Goal: Task Accomplishment & Management: Use online tool/utility

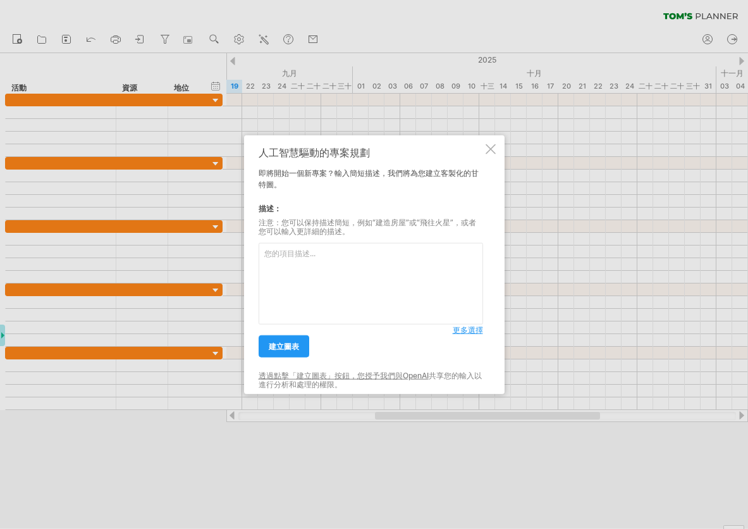
click at [365, 278] on textarea at bounding box center [371, 284] width 224 height 82
click at [336, 261] on textarea at bounding box center [371, 284] width 224 height 82
paste textarea "9/23 VELO提案    10月 採訪+撰稿（台灣部分） 11月中 上海活動+採訪+[PERSON_NAME] 11月底 文章完成 12月中 形象拍攝完成…"
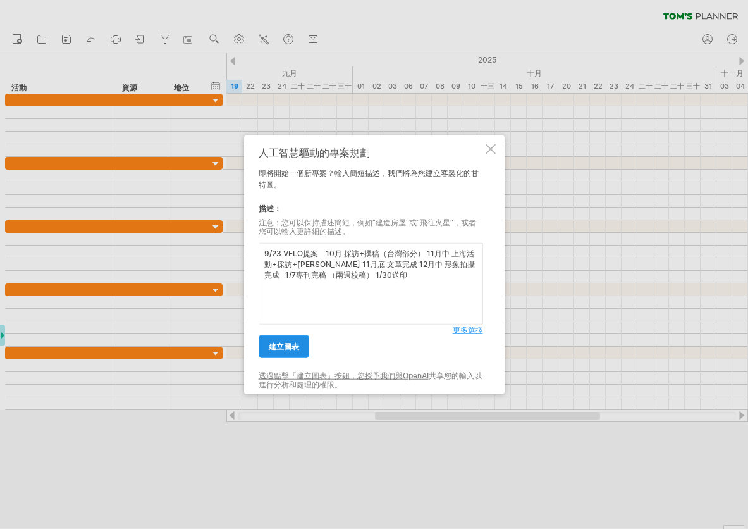
type textarea "9/23 VELO提案    10月 採訪+撰稿（台灣部分） 11月中 上海活動+採訪+[PERSON_NAME] 11月底 文章完成 12月中 形象拍攝完成…"
click at [280, 341] on font "建立圖表" at bounding box center [284, 345] width 30 height 9
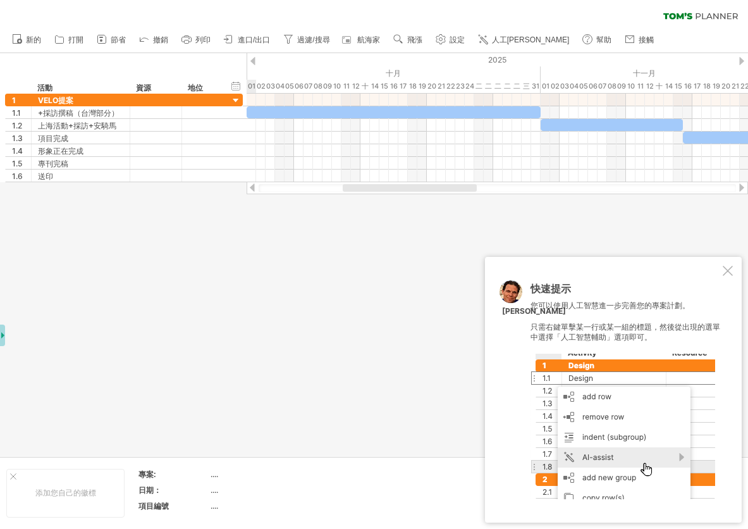
click at [730, 271] on div at bounding box center [728, 271] width 10 height 10
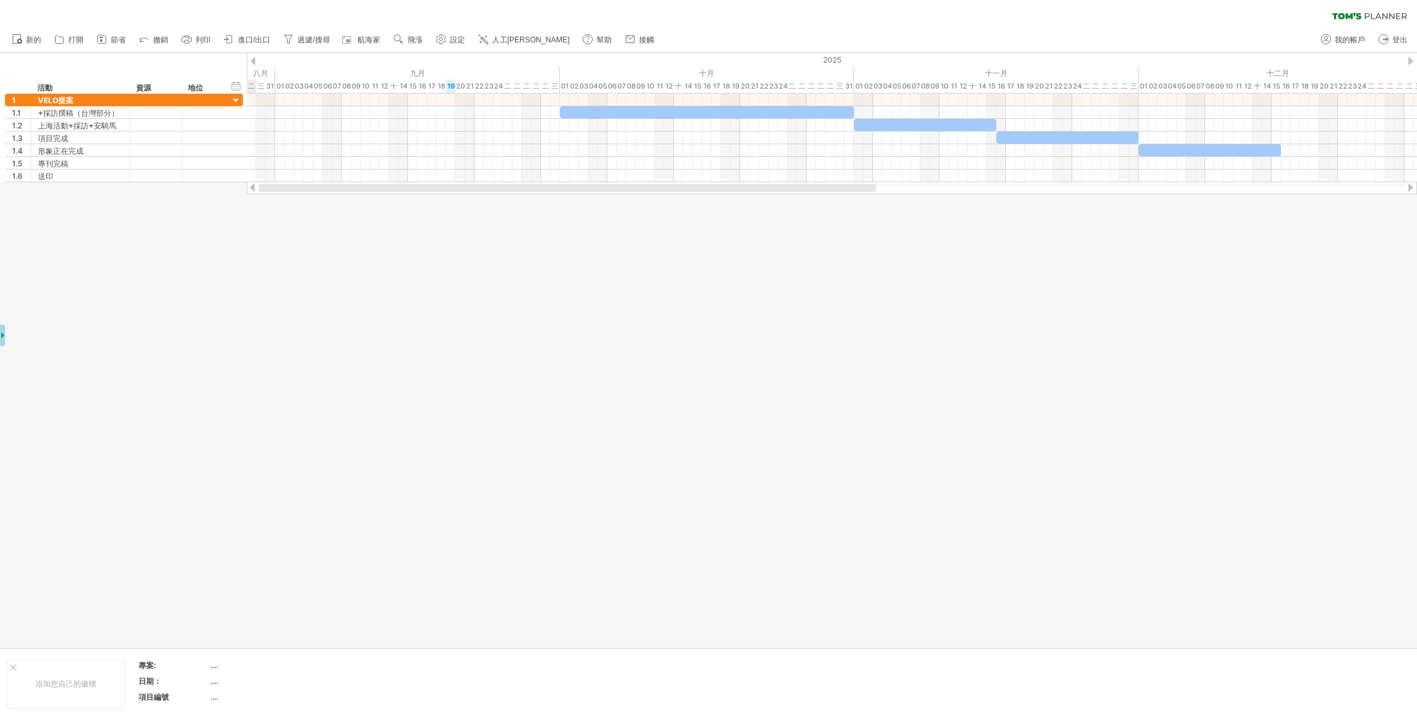
drag, startPoint x: 932, startPoint y: 190, endPoint x: 404, endPoint y: 248, distance: 531.2
click at [400, 251] on div "嘗試造訪 [DOMAIN_NAME] 再次連接... 0% 清除過濾器 新的" at bounding box center [708, 360] width 1417 height 720
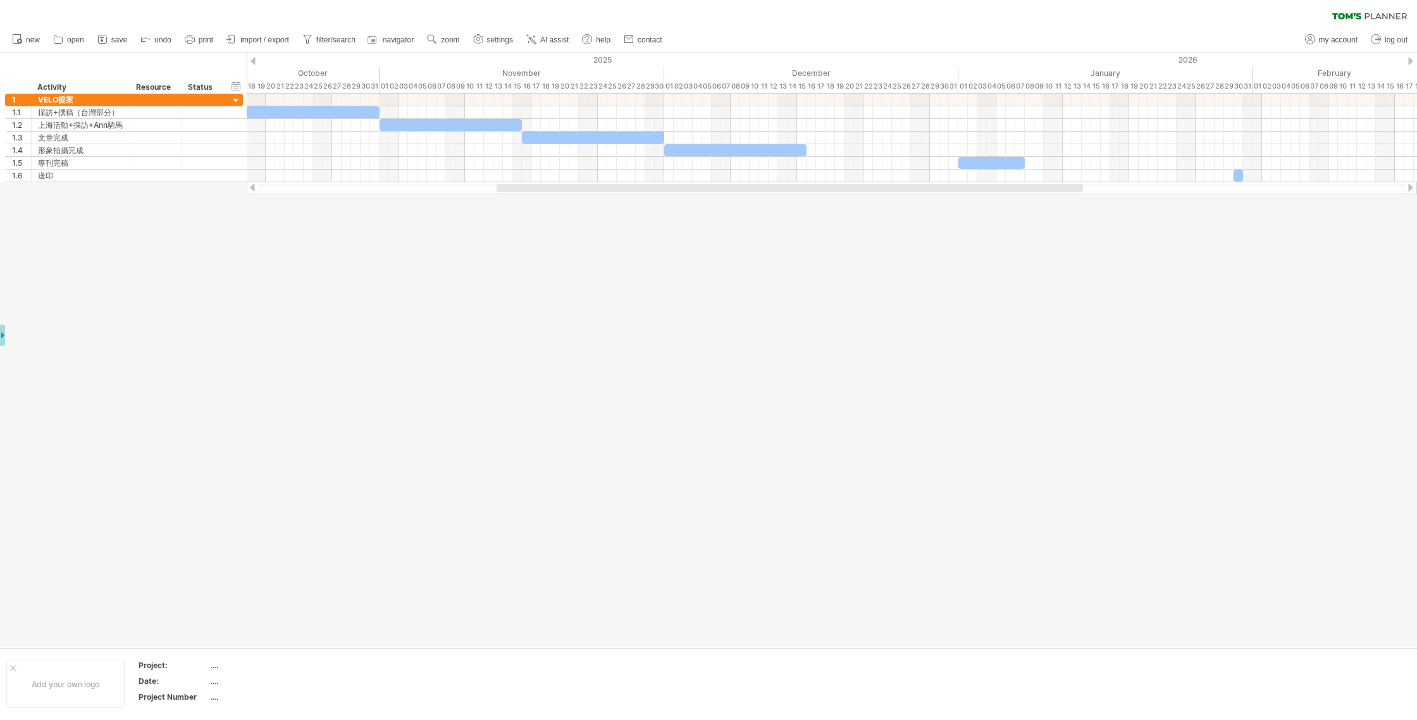
drag, startPoint x: 1045, startPoint y: 188, endPoint x: 882, endPoint y: 209, distance: 164.6
click at [747, 209] on div "Trying to reach [DOMAIN_NAME] Connected again... 0% clear filter new 1" at bounding box center [708, 360] width 1417 height 720
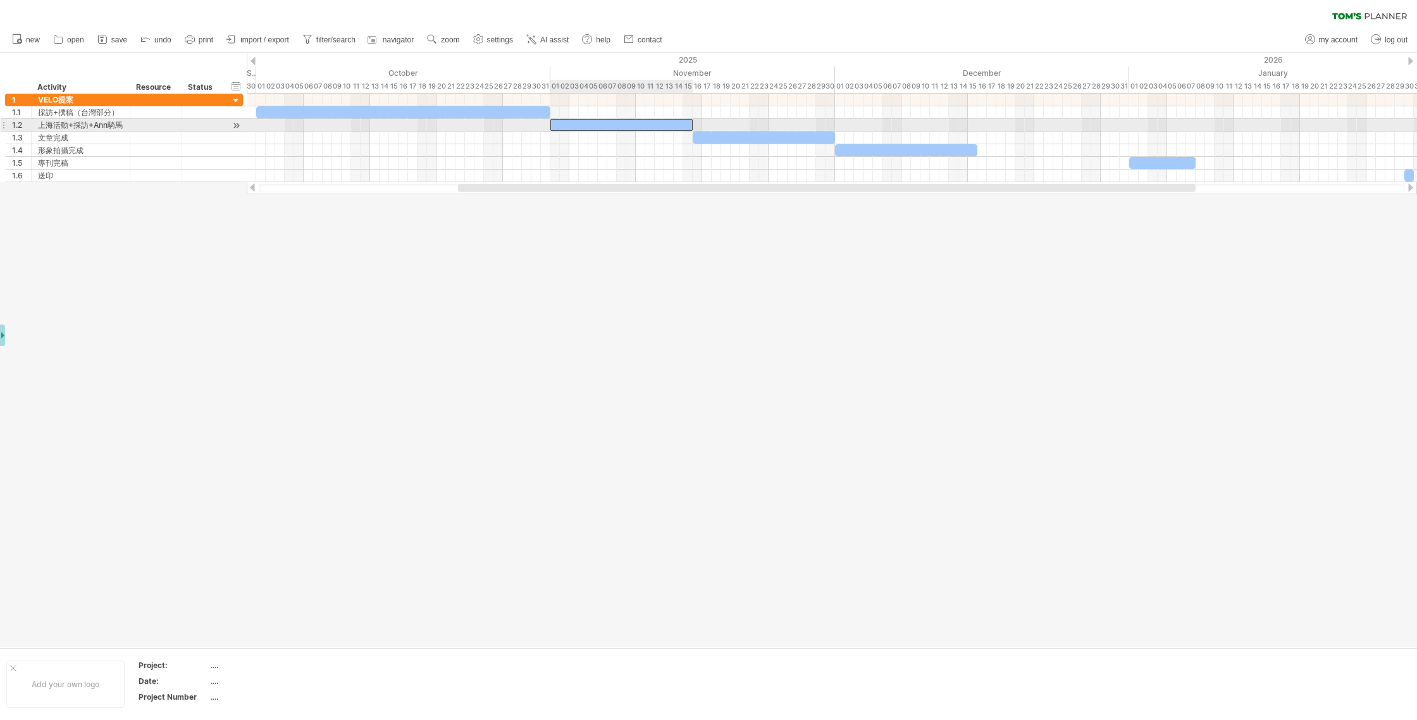
click at [585, 125] on div at bounding box center [621, 125] width 142 height 12
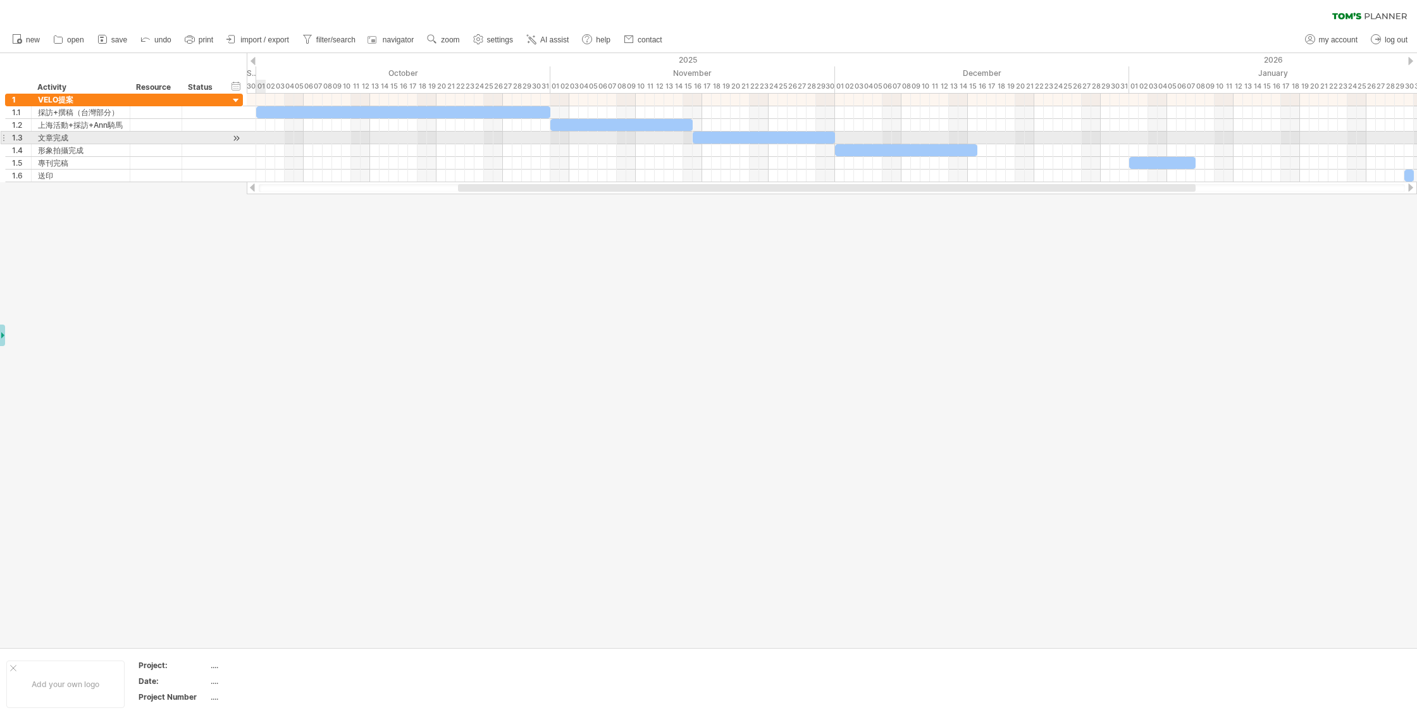
drag, startPoint x: 237, startPoint y: 137, endPoint x: 259, endPoint y: 137, distance: 21.5
click at [259, 137] on div "Trying to reach [DOMAIN_NAME] Connected again... 0% clear filter new 1" at bounding box center [708, 360] width 1417 height 720
click at [238, 137] on div at bounding box center [236, 138] width 12 height 13
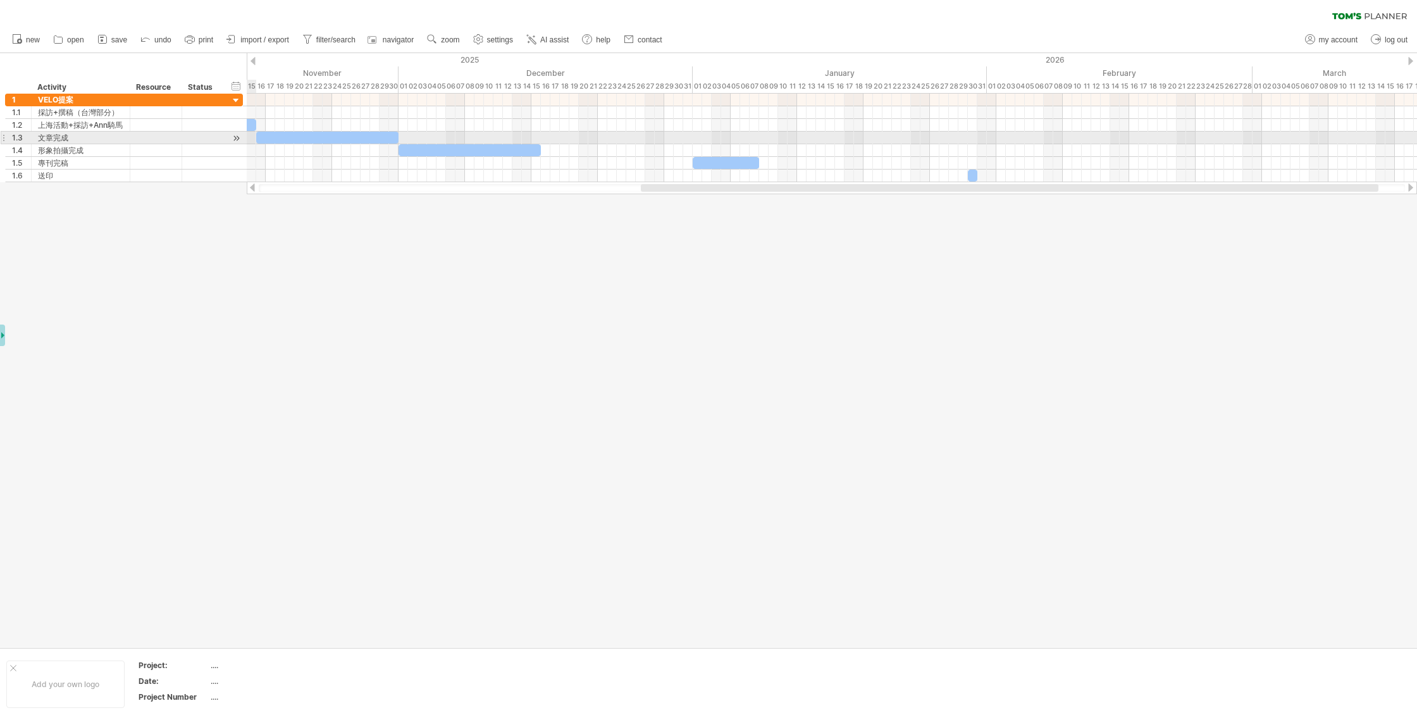
click at [232, 137] on div at bounding box center [236, 138] width 12 height 13
click at [261, 141] on div at bounding box center [327, 138] width 142 height 12
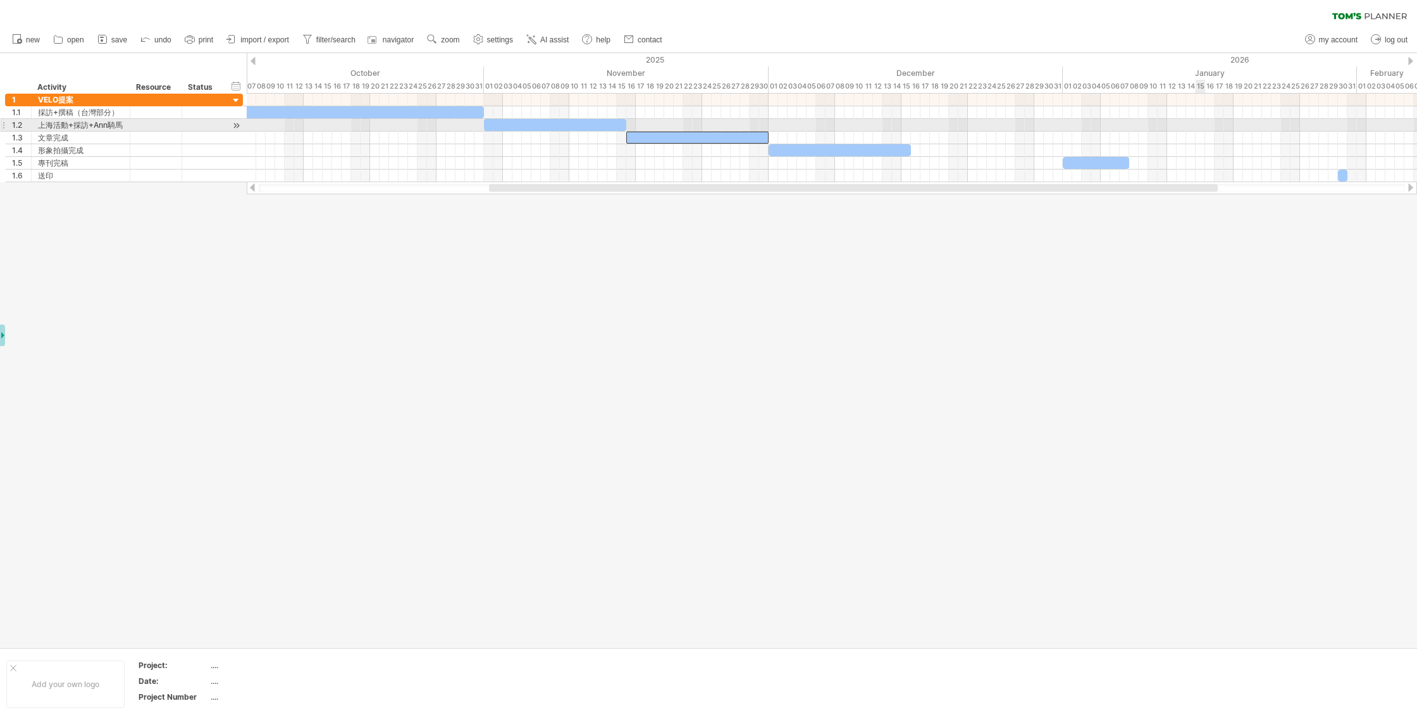
click at [732, 240] on div at bounding box center [708, 350] width 1417 height 594
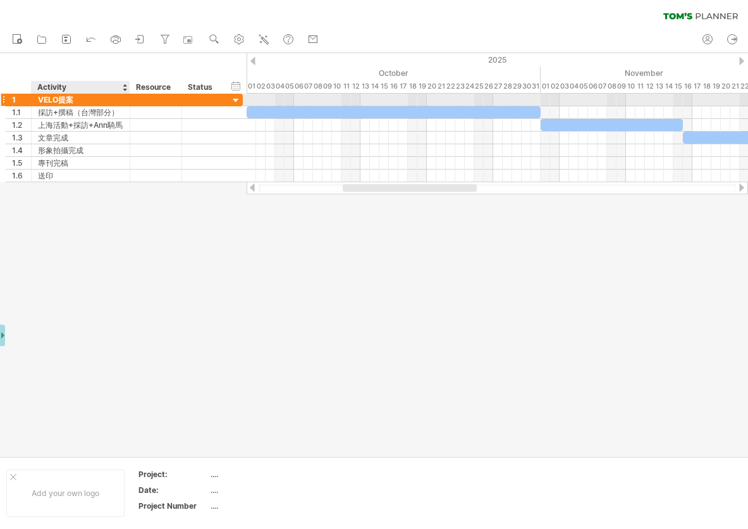
click at [108, 104] on div "VELO提案" at bounding box center [80, 100] width 85 height 12
drag, startPoint x: 86, startPoint y: 102, endPoint x: 29, endPoint y: 102, distance: 56.9
click at [29, 102] on div "1 ****** VELO提案" at bounding box center [124, 99] width 238 height 13
click at [83, 102] on input "******" at bounding box center [80, 100] width 85 height 12
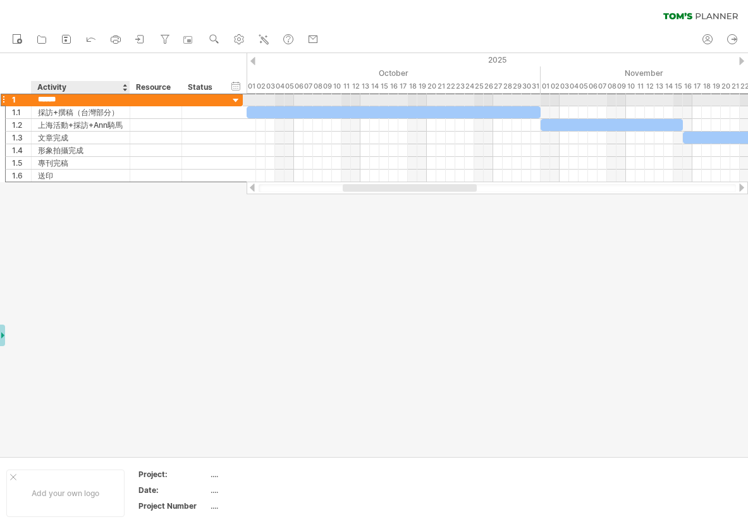
click at [83, 102] on input "******" at bounding box center [80, 100] width 85 height 12
click at [237, 99] on div at bounding box center [236, 101] width 12 height 12
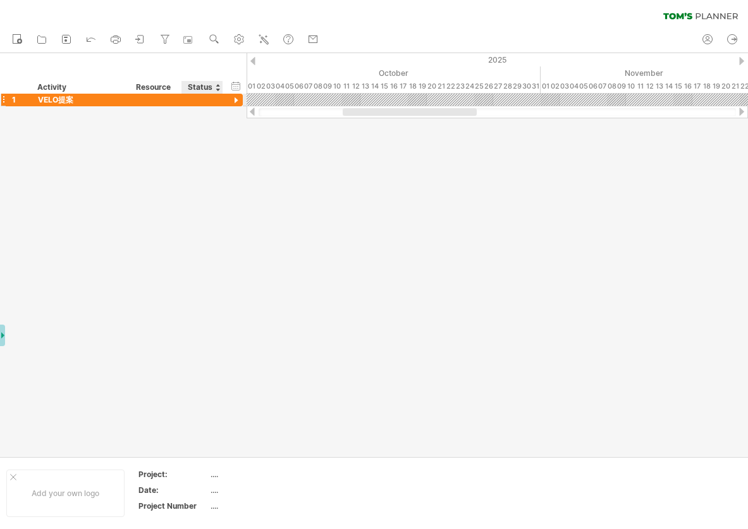
click at [237, 99] on div at bounding box center [236, 101] width 12 height 12
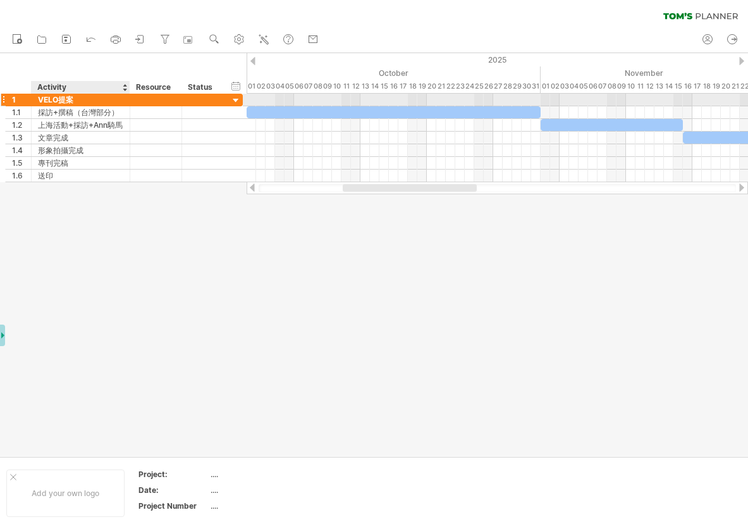
click at [73, 99] on div "VELO提案" at bounding box center [80, 100] width 85 height 12
click at [73, 99] on input "******" at bounding box center [80, 100] width 85 height 12
click at [82, 99] on input "******" at bounding box center [80, 100] width 85 height 12
type input "*"
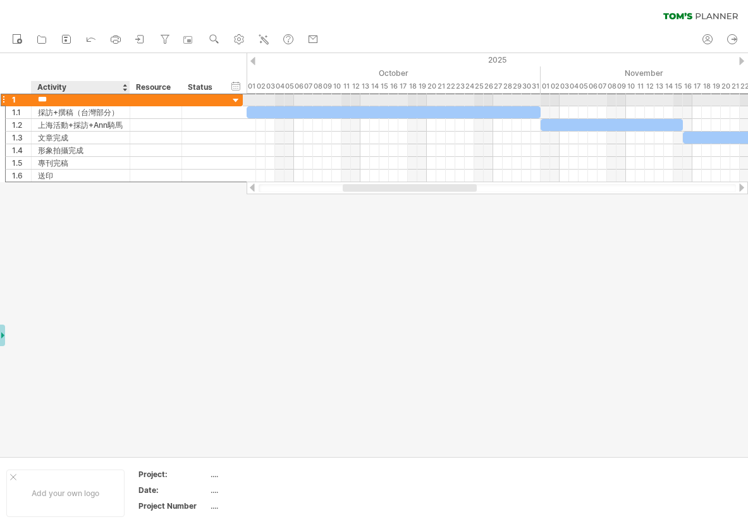
type input "**"
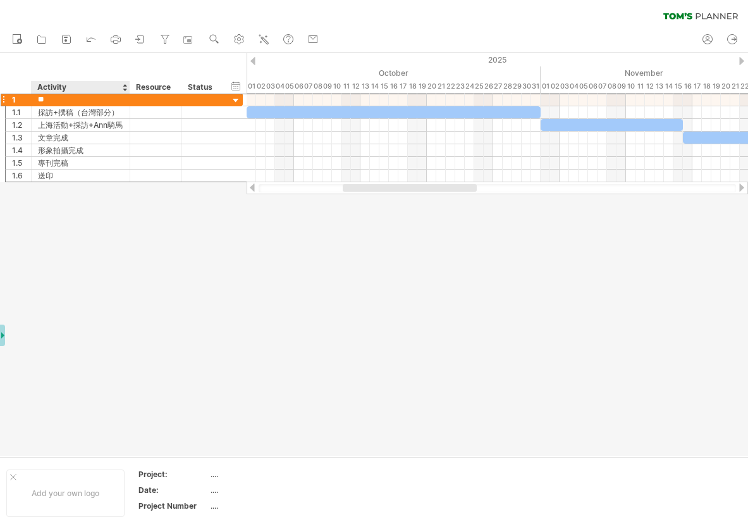
click at [71, 209] on div at bounding box center [374, 254] width 748 height 403
click at [63, 202] on div at bounding box center [374, 254] width 748 height 403
click at [128, 184] on div at bounding box center [374, 254] width 748 height 403
click at [92, 83] on div "Activity" at bounding box center [79, 87] width 85 height 13
click at [115, 197] on div at bounding box center [374, 254] width 748 height 403
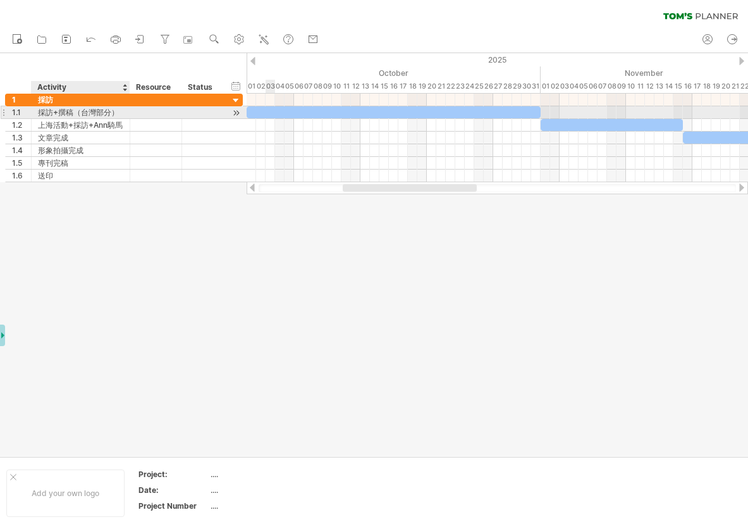
click at [68, 114] on div "採訪+撰稿（台灣部分）" at bounding box center [80, 112] width 85 height 12
click at [94, 114] on input "**********" at bounding box center [80, 112] width 85 height 12
click at [120, 114] on input "**********" at bounding box center [80, 112] width 85 height 12
click at [107, 191] on div at bounding box center [374, 254] width 748 height 403
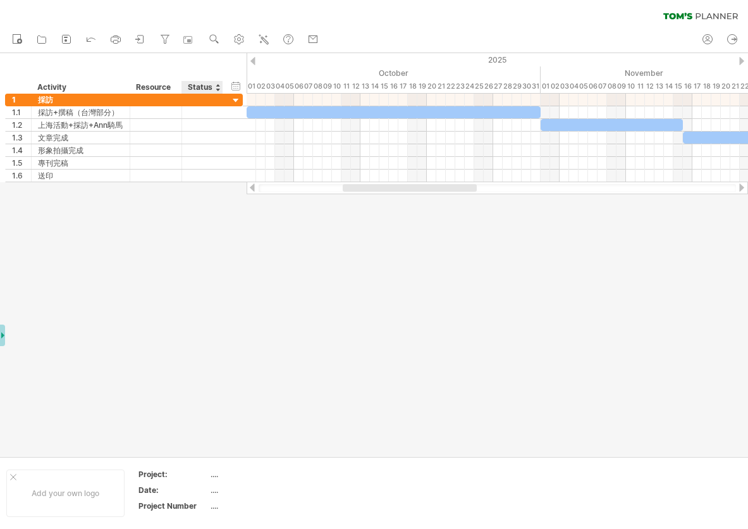
click at [211, 83] on div "Status" at bounding box center [202, 87] width 28 height 13
click at [207, 85] on div "Status" at bounding box center [202, 87] width 28 height 13
click at [216, 86] on div at bounding box center [217, 87] width 5 height 13
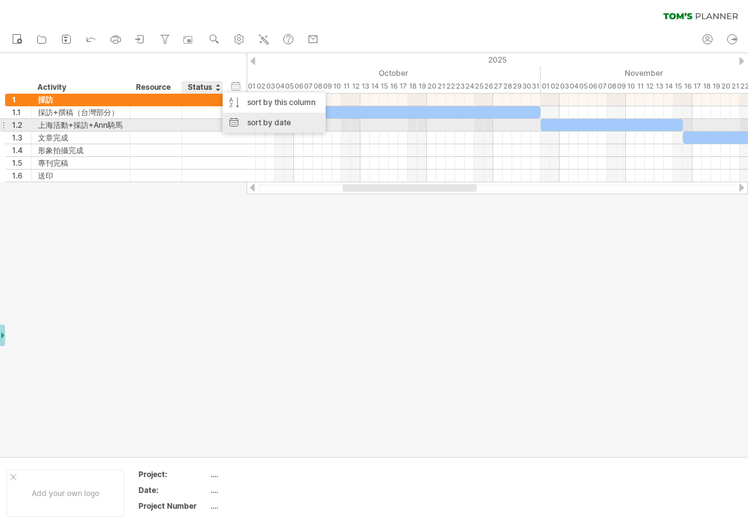
click at [255, 123] on div "sort by date" at bounding box center [274, 123] width 103 height 20
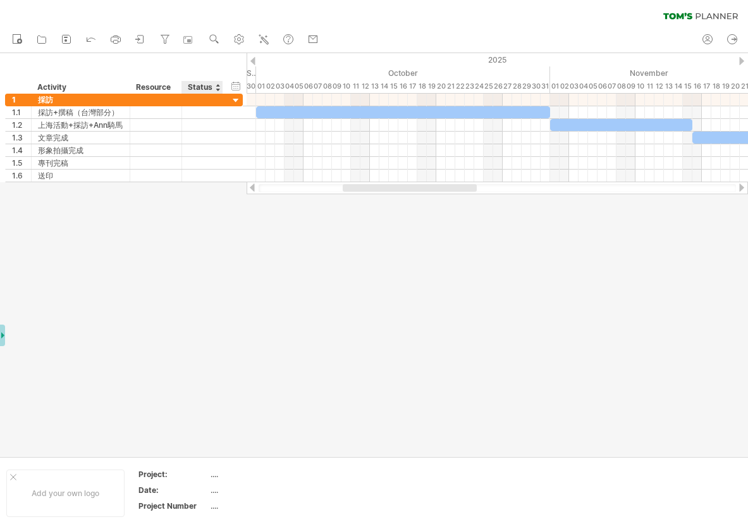
click at [212, 85] on div "Status" at bounding box center [202, 87] width 28 height 13
click at [231, 86] on div "hide start/end/duration show start/end/duration" at bounding box center [236, 85] width 12 height 13
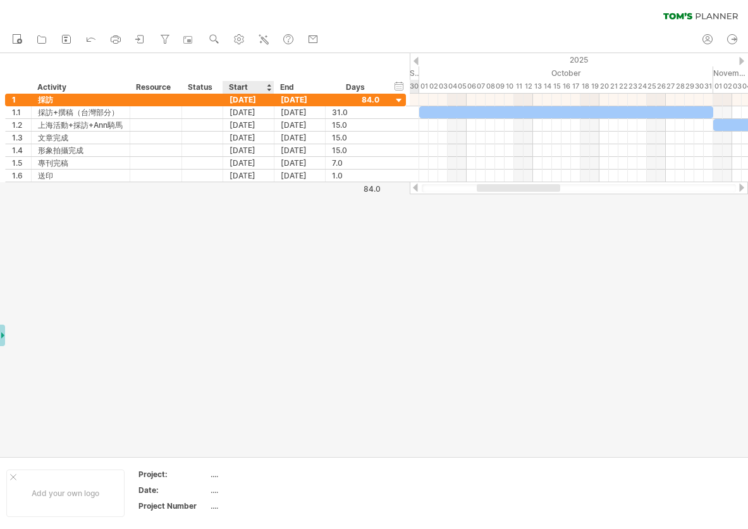
click at [253, 87] on div "Start" at bounding box center [248, 87] width 38 height 13
click at [238, 87] on div "Start" at bounding box center [248, 87] width 38 height 13
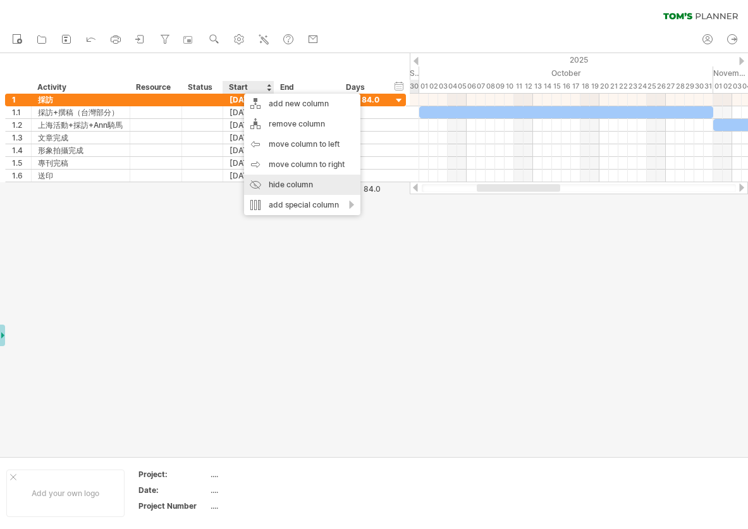
click at [274, 190] on div "hide column" at bounding box center [302, 185] width 116 height 20
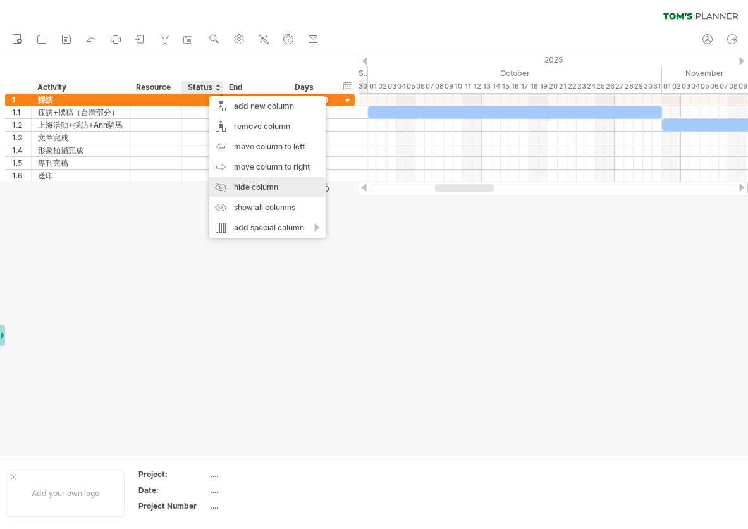
click at [240, 190] on div "hide column" at bounding box center [267, 187] width 116 height 20
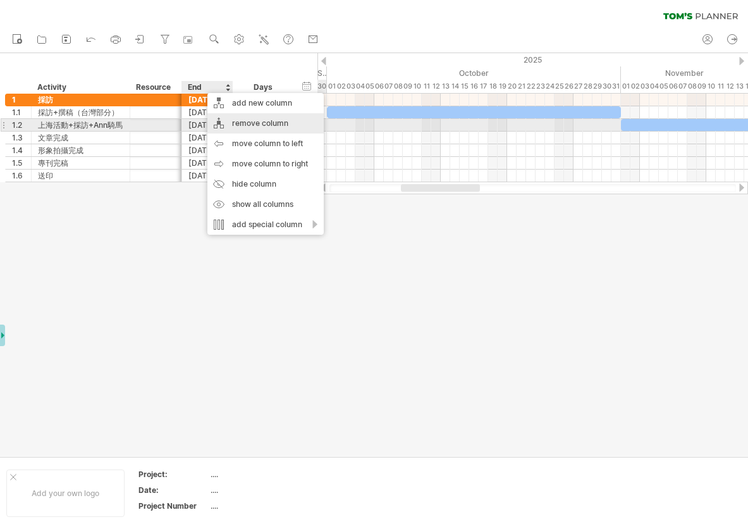
click at [259, 126] on div "remove column" at bounding box center [265, 123] width 116 height 20
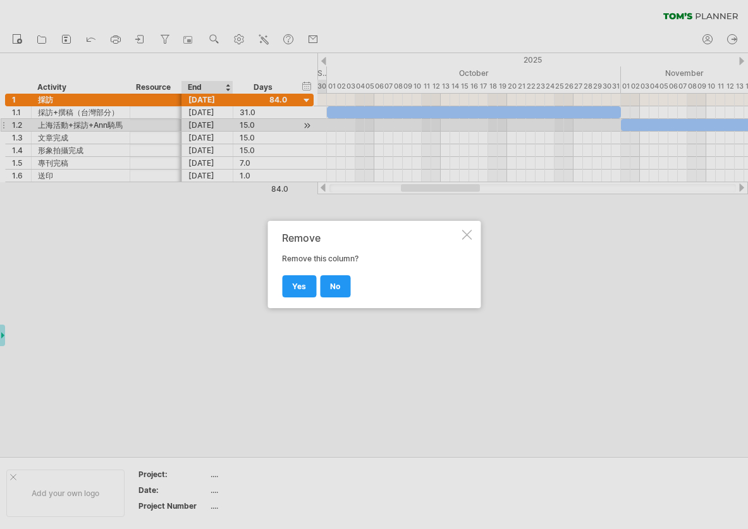
drag, startPoint x: 300, startPoint y: 283, endPoint x: 283, endPoint y: 249, distance: 38.2
click at [300, 283] on span "yes" at bounding box center [299, 285] width 14 height 9
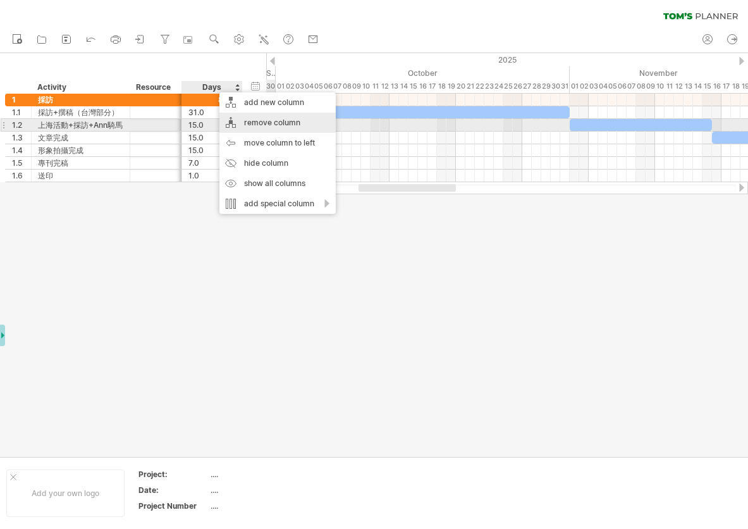
click at [262, 125] on div "remove column" at bounding box center [277, 123] width 116 height 20
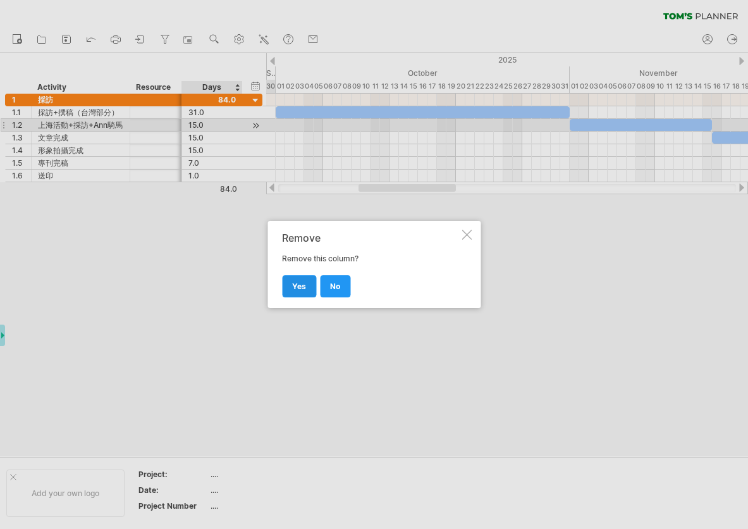
click at [296, 281] on span "yes" at bounding box center [299, 285] width 14 height 9
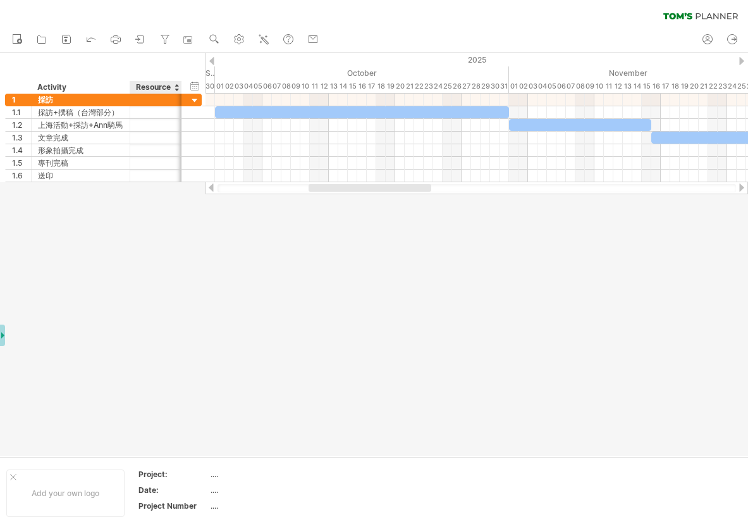
click at [162, 87] on div "Resource" at bounding box center [155, 87] width 39 height 13
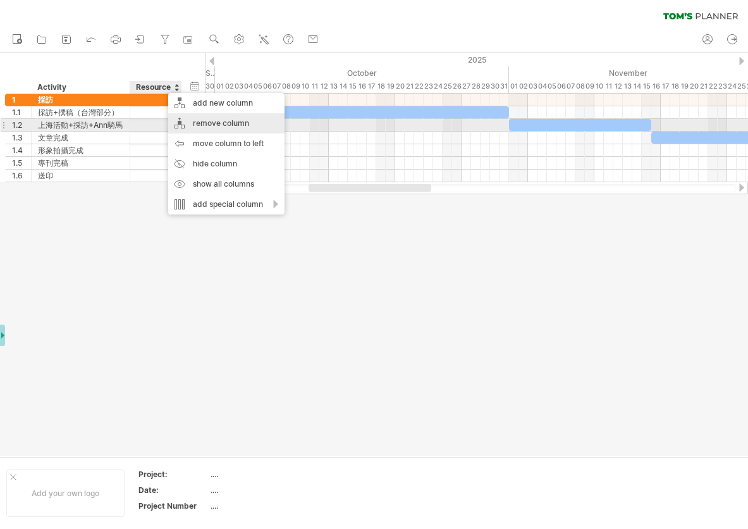
click at [228, 126] on div "remove column" at bounding box center [226, 123] width 116 height 20
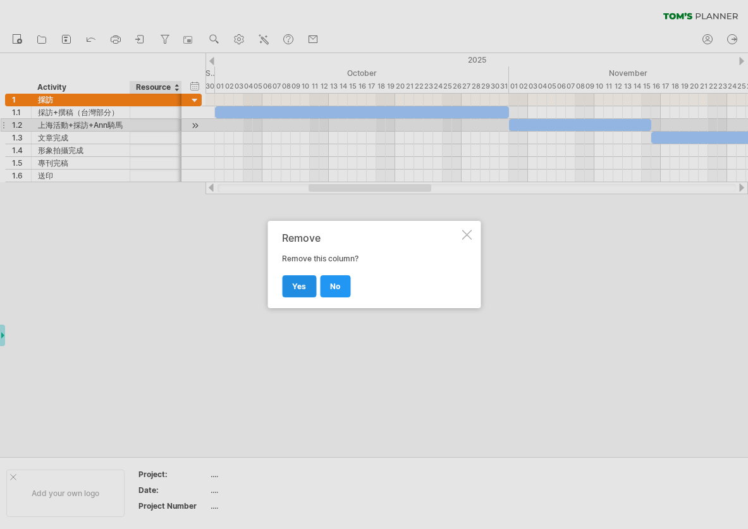
click at [300, 282] on span "yes" at bounding box center [299, 285] width 14 height 9
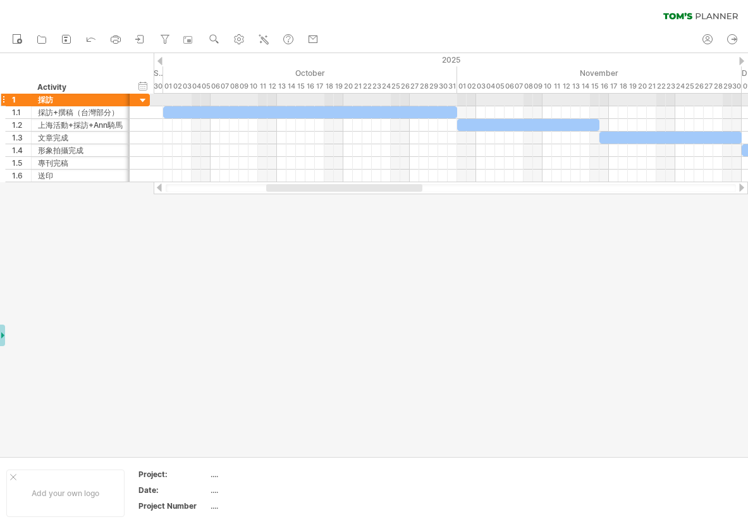
click at [144, 102] on div at bounding box center [143, 101] width 12 height 12
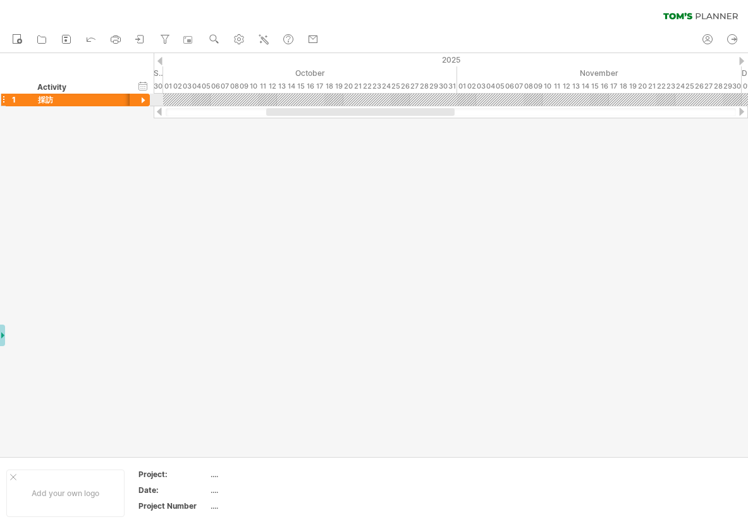
click at [144, 101] on div at bounding box center [143, 101] width 12 height 12
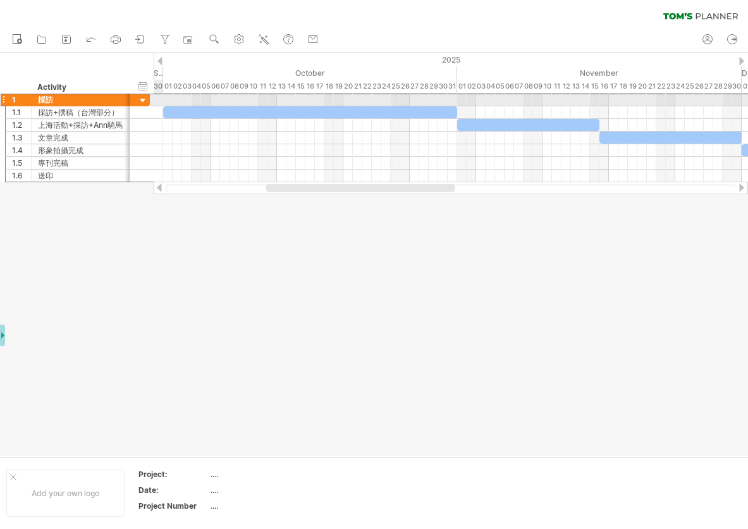
drag, startPoint x: 135, startPoint y: 101, endPoint x: 167, endPoint y: 101, distance: 32.3
click at [167, 101] on div "Trying to reach [DOMAIN_NAME] Connected again... 0% clear filter new 1" at bounding box center [374, 264] width 748 height 529
drag, startPoint x: 128, startPoint y: 101, endPoint x: 133, endPoint y: 114, distance: 14.0
click at [133, 114] on div "**********" at bounding box center [79, 138] width 149 height 89
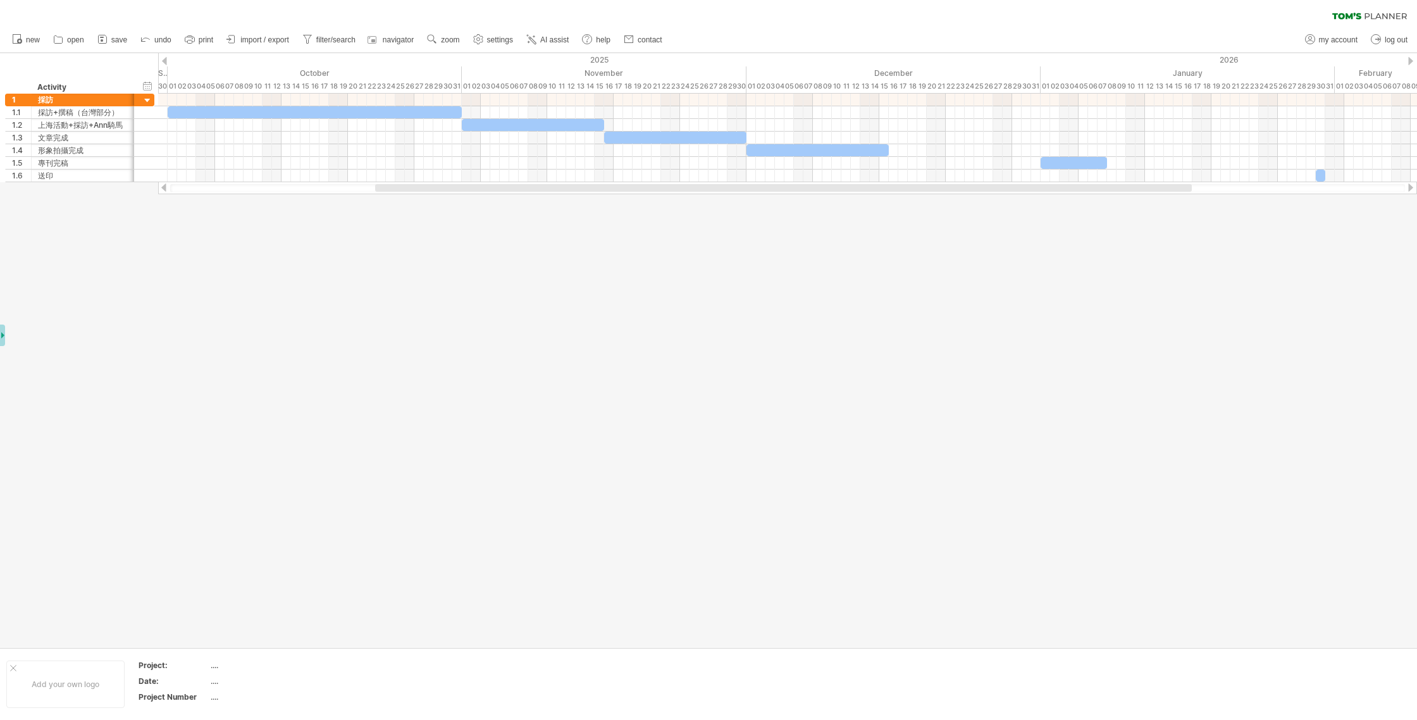
click at [196, 283] on div at bounding box center [708, 350] width 1417 height 594
click at [97, 204] on div at bounding box center [708, 350] width 1417 height 594
click at [18, 36] on icon at bounding box center [17, 38] width 13 height 13
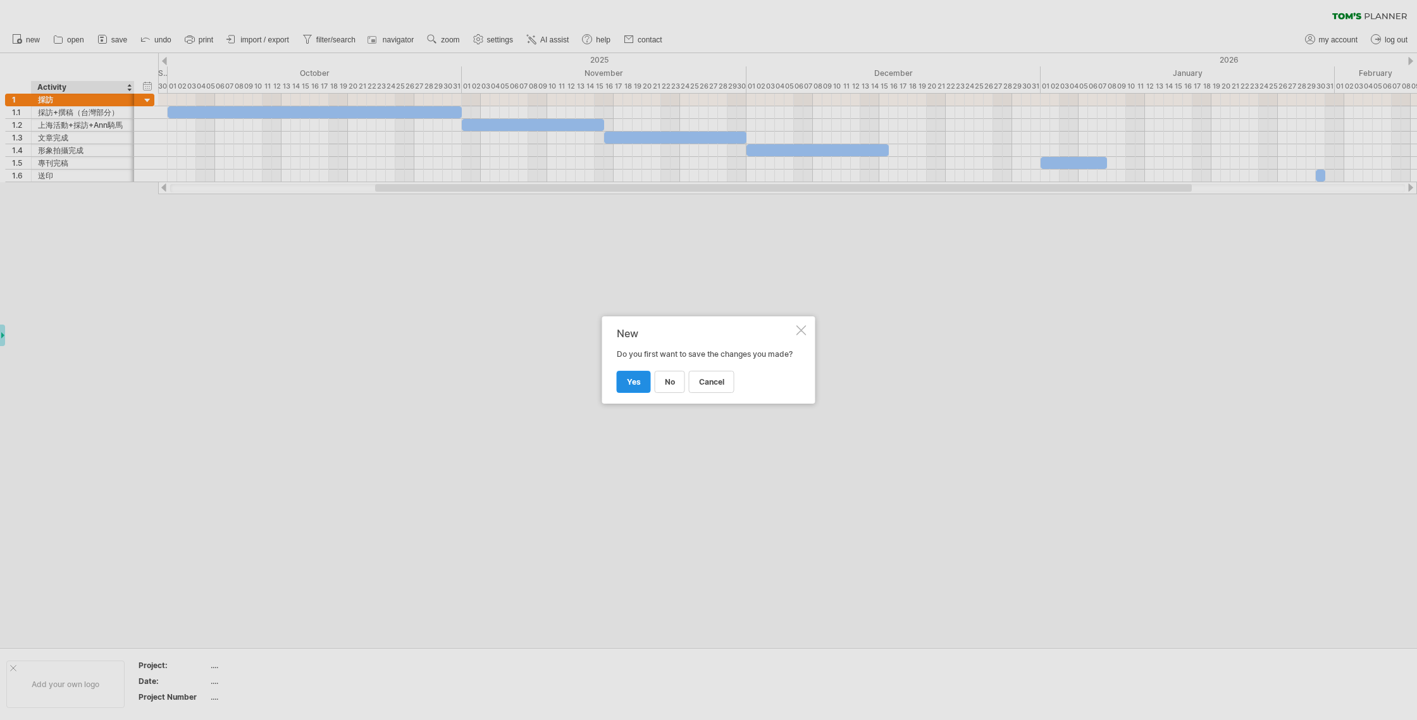
click at [641, 390] on link "yes" at bounding box center [634, 382] width 34 height 22
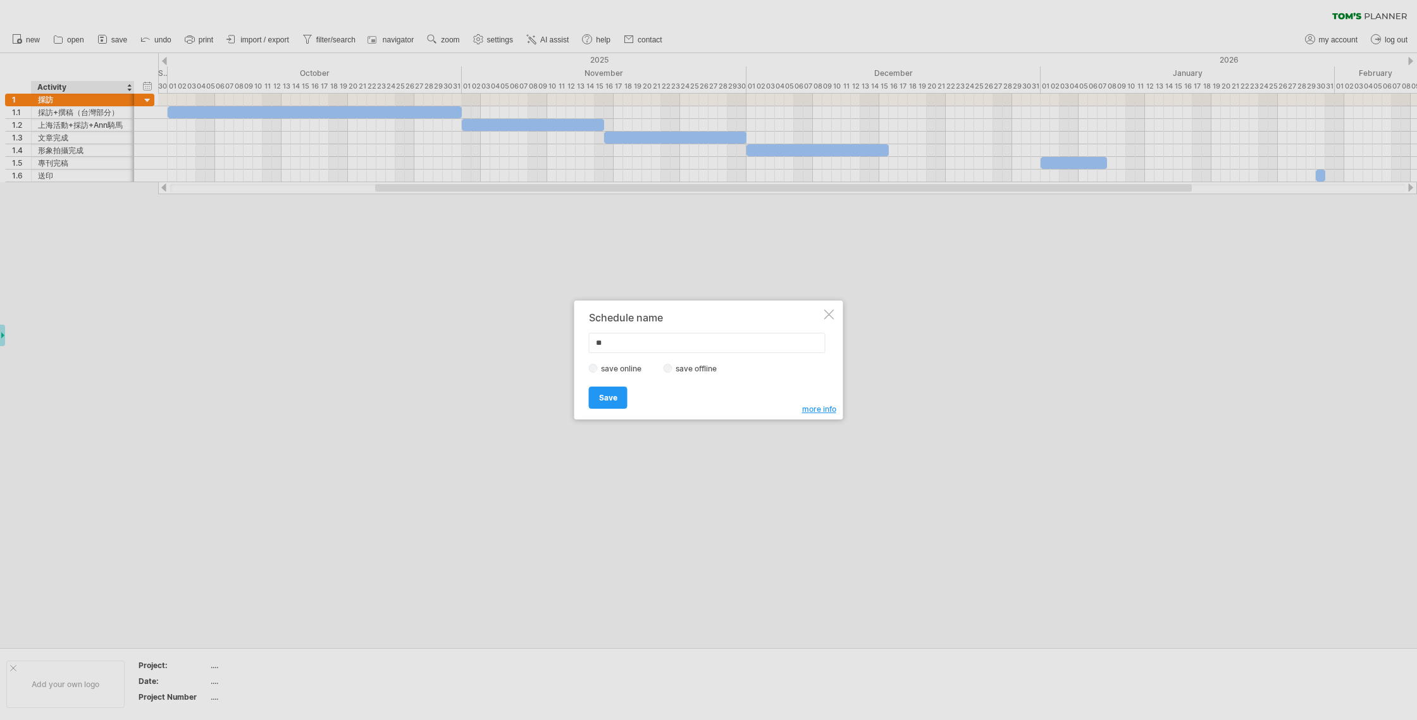
type input "*"
type input "**********"
click at [602, 398] on span "Save" at bounding box center [608, 397] width 18 height 9
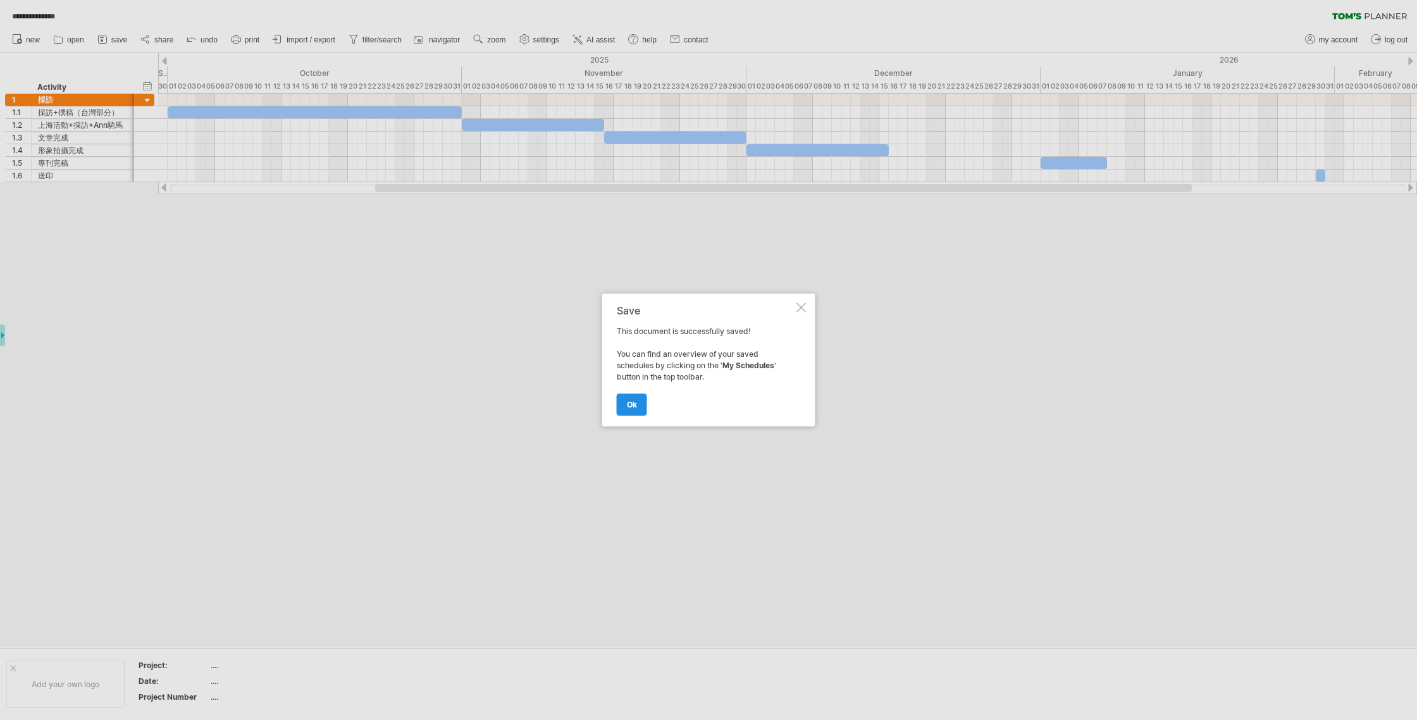
click at [629, 409] on link "ok" at bounding box center [632, 404] width 30 height 22
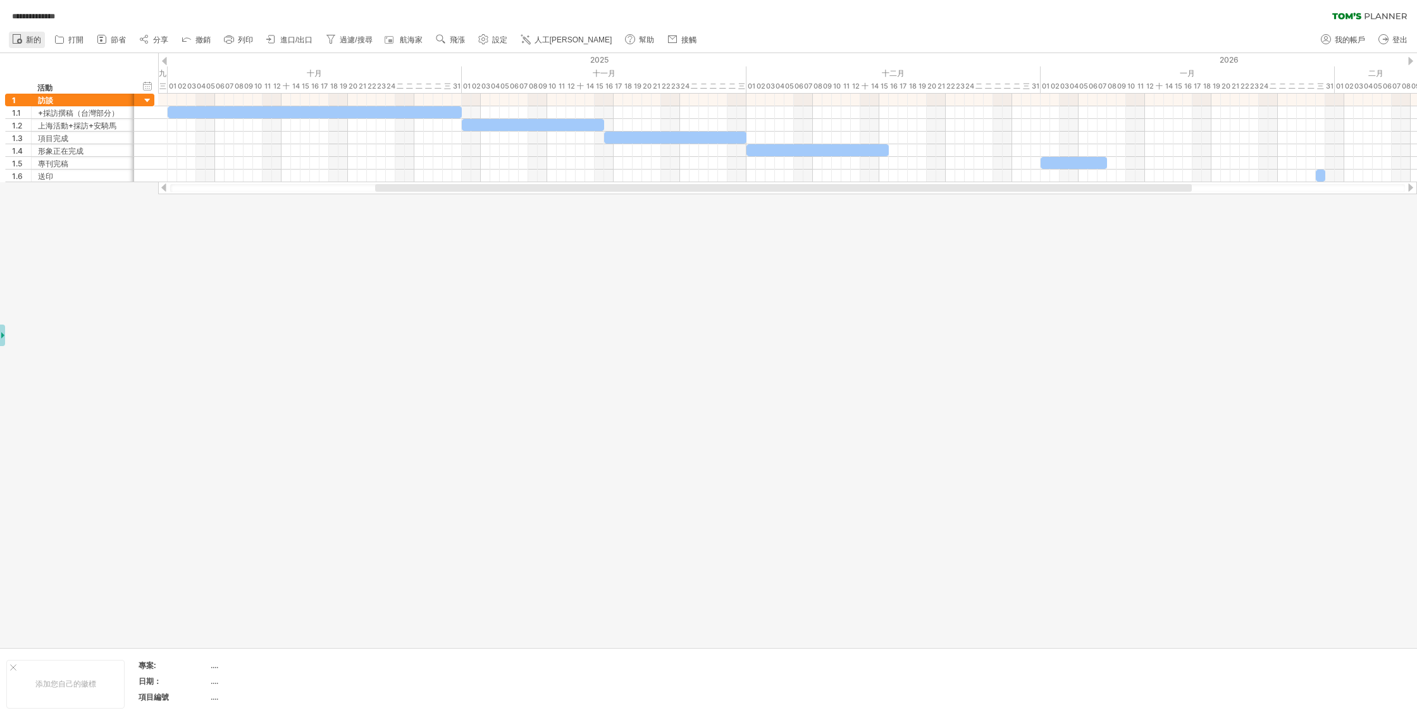
click at [16, 36] on icon at bounding box center [17, 38] width 13 height 13
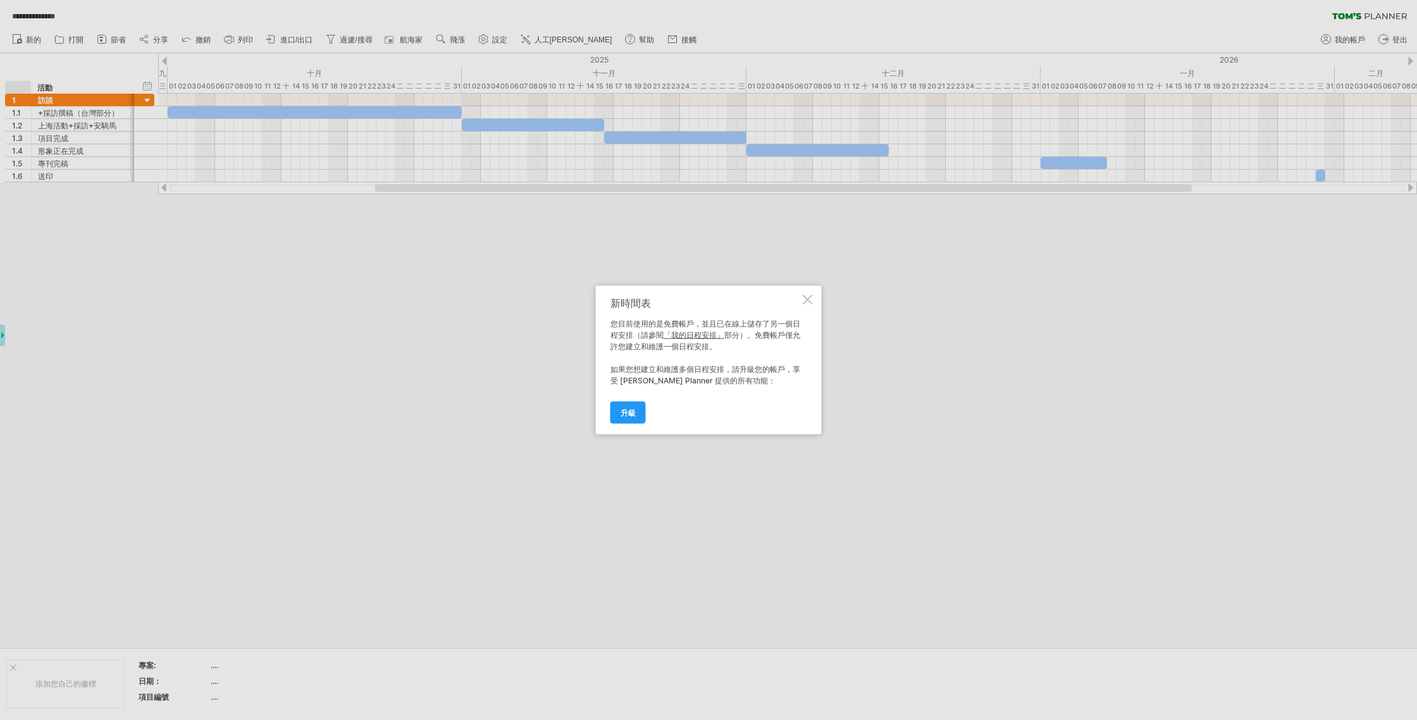
click at [747, 293] on div "新時間表 您目前使用的是免費帳戶，並且已在線上儲存了另一個日程安排（請參閱 「我的日程安排」 部分）。免費帳戶僅允許您建立和維護一個日程安排。 如果您想建立和…" at bounding box center [709, 360] width 226 height 149
click at [747, 297] on div at bounding box center [807, 300] width 10 height 10
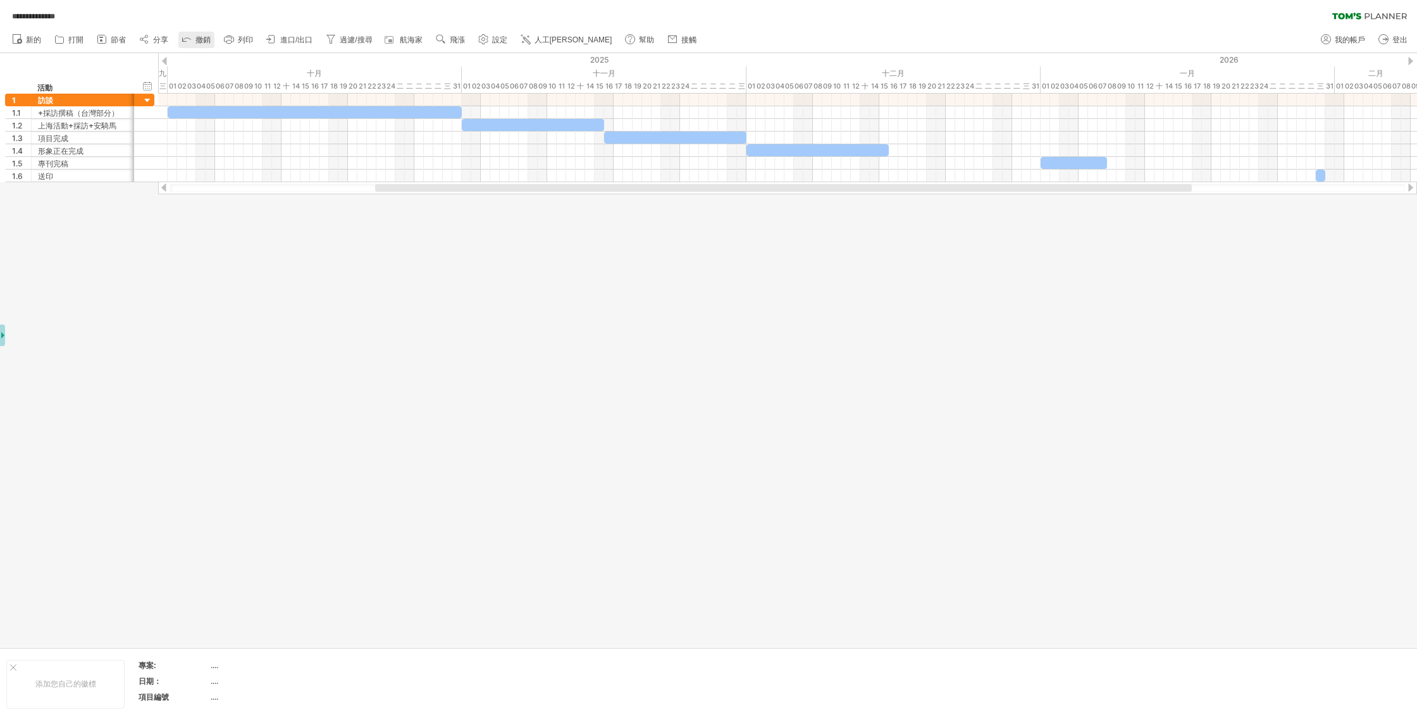
click at [202, 37] on font "撤銷" at bounding box center [202, 39] width 15 height 9
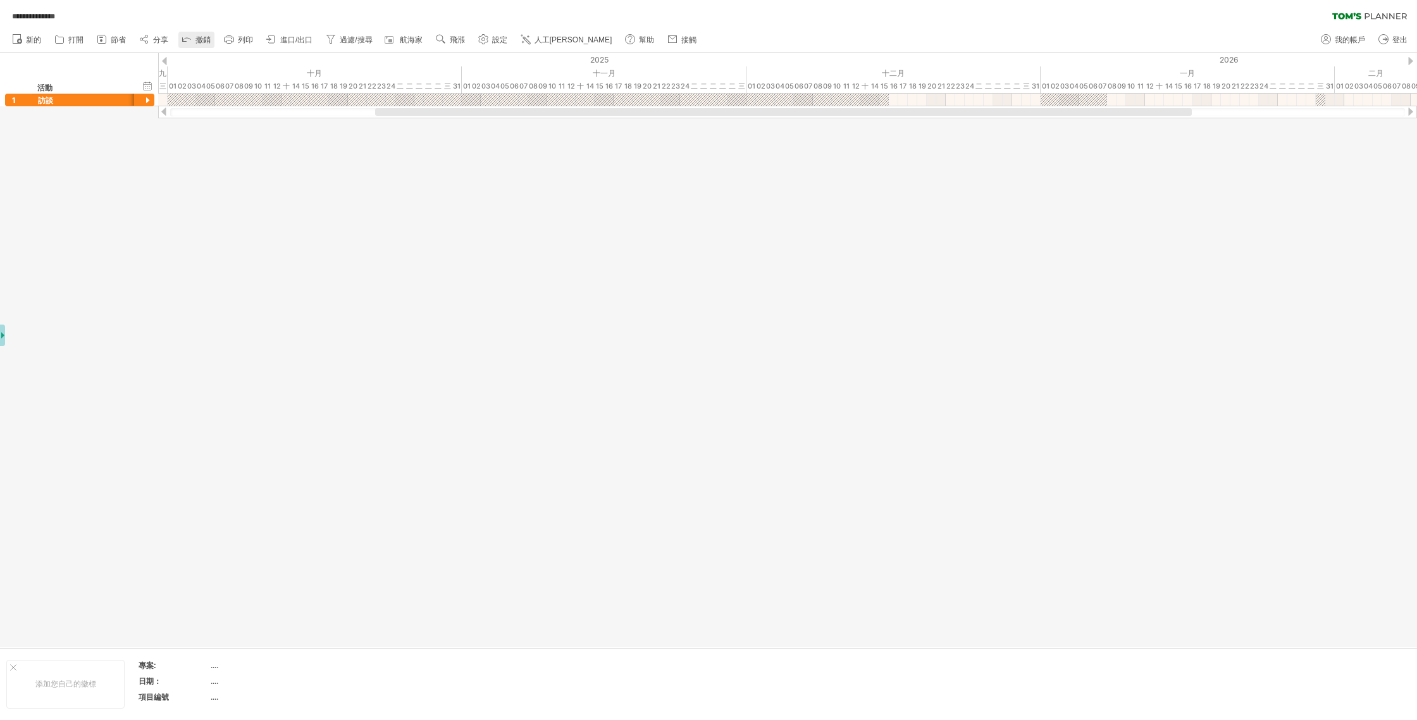
click at [202, 37] on font "撤銷" at bounding box center [202, 39] width 15 height 9
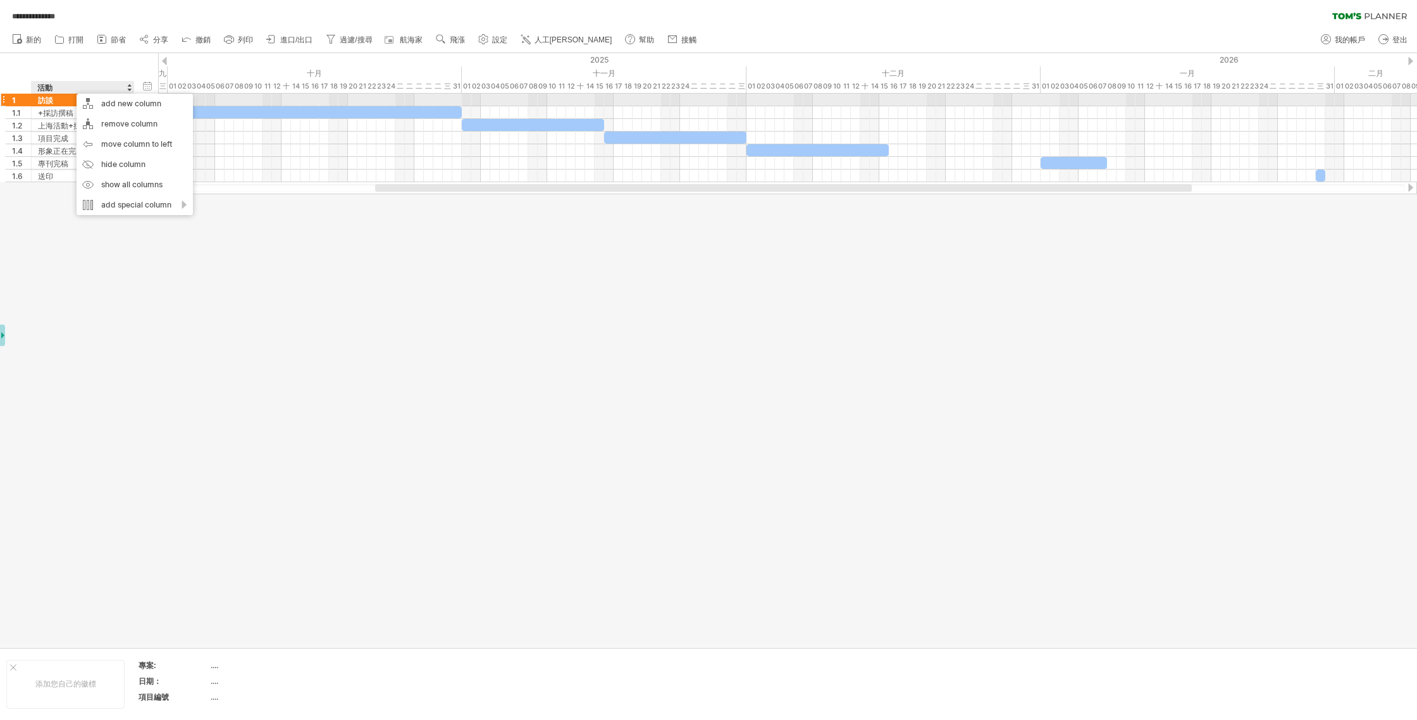
click at [56, 99] on div "訪談" at bounding box center [83, 100] width 90 height 12
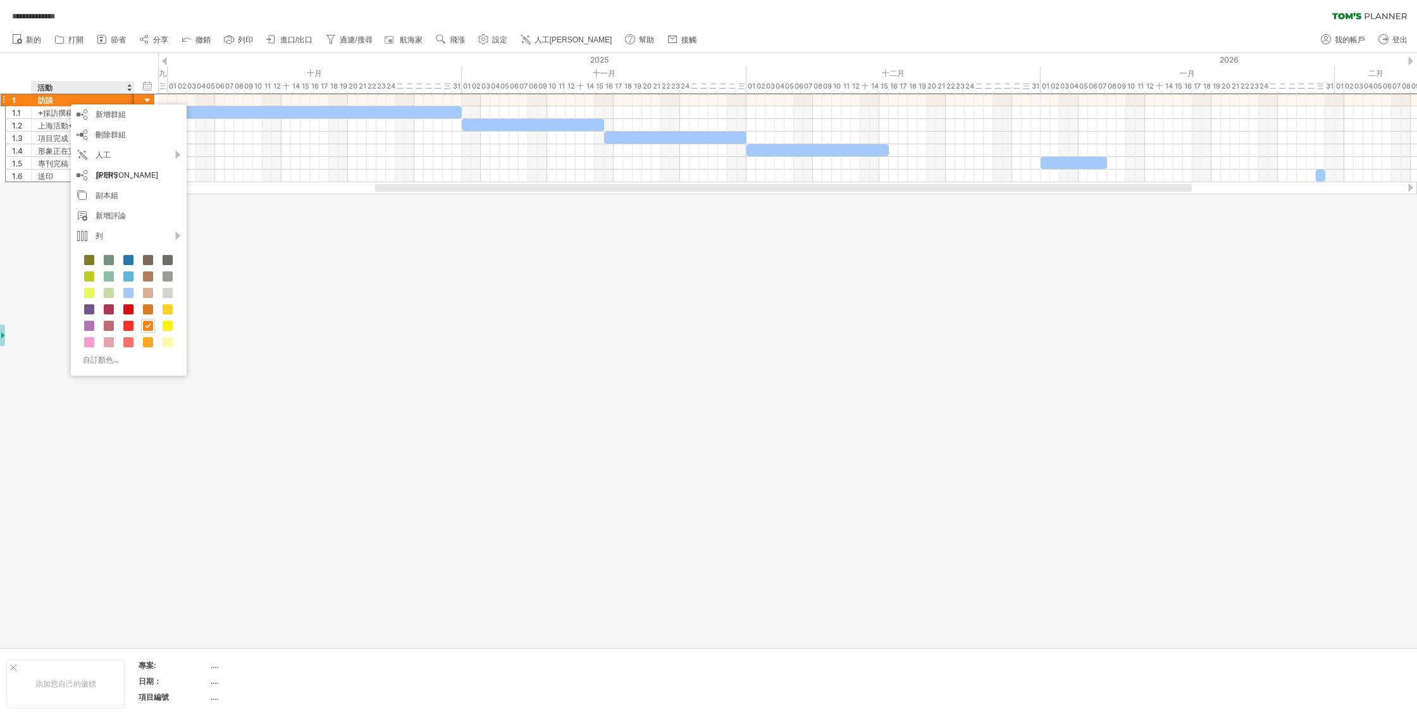
click at [3, 285] on div at bounding box center [708, 350] width 1417 height 594
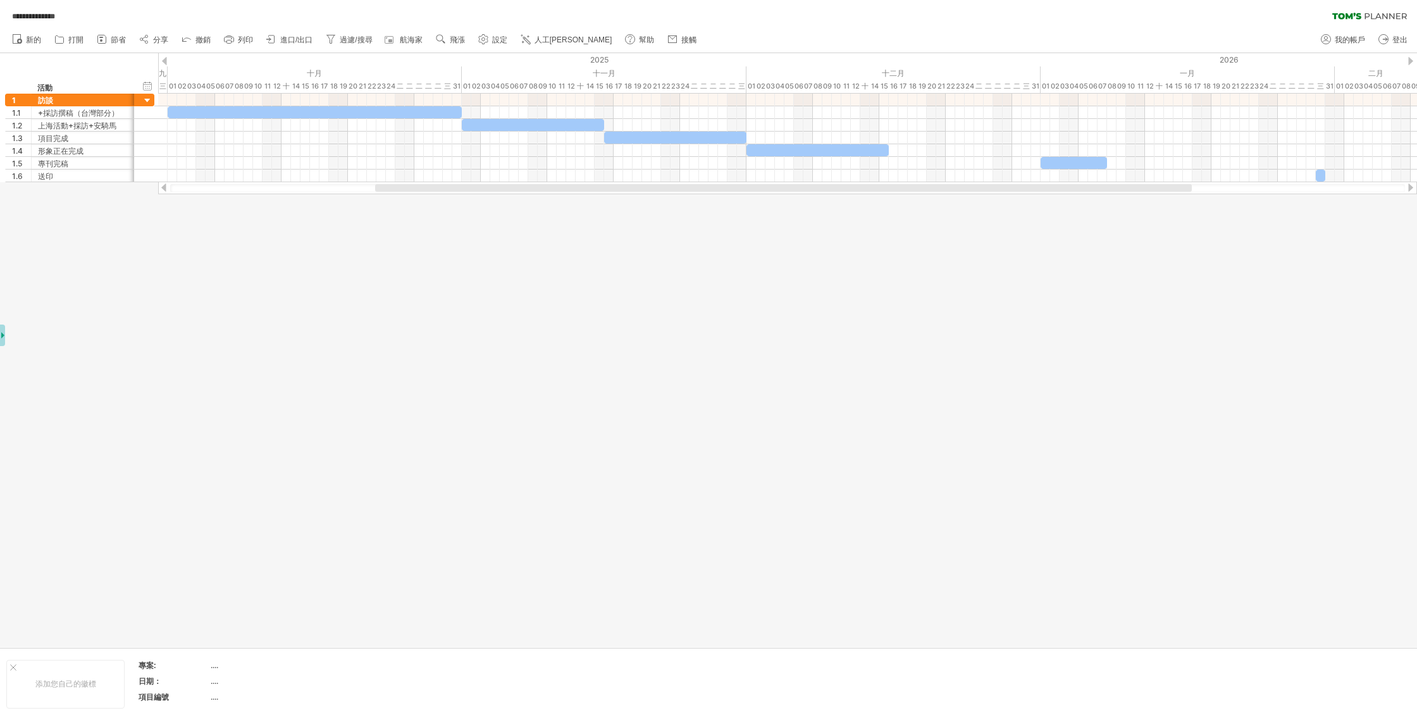
click at [38, 261] on div at bounding box center [708, 350] width 1417 height 594
click at [128, 90] on div at bounding box center [128, 87] width 5 height 13
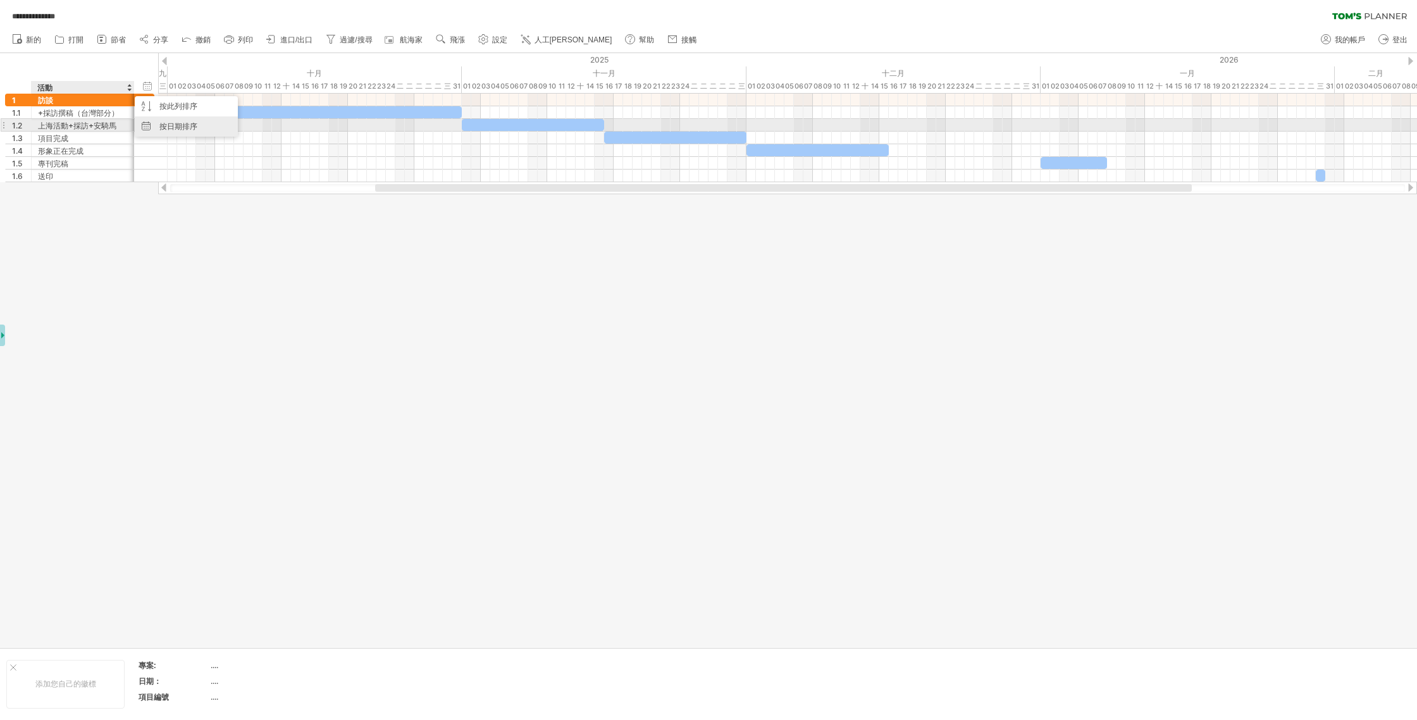
click at [146, 121] on div "按日期排序" at bounding box center [186, 126] width 103 height 20
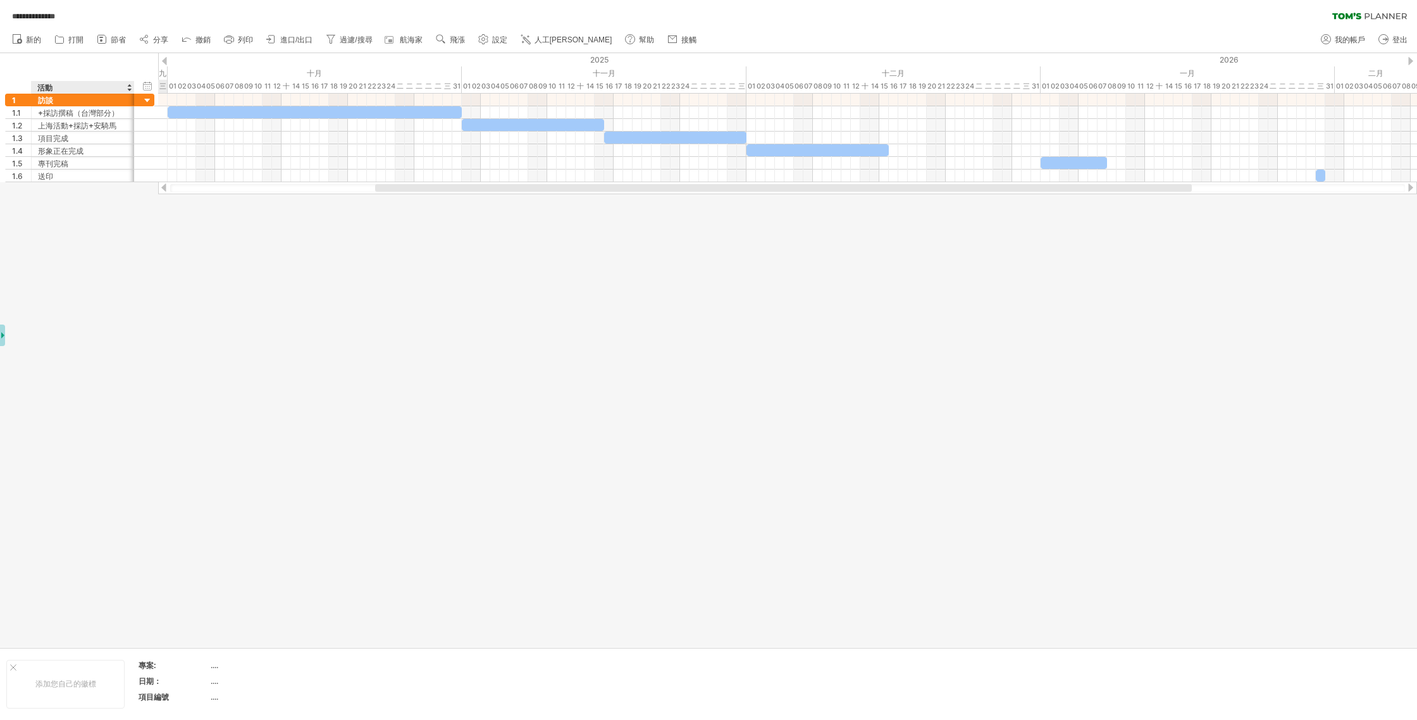
click at [72, 244] on div at bounding box center [708, 350] width 1417 height 594
drag, startPoint x: 404, startPoint y: 191, endPoint x: 405, endPoint y: 222, distance: 31.0
click at [405, 222] on div "**********" at bounding box center [708, 360] width 1417 height 720
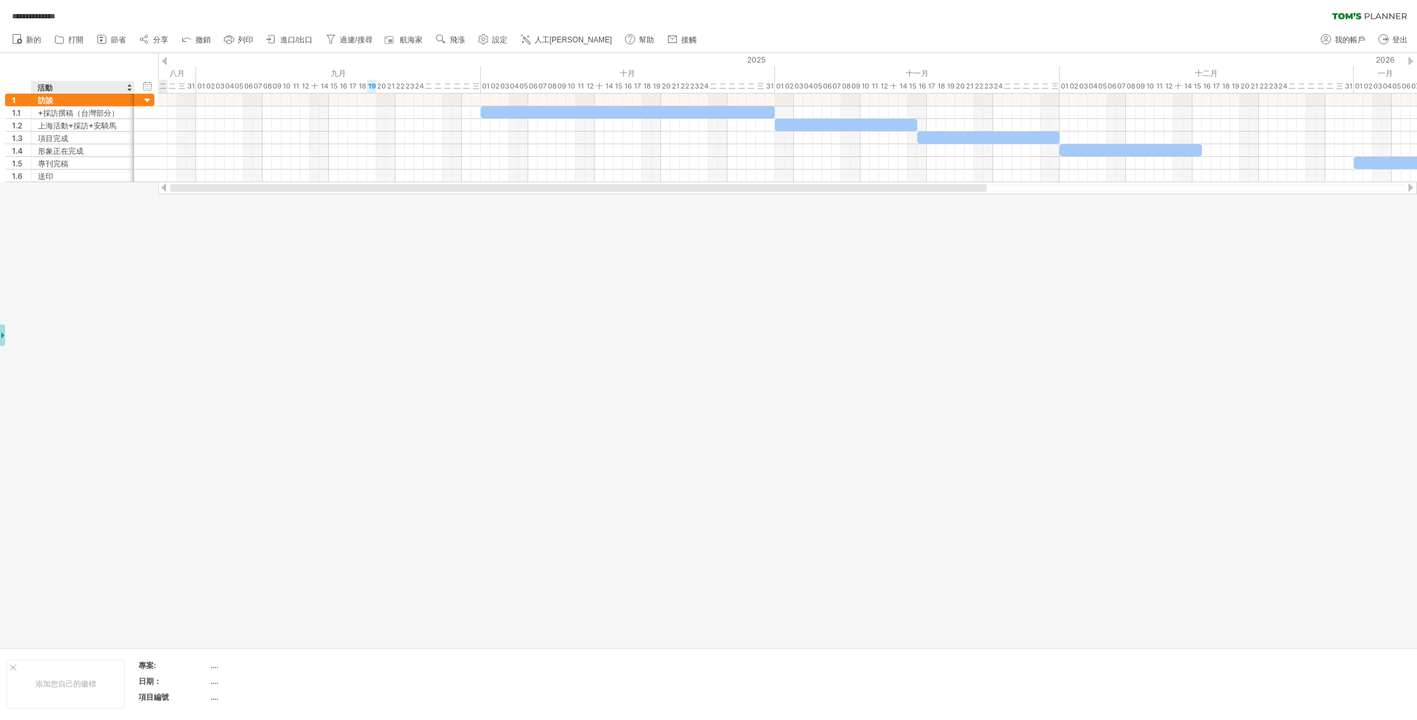
drag, startPoint x: 478, startPoint y: 185, endPoint x: 137, endPoint y: 185, distance: 341.5
click at [137, 185] on div "**********" at bounding box center [708, 360] width 1417 height 720
click at [3, 101] on div at bounding box center [3, 99] width 5 height 13
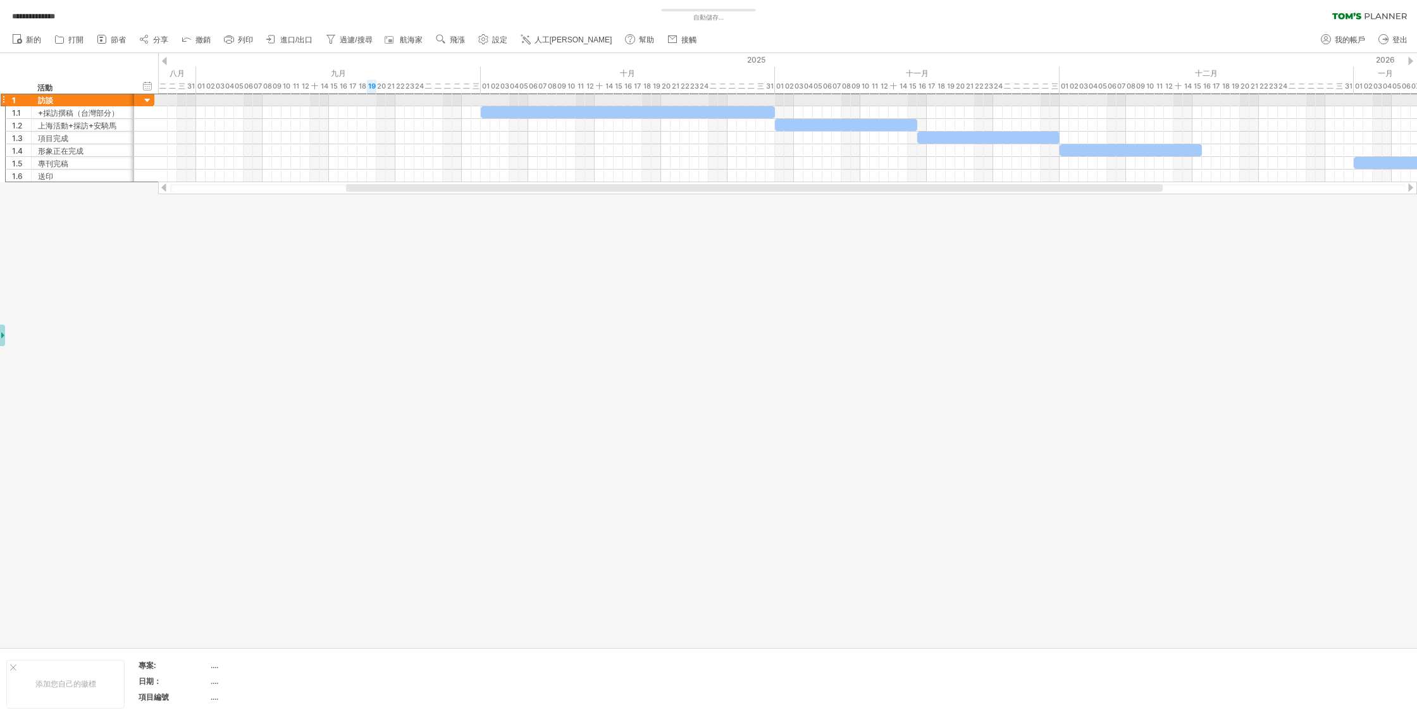
click at [4, 101] on div at bounding box center [3, 99] width 5 height 13
click at [4, 99] on div at bounding box center [3, 99] width 5 height 13
click at [73, 101] on div "訪談" at bounding box center [83, 100] width 90 height 12
click at [145, 102] on div at bounding box center [148, 101] width 12 height 12
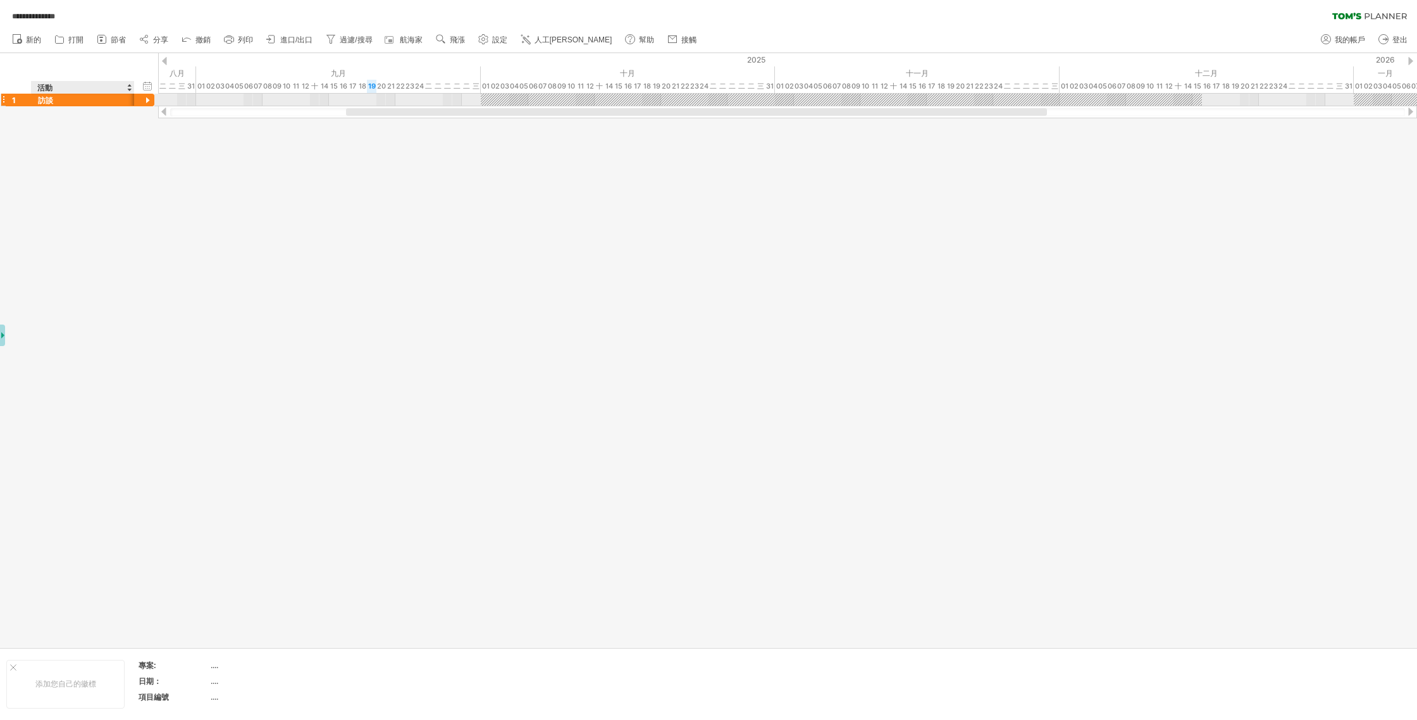
click at [145, 102] on div at bounding box center [148, 101] width 12 height 12
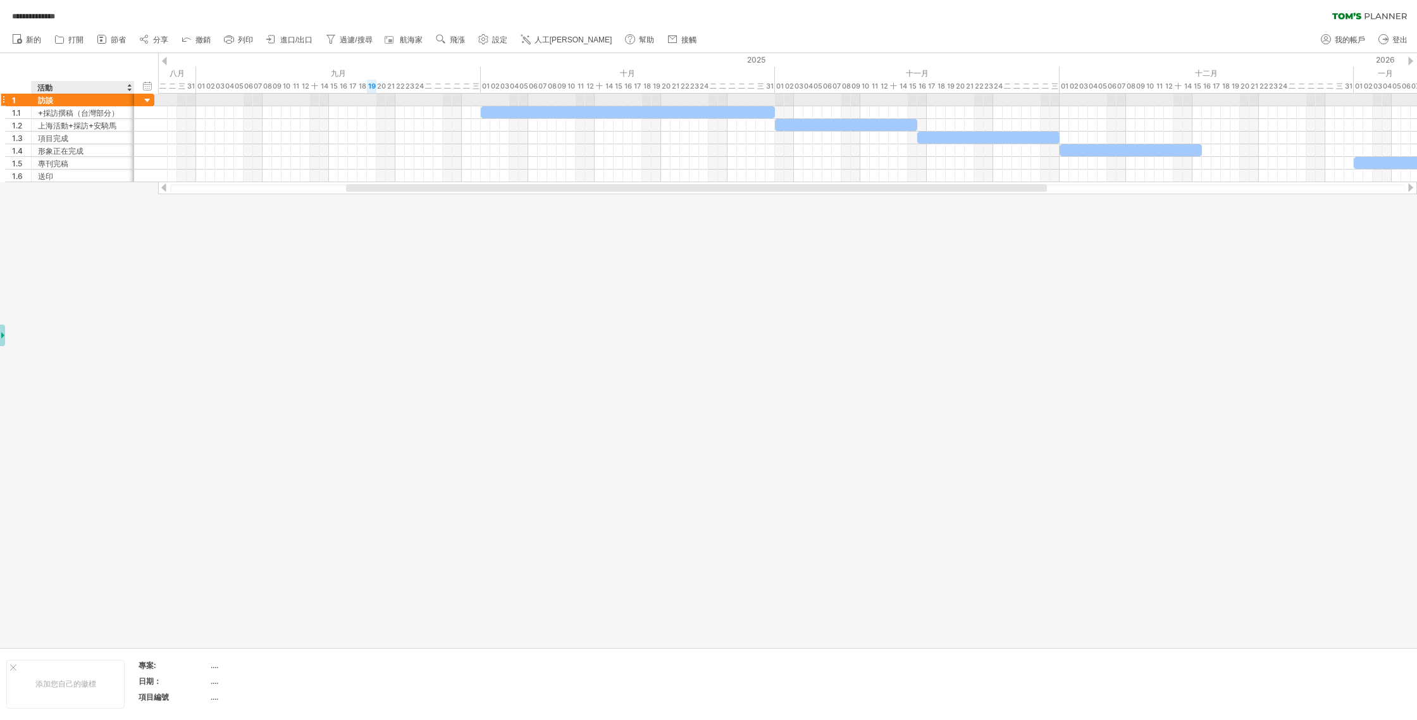
click at [145, 102] on div at bounding box center [148, 101] width 12 height 12
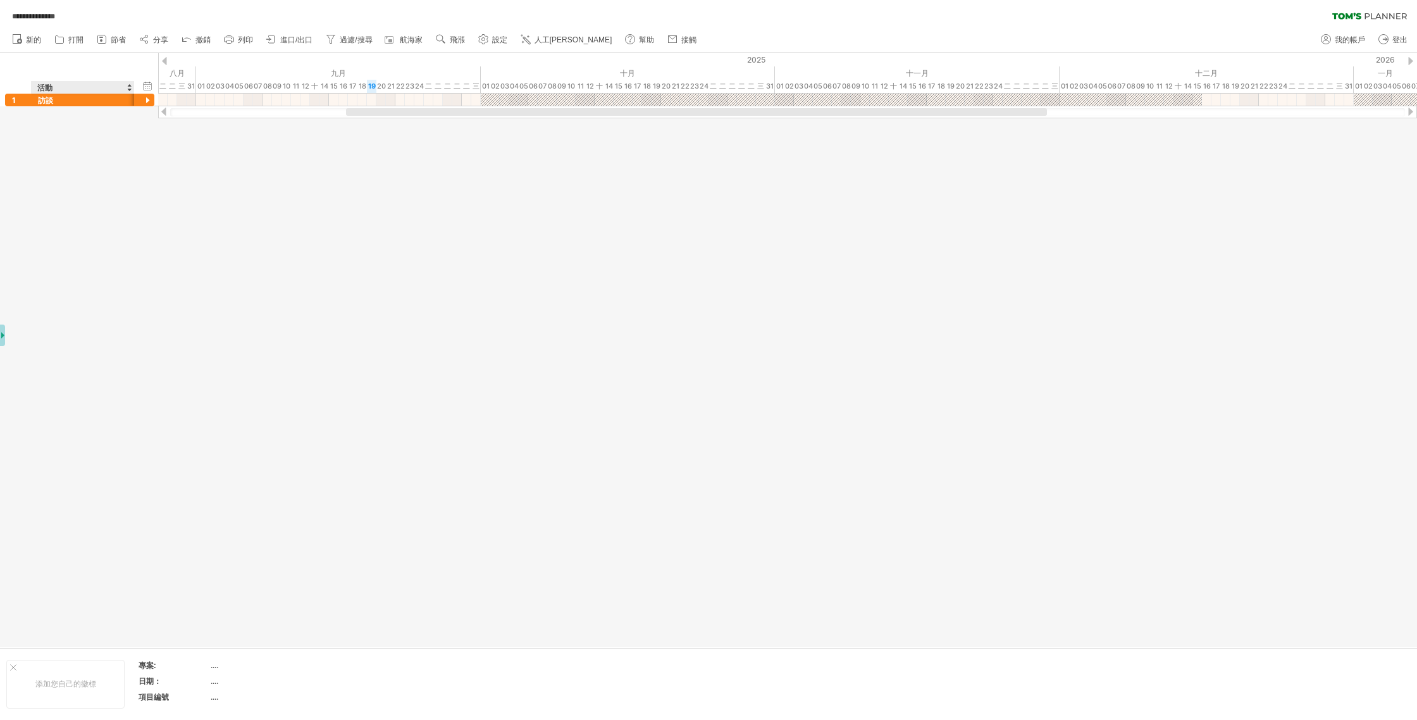
click at [137, 60] on div "隱藏開始/結束/持續時間 顯示開始/結束/持續時間 ******** 活動" at bounding box center [79, 73] width 158 height 40
click at [218, 528] on font "...." at bounding box center [215, 664] width 8 height 9
drag, startPoint x: 215, startPoint y: 667, endPoint x: 208, endPoint y: 668, distance: 7.2
click at [214, 528] on font "...." at bounding box center [215, 664] width 8 height 9
click at [72, 528] on font "添加您自己的徽標" at bounding box center [65, 683] width 61 height 9
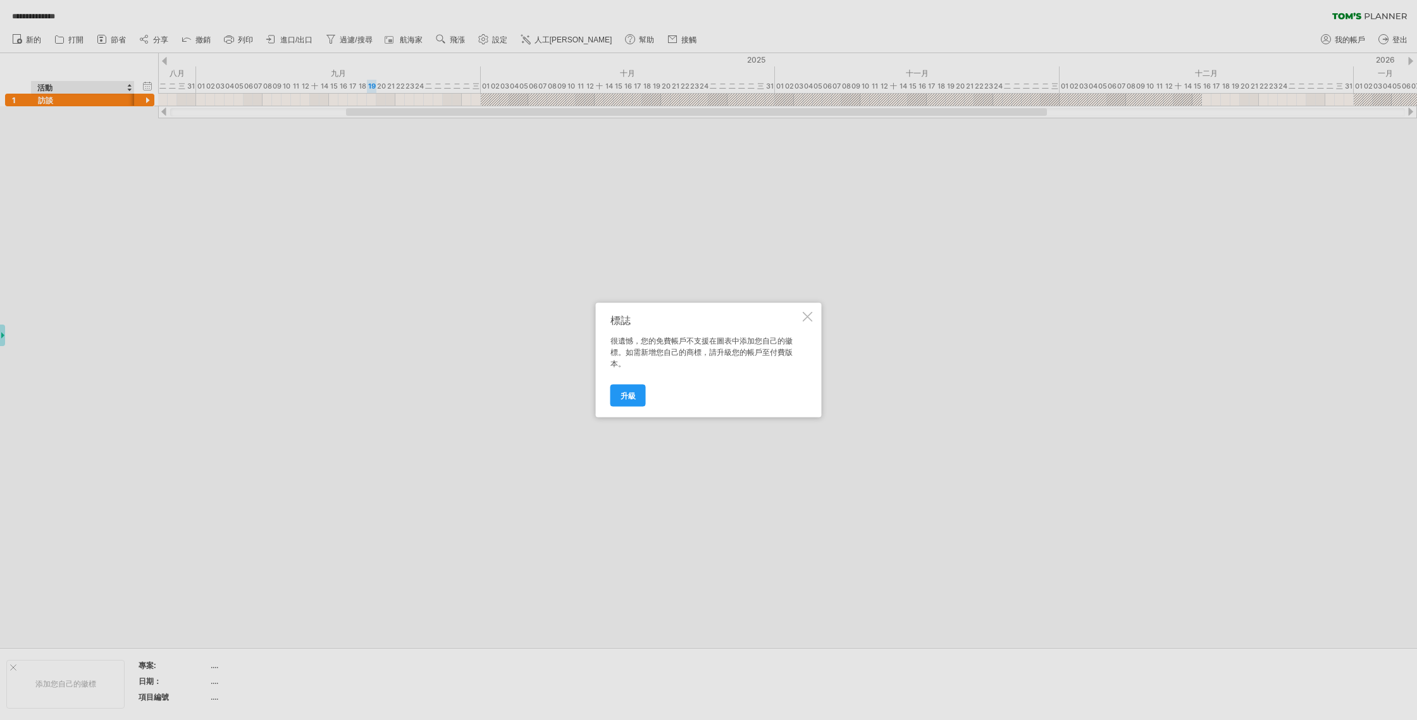
click at [747, 309] on div "標誌 很遺憾，您的免費帳戶不支援在圖表中添加您自己的徽標。如需新增您自己的商標，請升級您的帳戶至付費版本。 升級" at bounding box center [709, 360] width 226 height 114
click at [747, 315] on div at bounding box center [807, 317] width 10 height 10
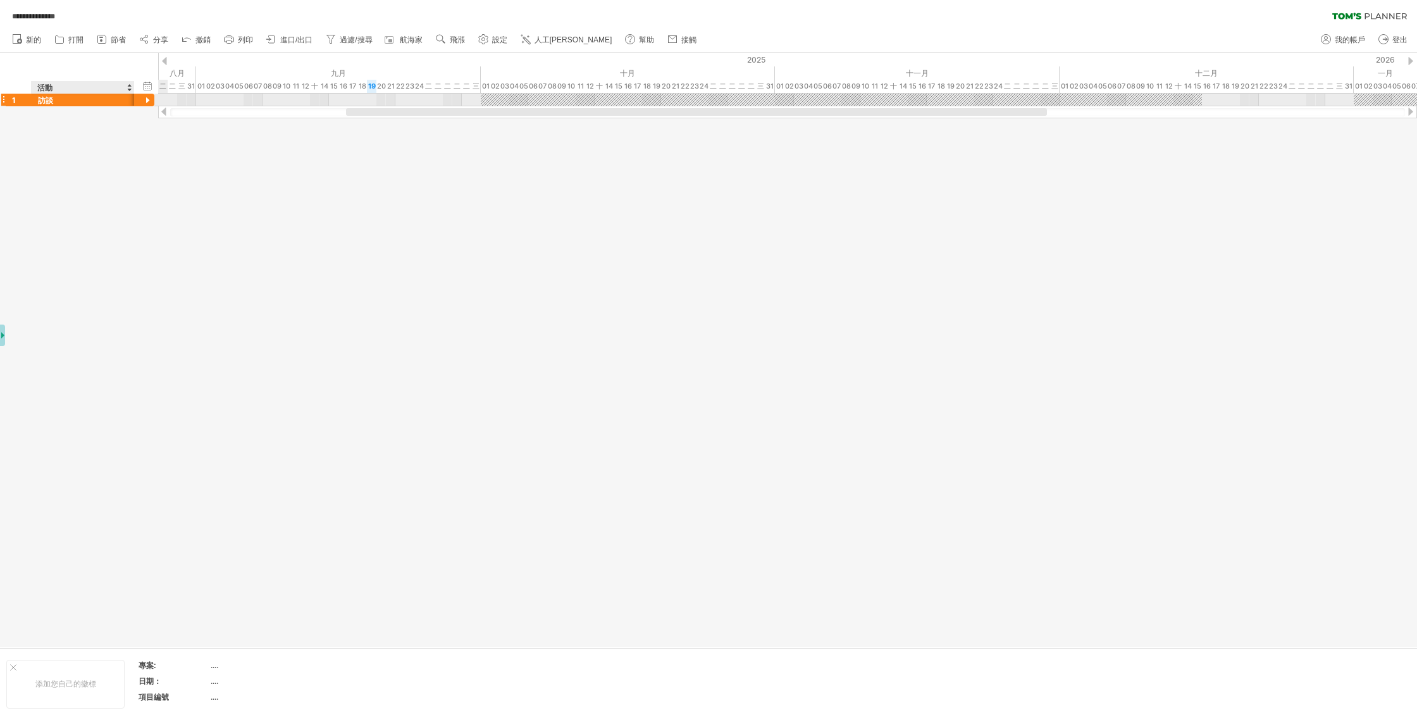
click at [147, 100] on div at bounding box center [148, 101] width 12 height 12
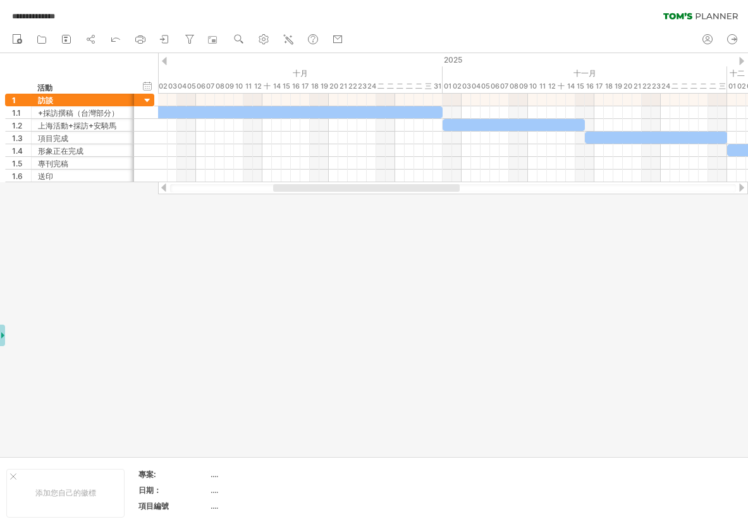
click at [275, 259] on div at bounding box center [374, 254] width 748 height 403
click at [735, 37] on circle at bounding box center [732, 39] width 9 height 9
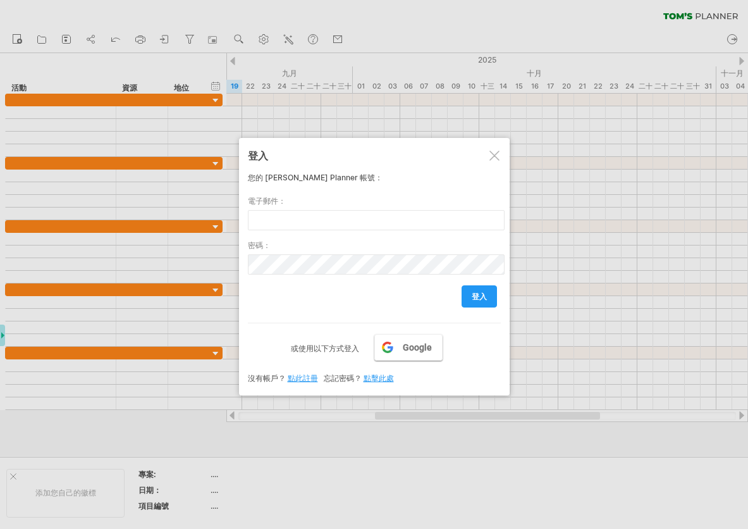
click at [395, 338] on link "Google" at bounding box center [408, 347] width 68 height 27
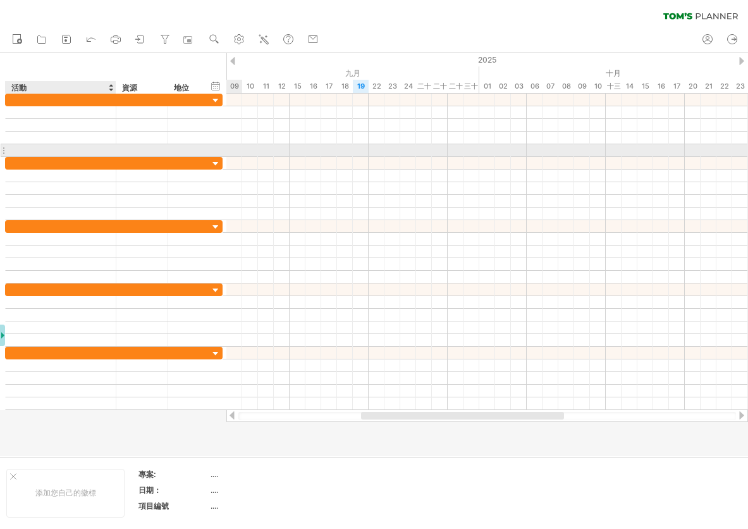
click at [66, 150] on div at bounding box center [60, 150] width 97 height 12
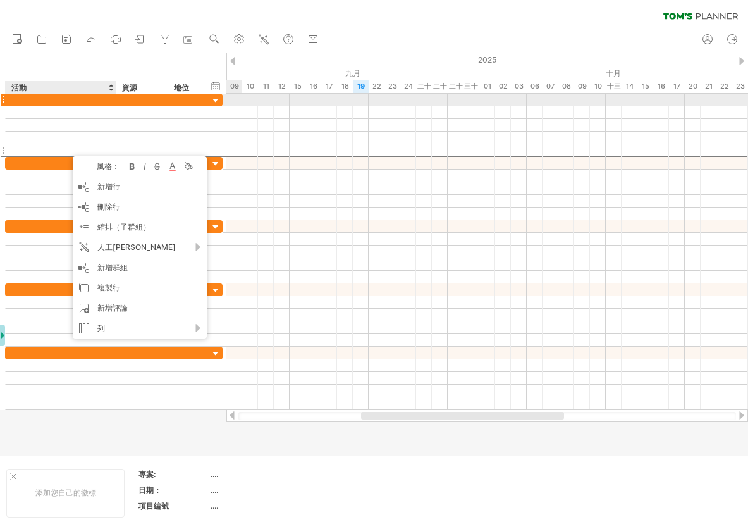
click at [93, 104] on div at bounding box center [60, 100] width 97 height 12
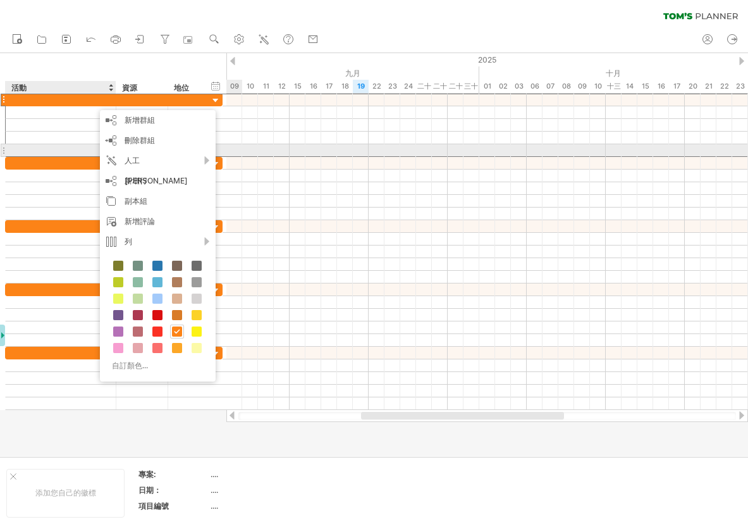
click at [65, 149] on div at bounding box center [60, 150] width 97 height 12
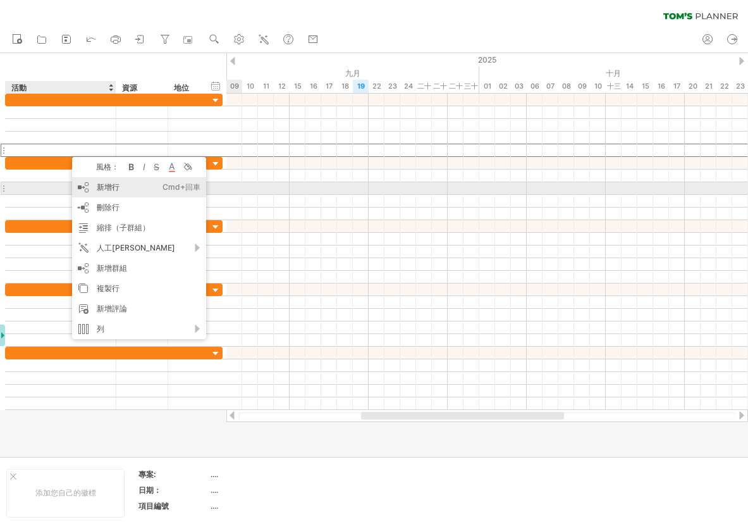
click at [117, 190] on font "新增行" at bounding box center [108, 186] width 23 height 9
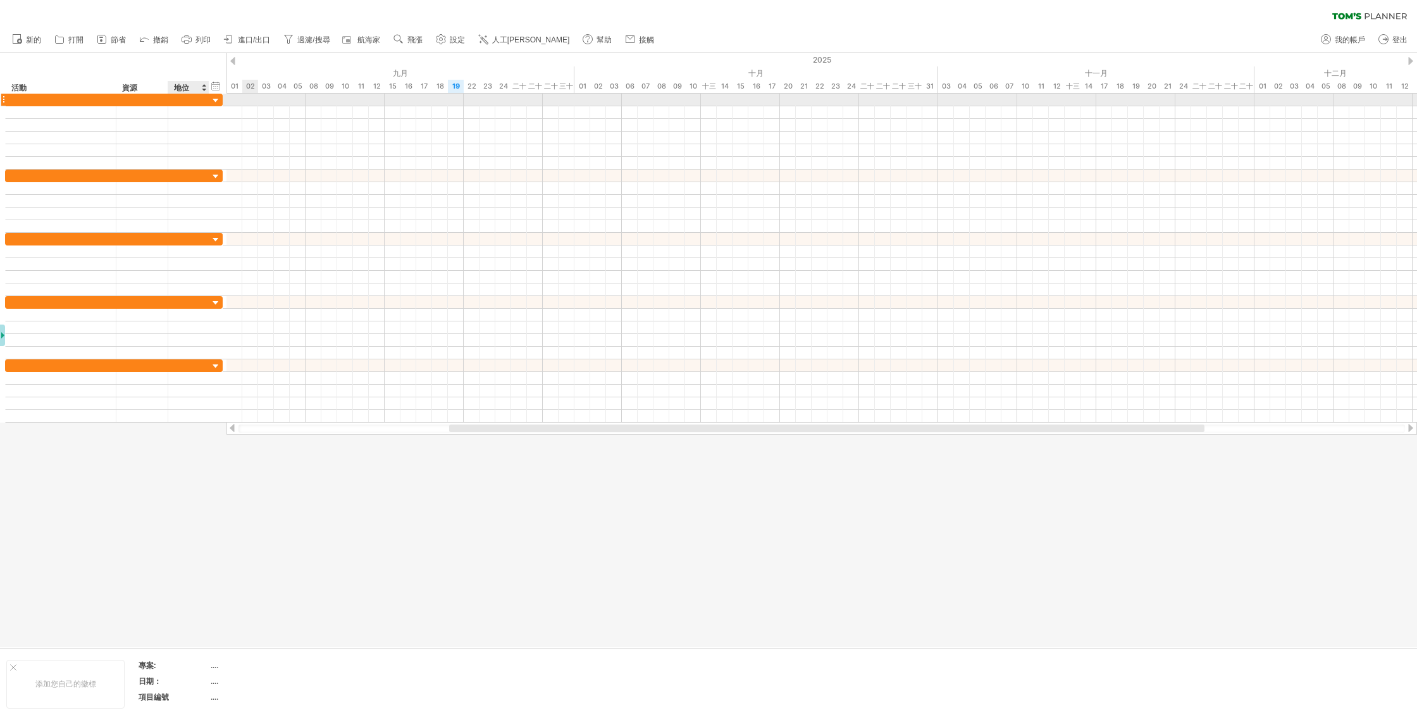
click at [168, 101] on div at bounding box center [188, 100] width 41 height 12
click at [106, 102] on div at bounding box center [60, 100] width 97 height 12
type input "*"
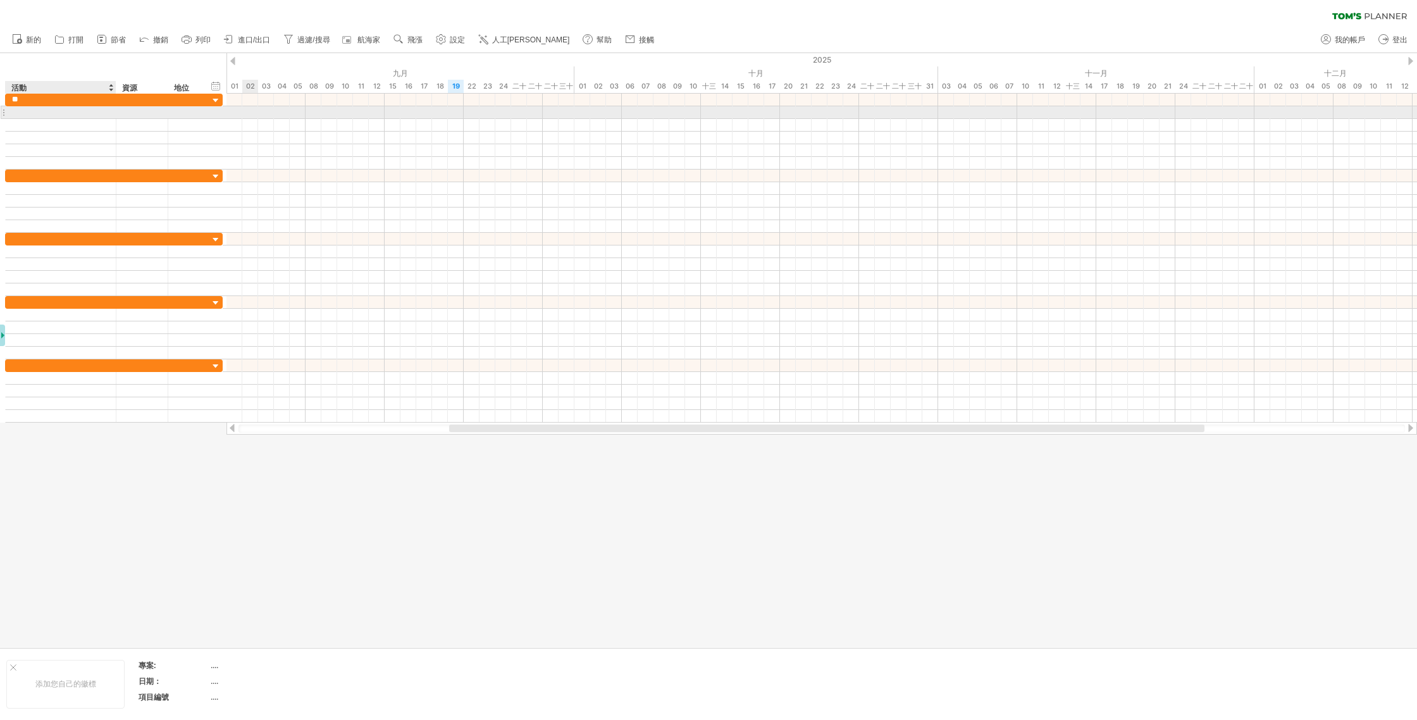
type input "**"
click at [49, 114] on div at bounding box center [60, 112] width 97 height 12
click at [48, 101] on div "訪談" at bounding box center [60, 100] width 97 height 12
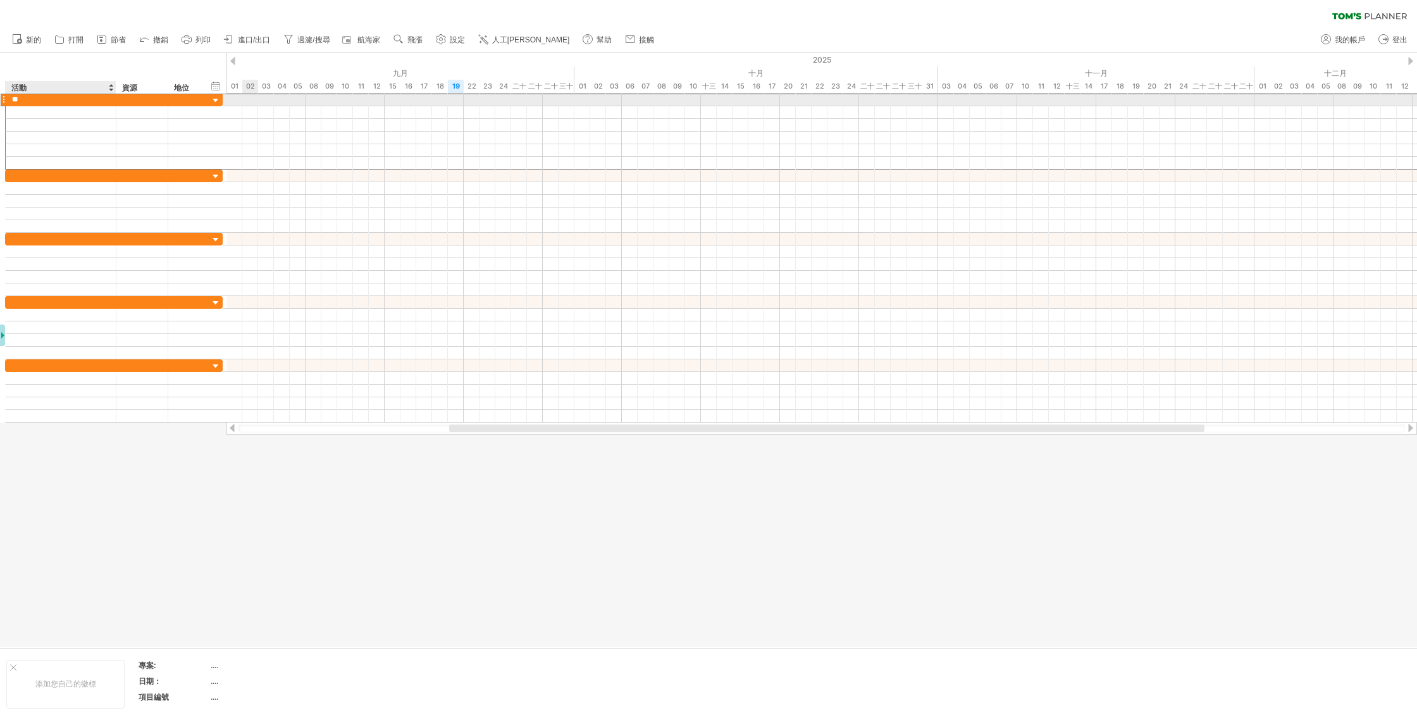
click at [48, 101] on input "**" at bounding box center [60, 100] width 97 height 12
type input "*"
type input "**"
click at [75, 101] on div "採訪" at bounding box center [60, 100] width 97 height 12
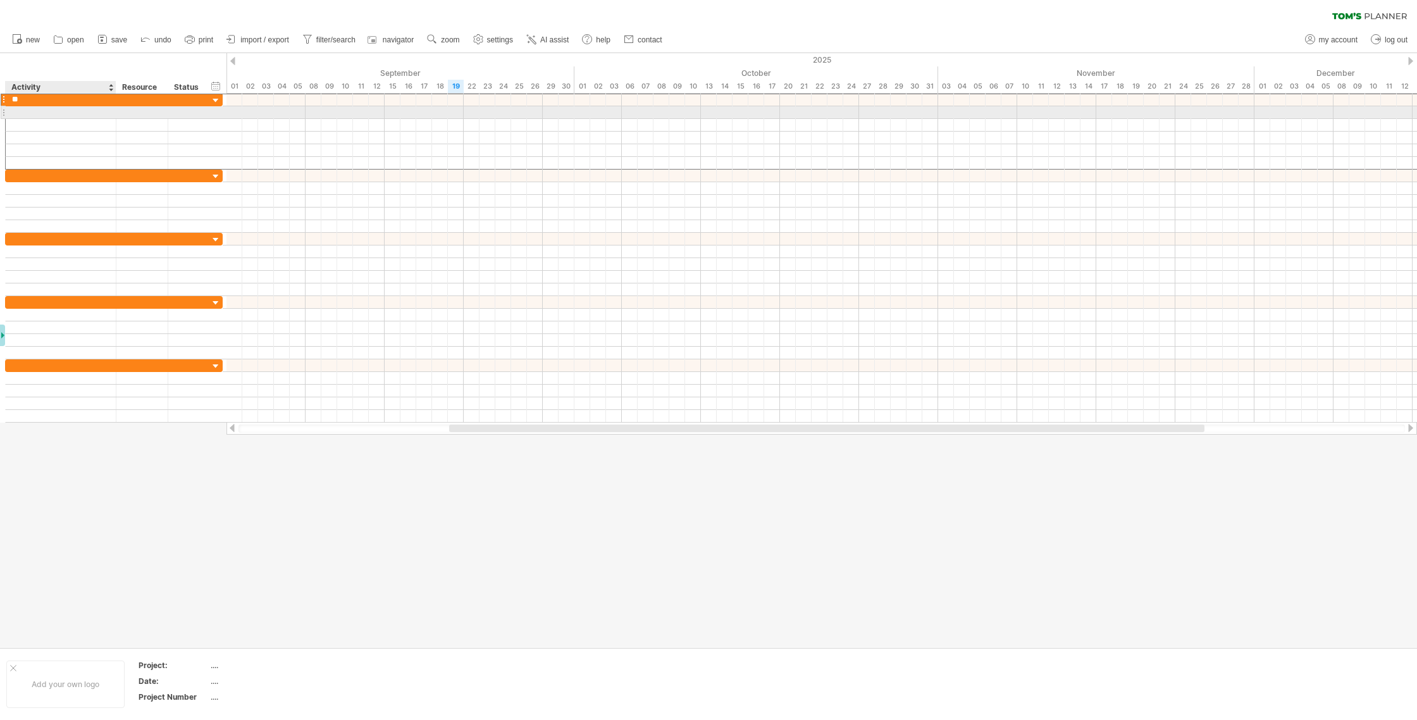
click at [72, 110] on div at bounding box center [60, 112] width 97 height 12
click at [66, 171] on div at bounding box center [60, 175] width 97 height 12
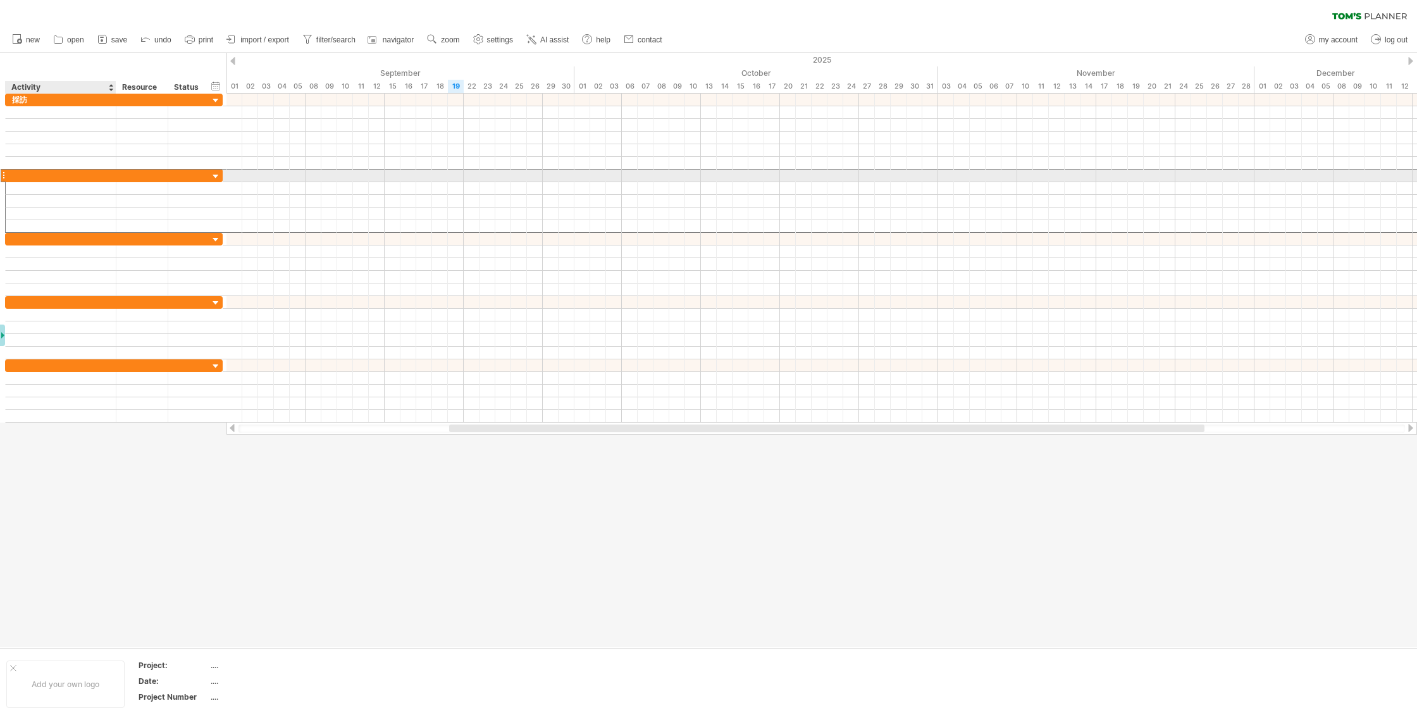
click at [73, 176] on input "text" at bounding box center [60, 175] width 97 height 12
type input "****"
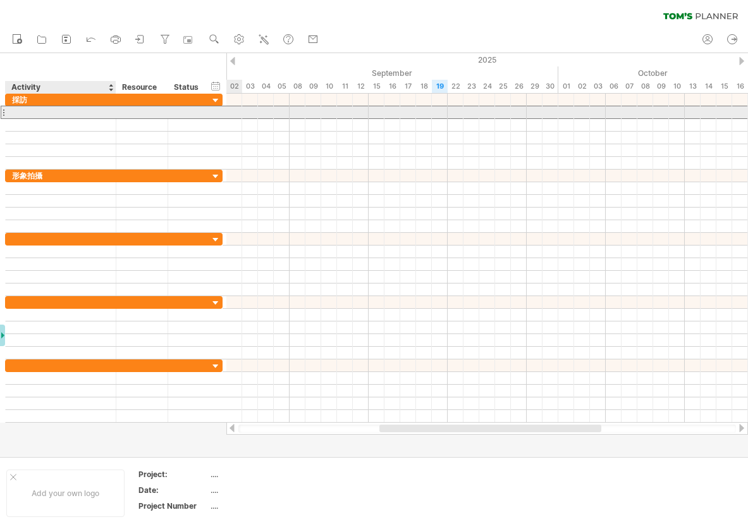
click at [59, 113] on div at bounding box center [60, 112] width 97 height 12
click at [59, 113] on input "text" at bounding box center [60, 112] width 97 height 12
paste input "**********"
click at [48, 111] on input "**********" at bounding box center [60, 112] width 97 height 12
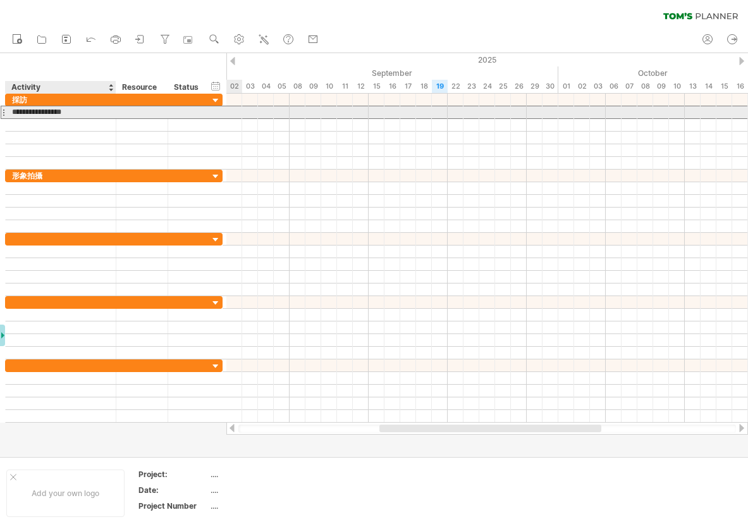
click at [16, 111] on input "**********" at bounding box center [60, 112] width 97 height 12
click at [12, 112] on input "**********" at bounding box center [60, 112] width 97 height 12
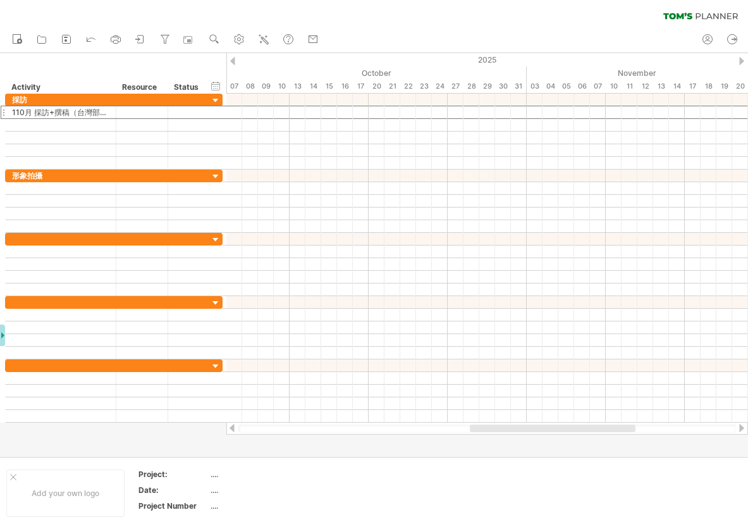
click at [355, 7] on div "clear filter reapply filter" at bounding box center [374, 13] width 748 height 27
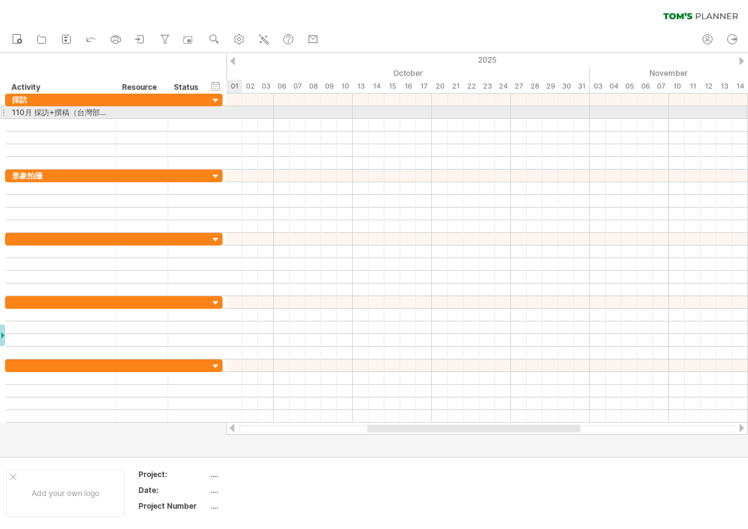
click at [235, 110] on div at bounding box center [487, 112] width 522 height 13
click at [237, 111] on div at bounding box center [487, 112] width 522 height 13
click at [237, 114] on div at bounding box center [487, 112] width 522 height 13
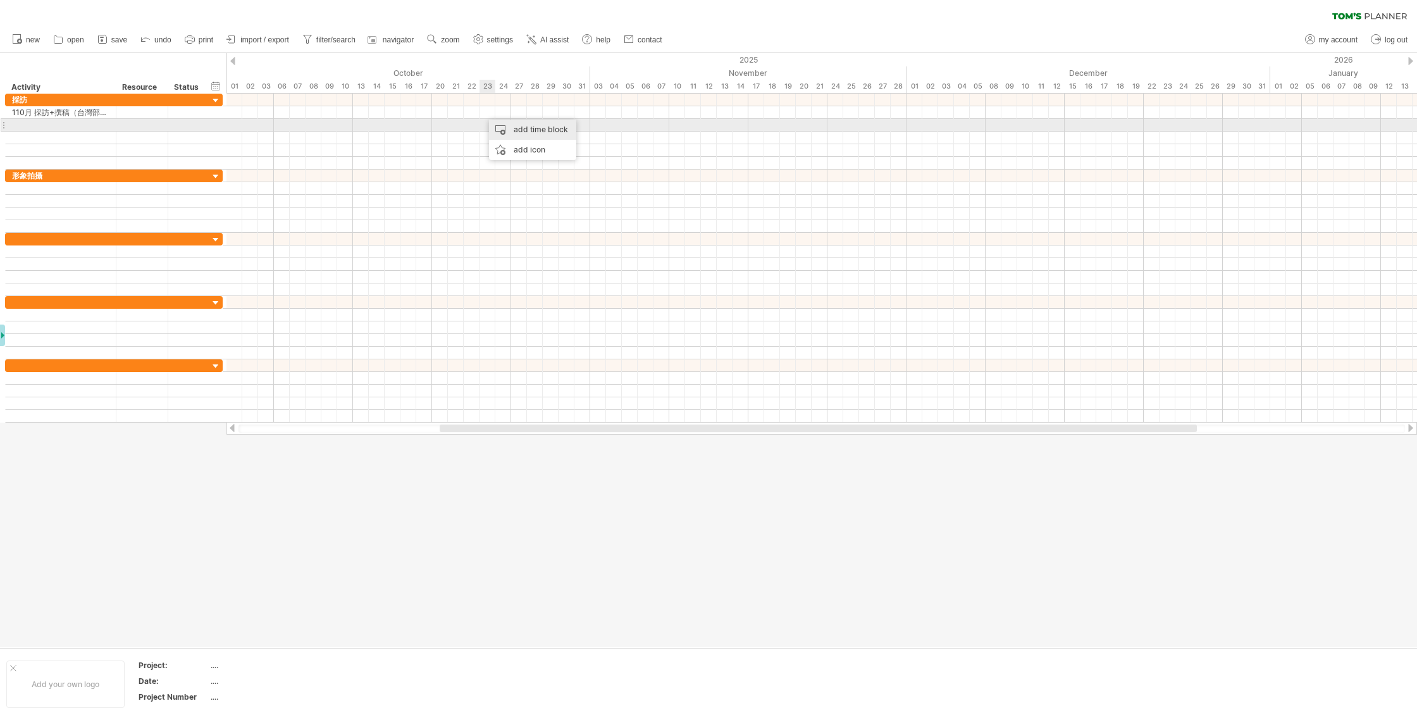
click at [512, 123] on div "add time block" at bounding box center [532, 130] width 87 height 20
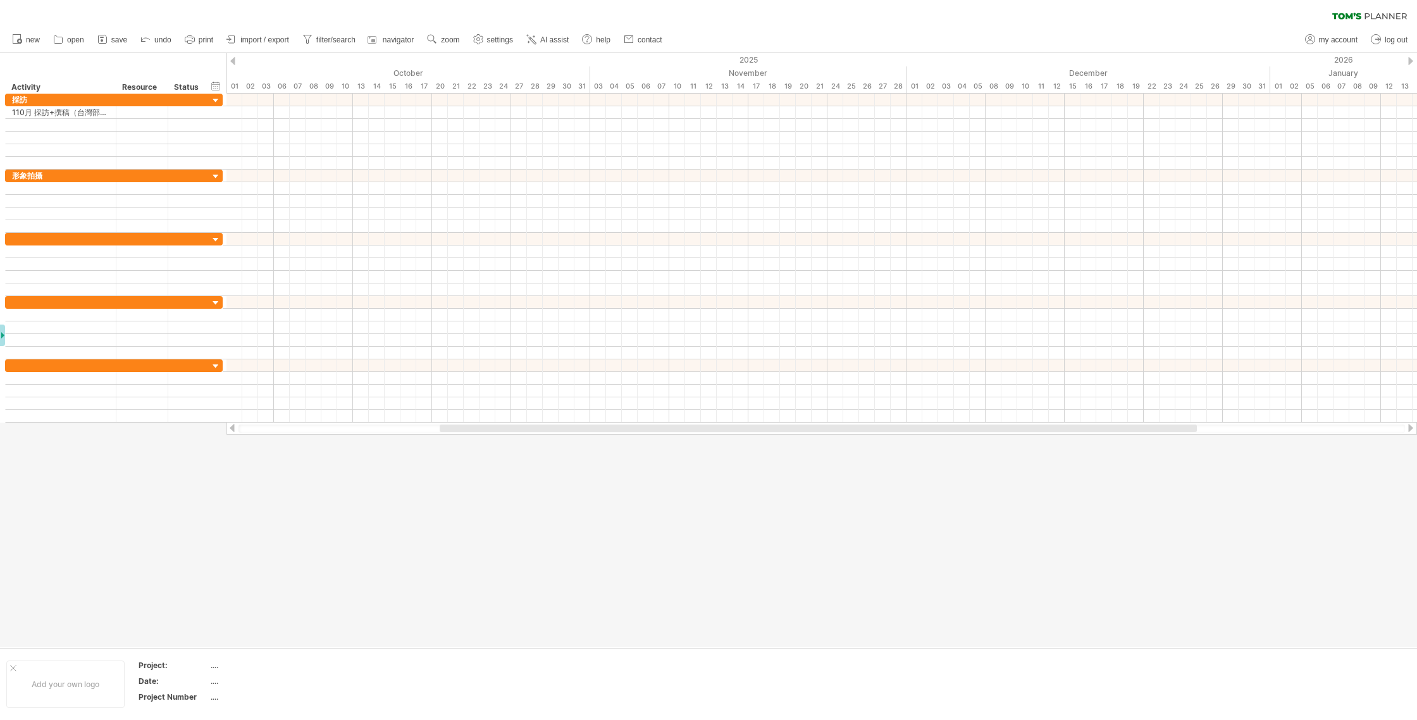
click at [712, 28] on div "new" at bounding box center [708, 40] width 1417 height 27
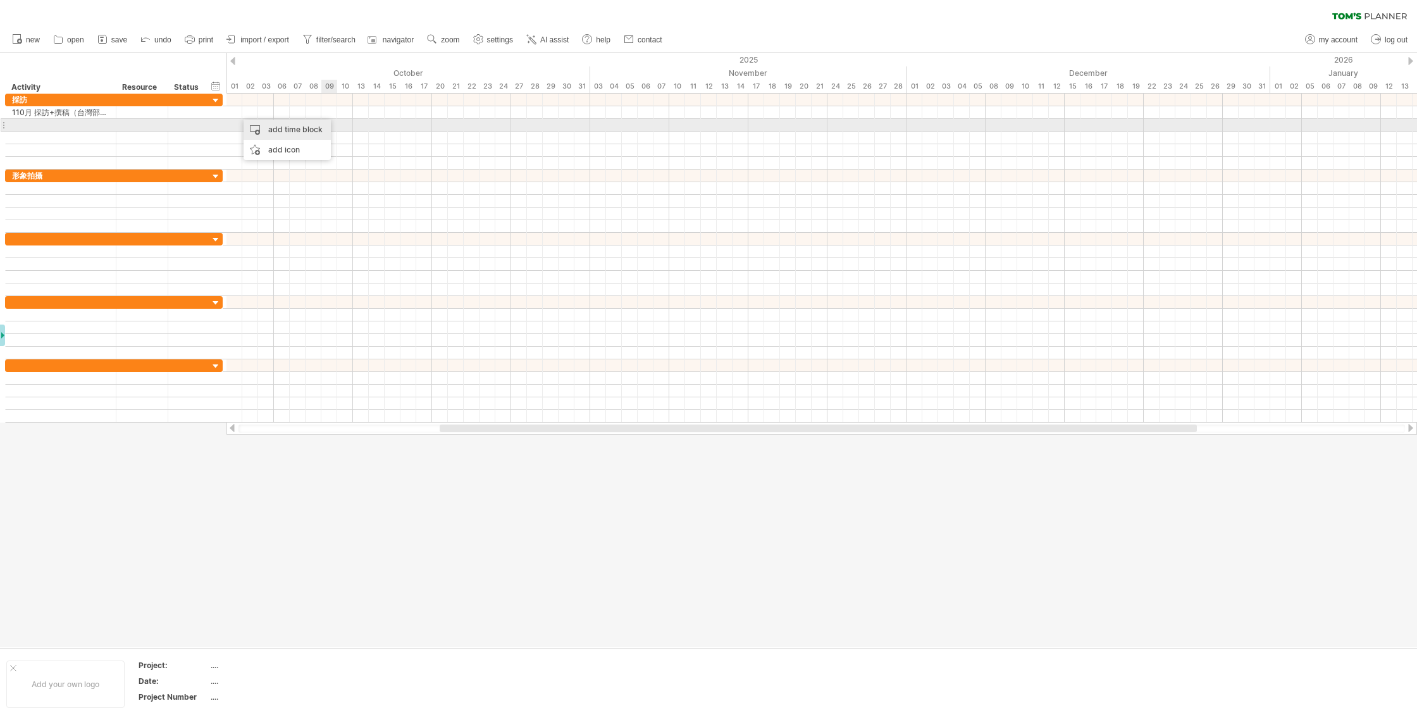
click at [309, 131] on div "add time block" at bounding box center [286, 130] width 87 height 20
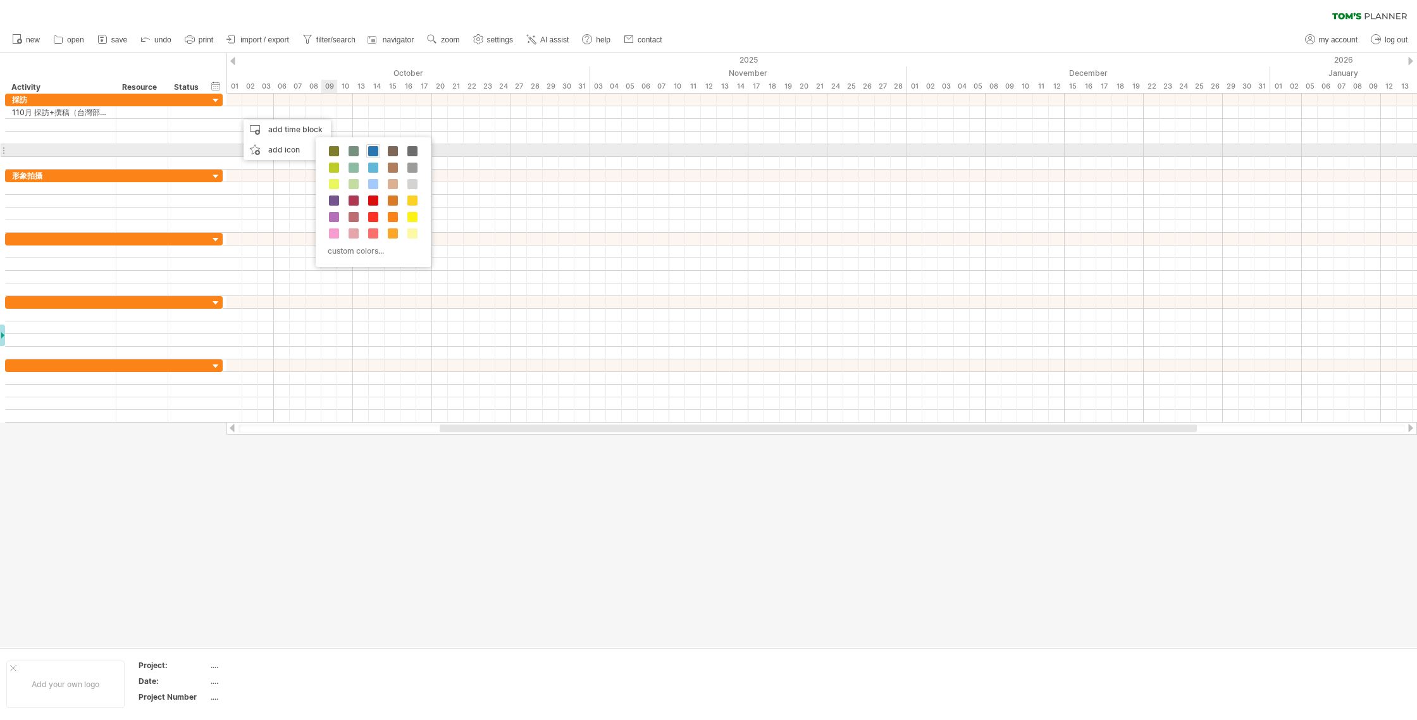
click at [373, 150] on span at bounding box center [373, 151] width 10 height 10
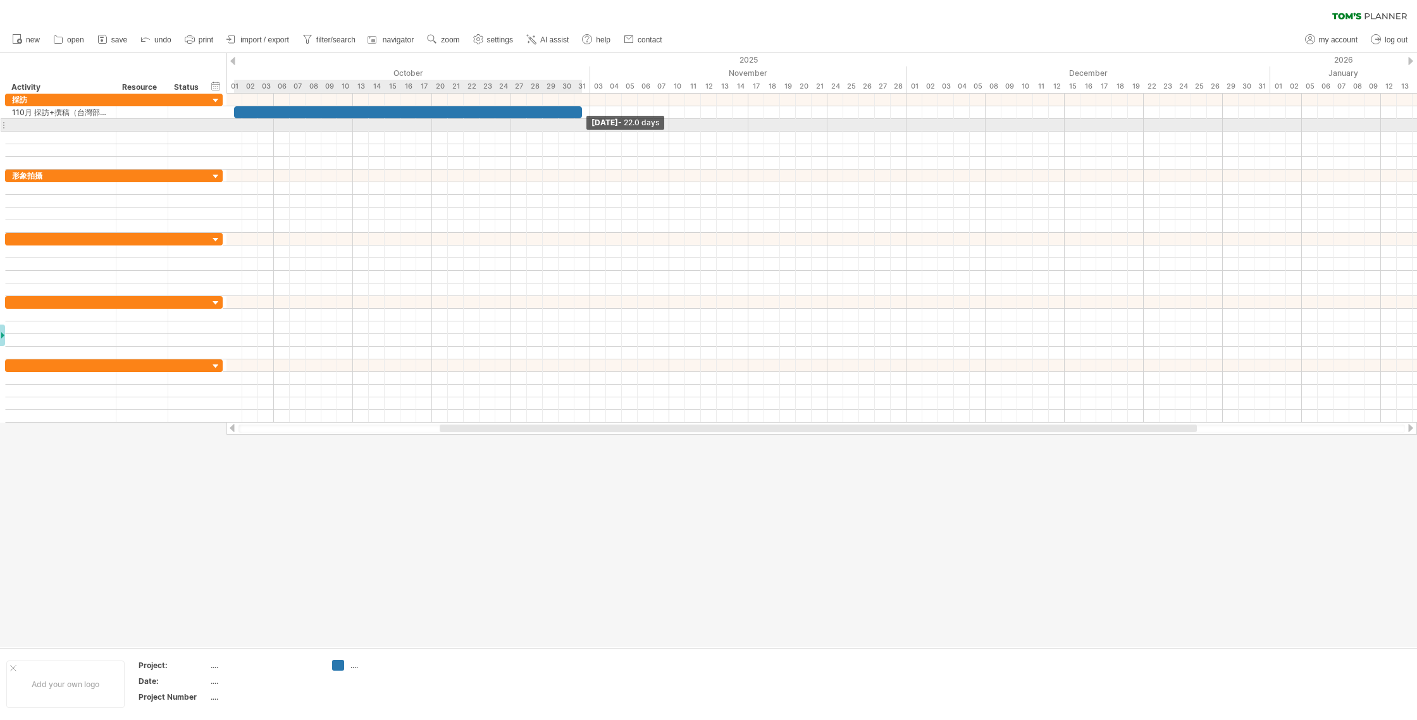
drag, startPoint x: 249, startPoint y: 113, endPoint x: 579, endPoint y: 119, distance: 329.5
click at [579, 120] on div "[DATE] - 22.0 days [DATE]" at bounding box center [821, 258] width 1190 height 329
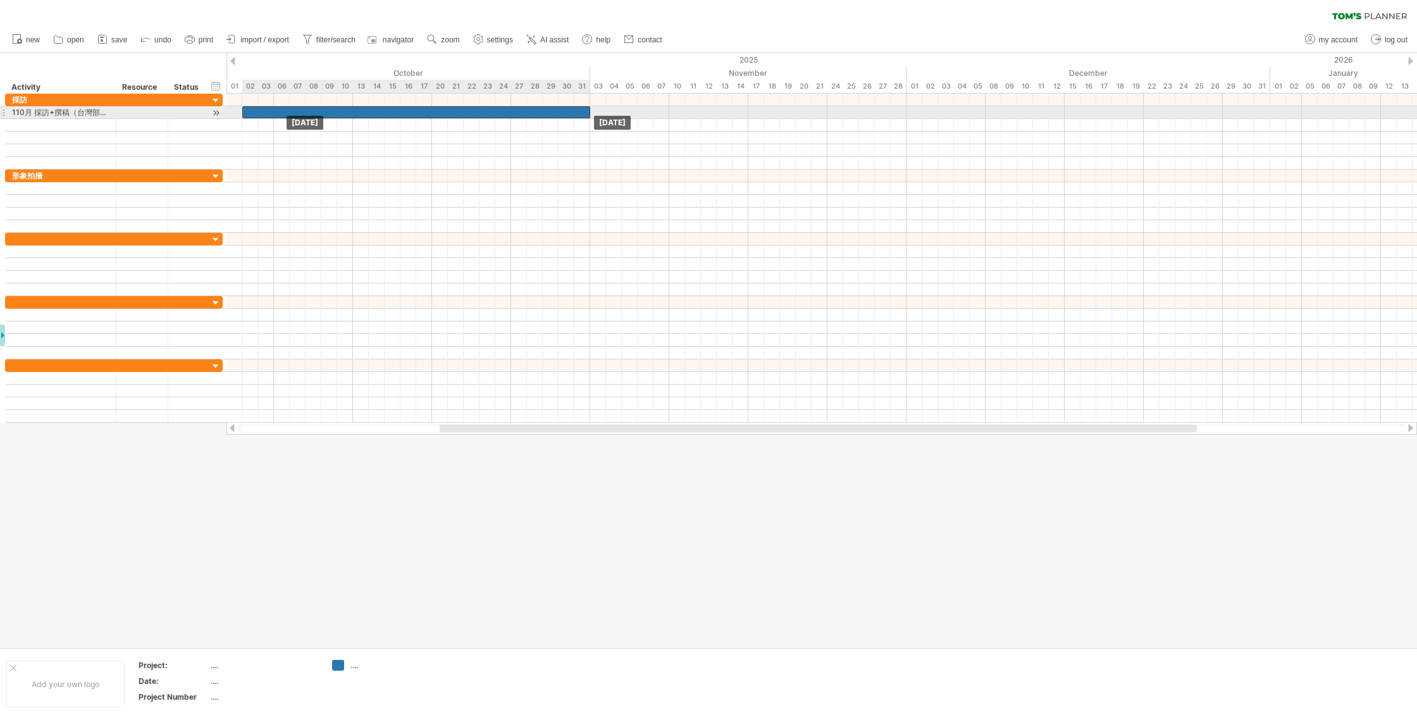
drag, startPoint x: 579, startPoint y: 112, endPoint x: 587, endPoint y: 114, distance: 9.2
click at [587, 114] on div at bounding box center [416, 112] width 348 height 12
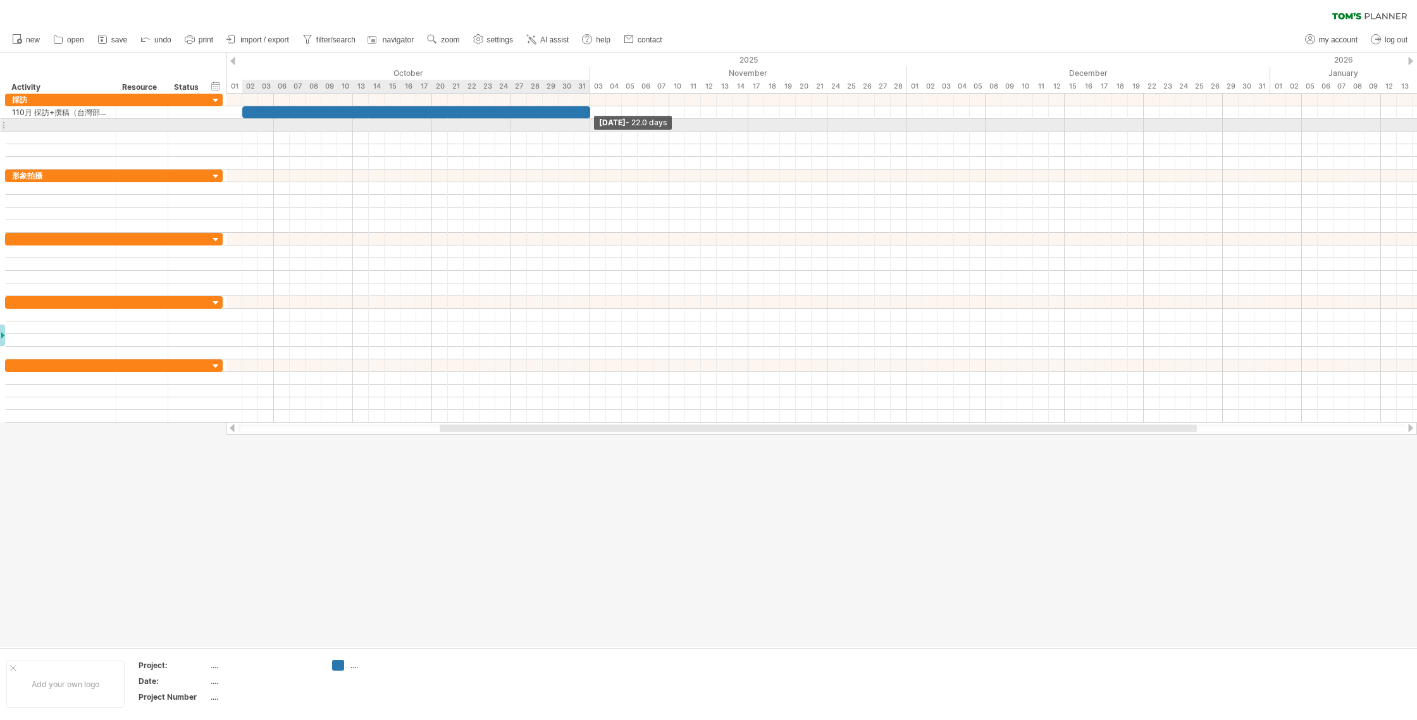
drag, startPoint x: 589, startPoint y: 112, endPoint x: 587, endPoint y: 125, distance: 13.4
click at [587, 125] on div "[DATE] - 22.0 days [DATE]" at bounding box center [821, 258] width 1190 height 329
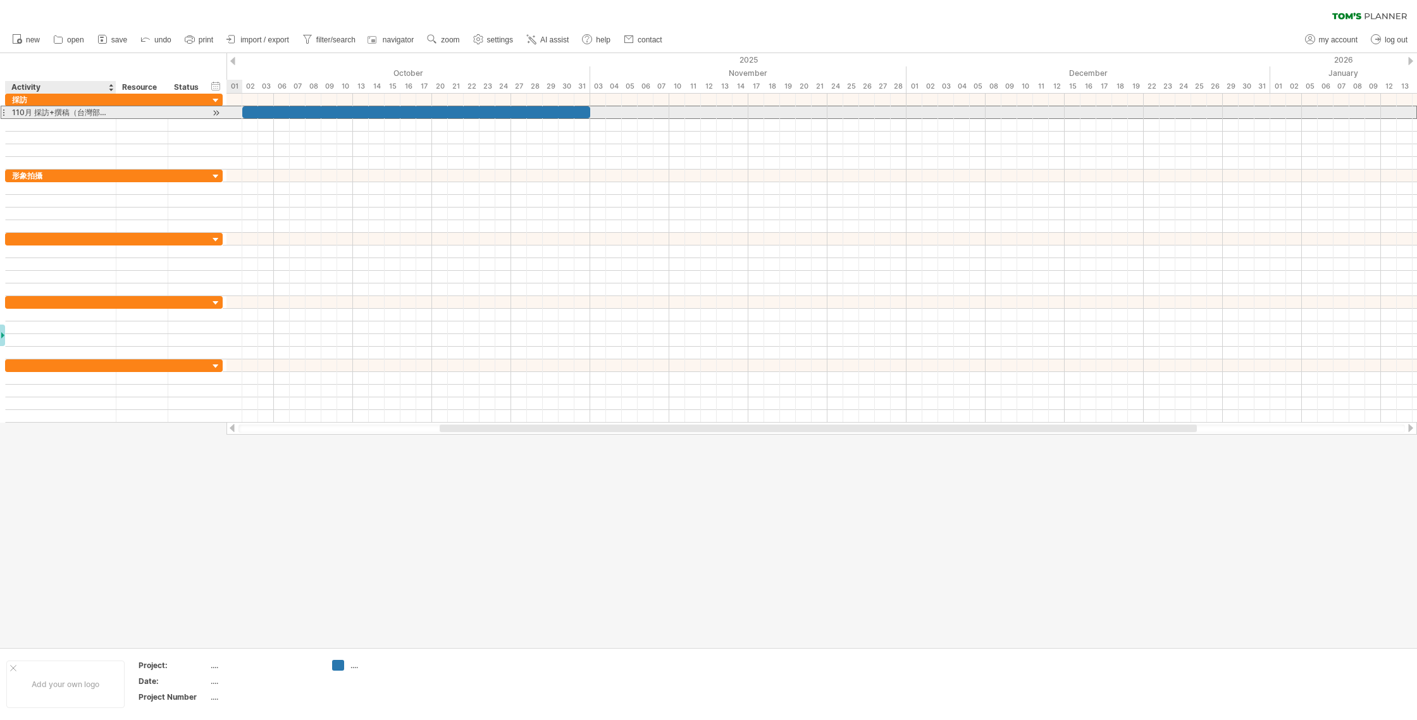
click at [27, 115] on div "110月 採訪+撰稿（台灣部分）" at bounding box center [60, 112] width 97 height 12
click at [22, 113] on input "**********" at bounding box center [60, 112] width 97 height 12
click at [21, 113] on input "**********" at bounding box center [60, 112] width 97 height 12
type input "**********"
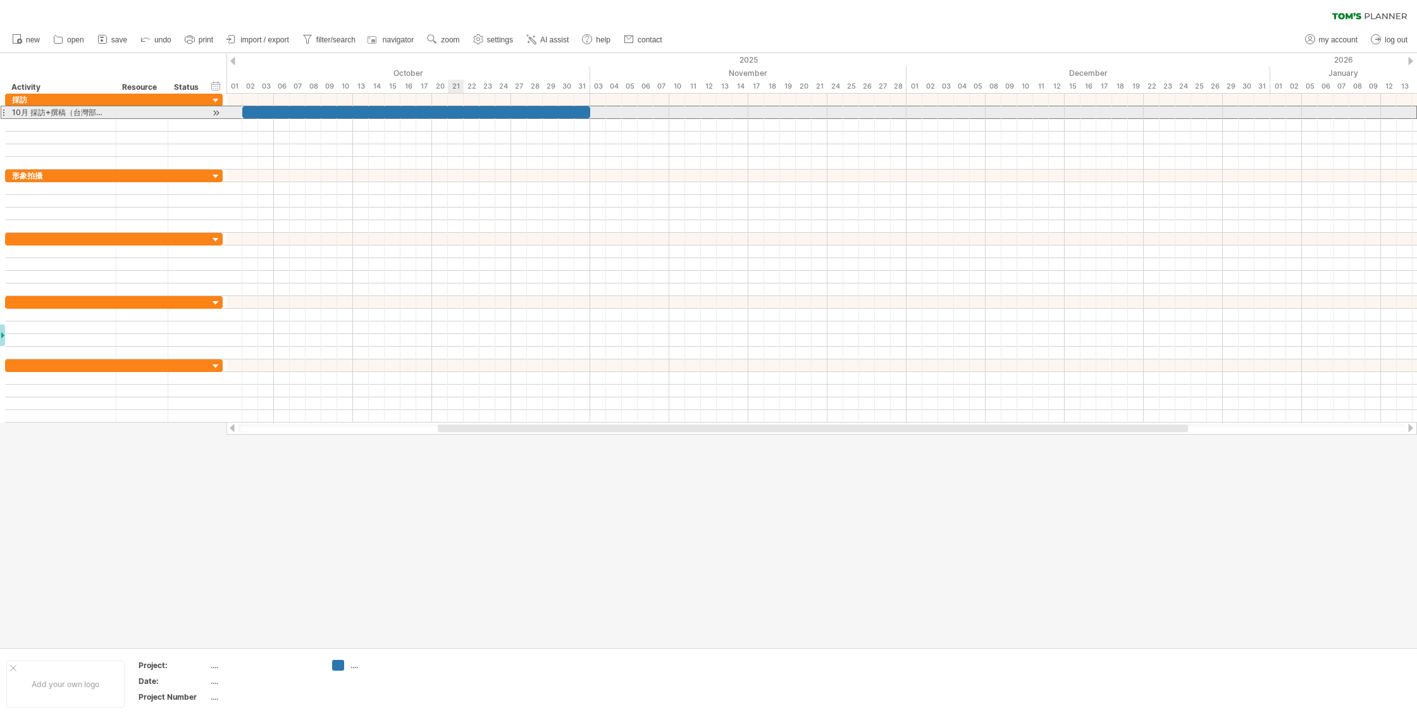
click at [452, 112] on div at bounding box center [416, 112] width 348 height 12
click at [530, 112] on div "*" at bounding box center [416, 112] width 348 height 12
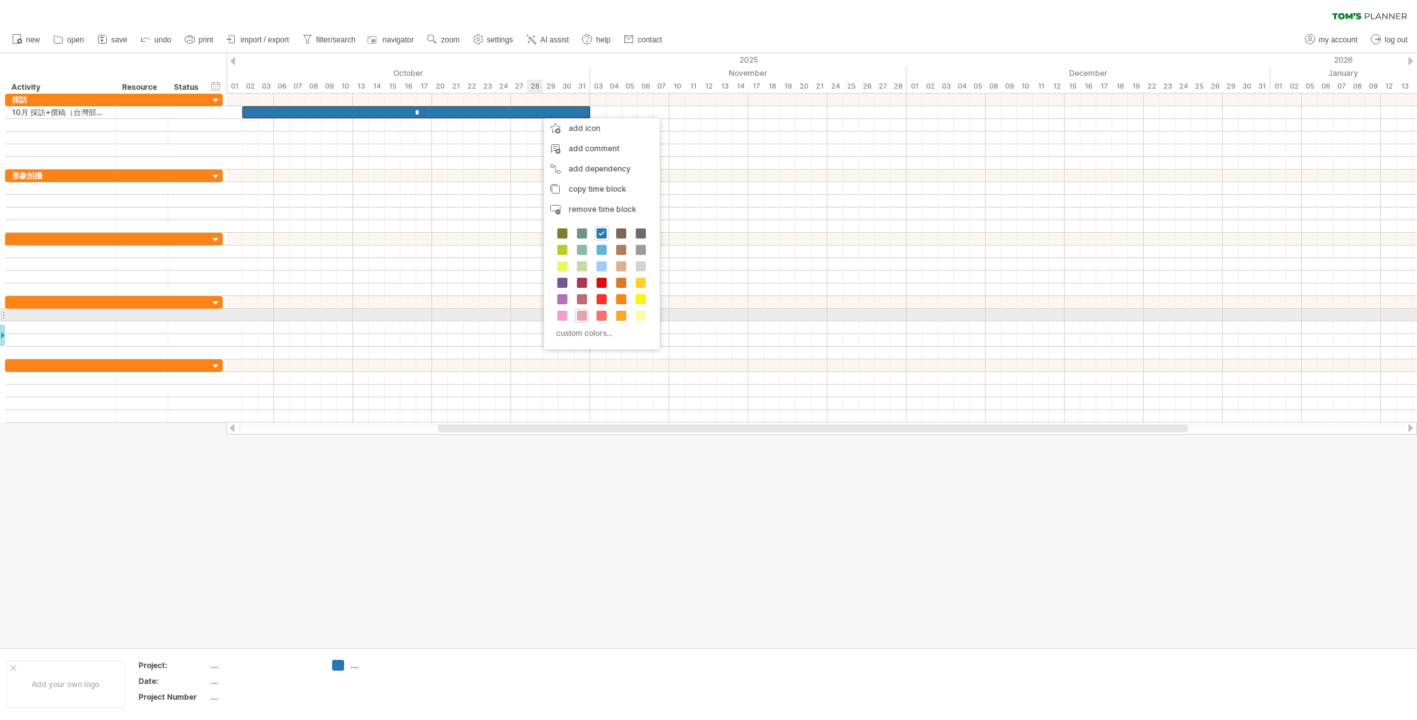
click at [583, 314] on span at bounding box center [582, 316] width 10 height 10
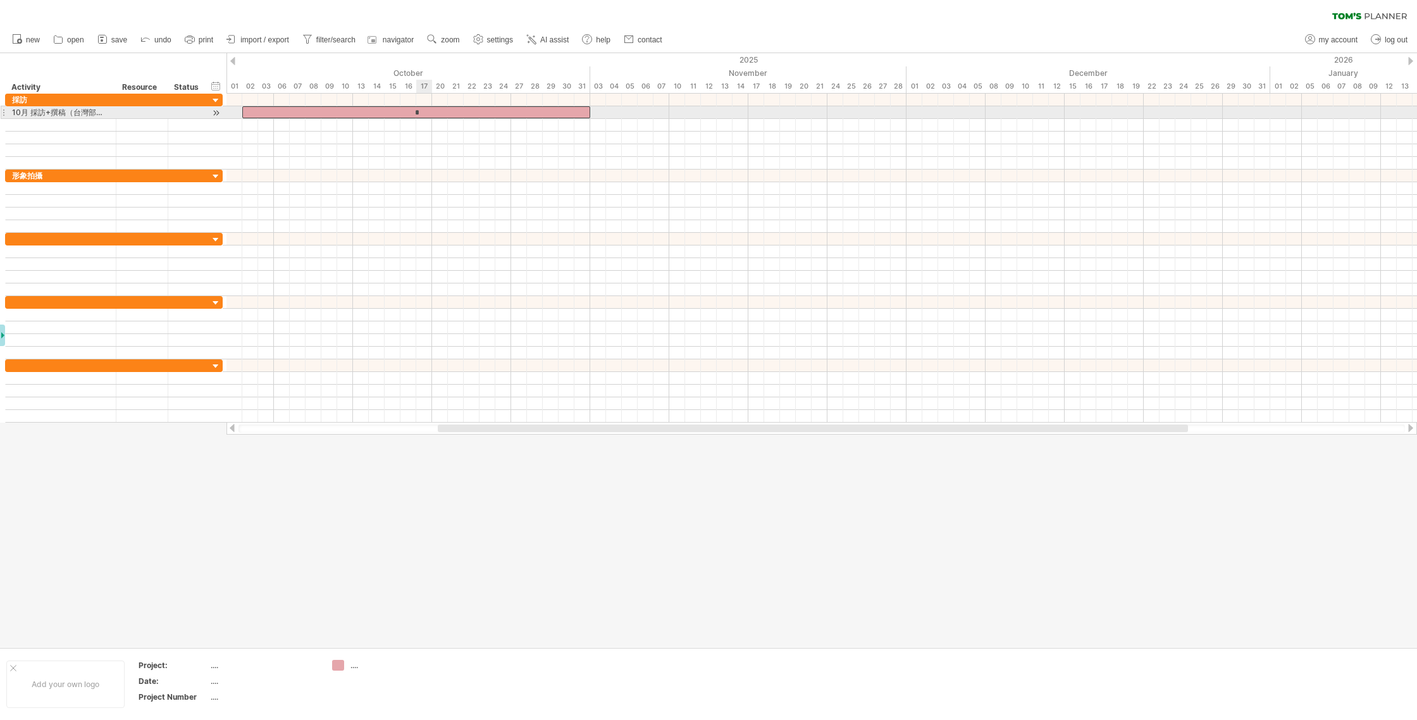
click at [421, 110] on div "*" at bounding box center [416, 112] width 348 height 12
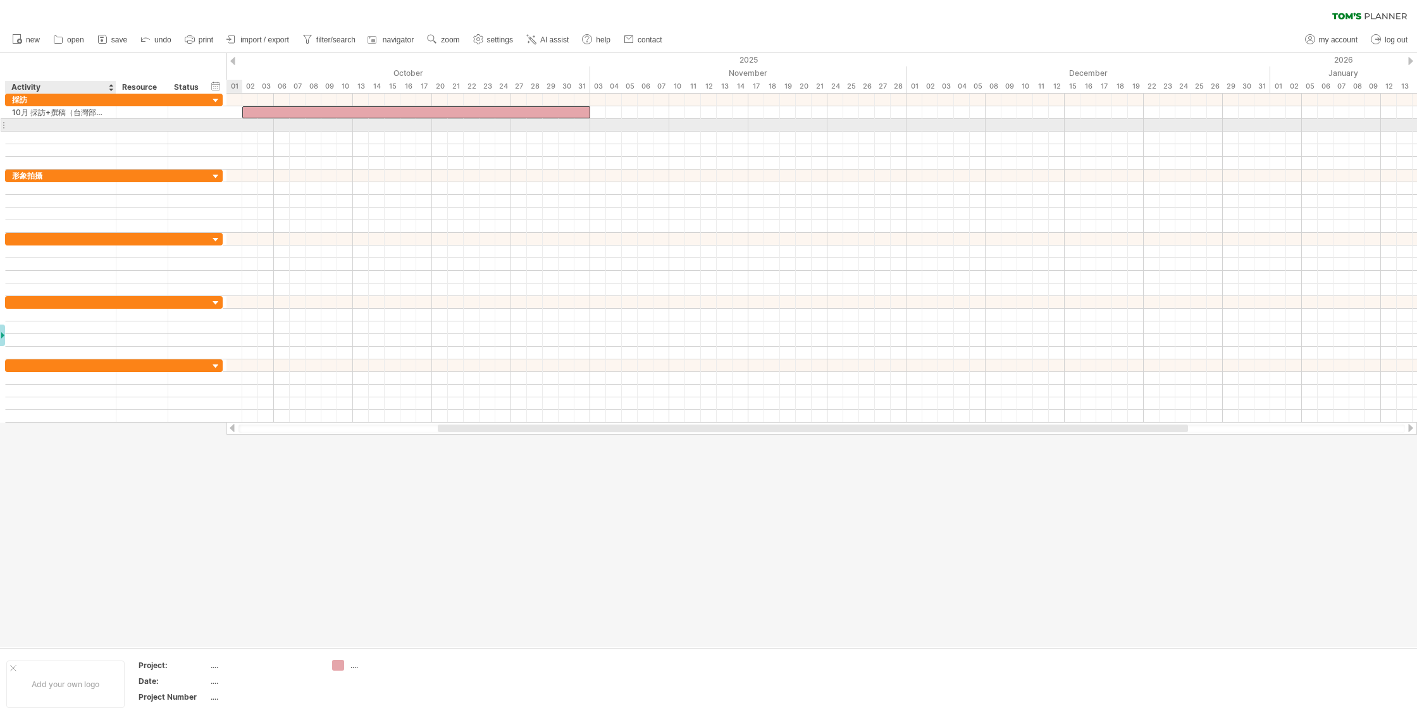
click at [70, 126] on div at bounding box center [60, 125] width 97 height 12
click at [70, 126] on input "text" at bounding box center [60, 125] width 97 height 12
paste input "**********"
type input "**********"
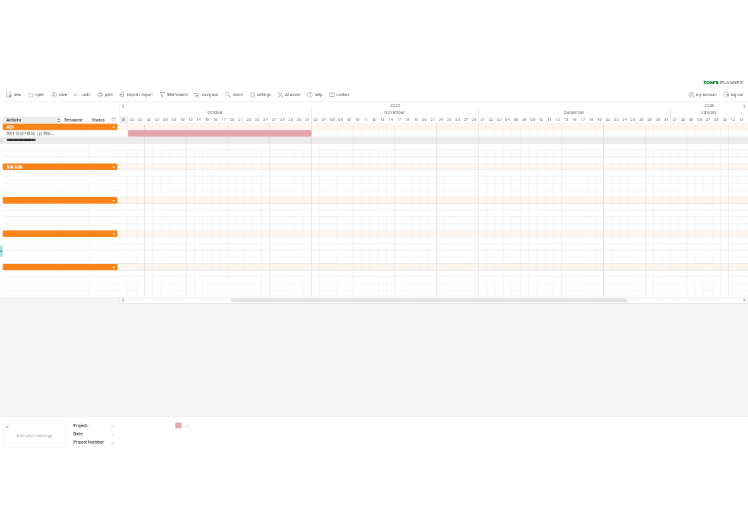
scroll to position [0, 12]
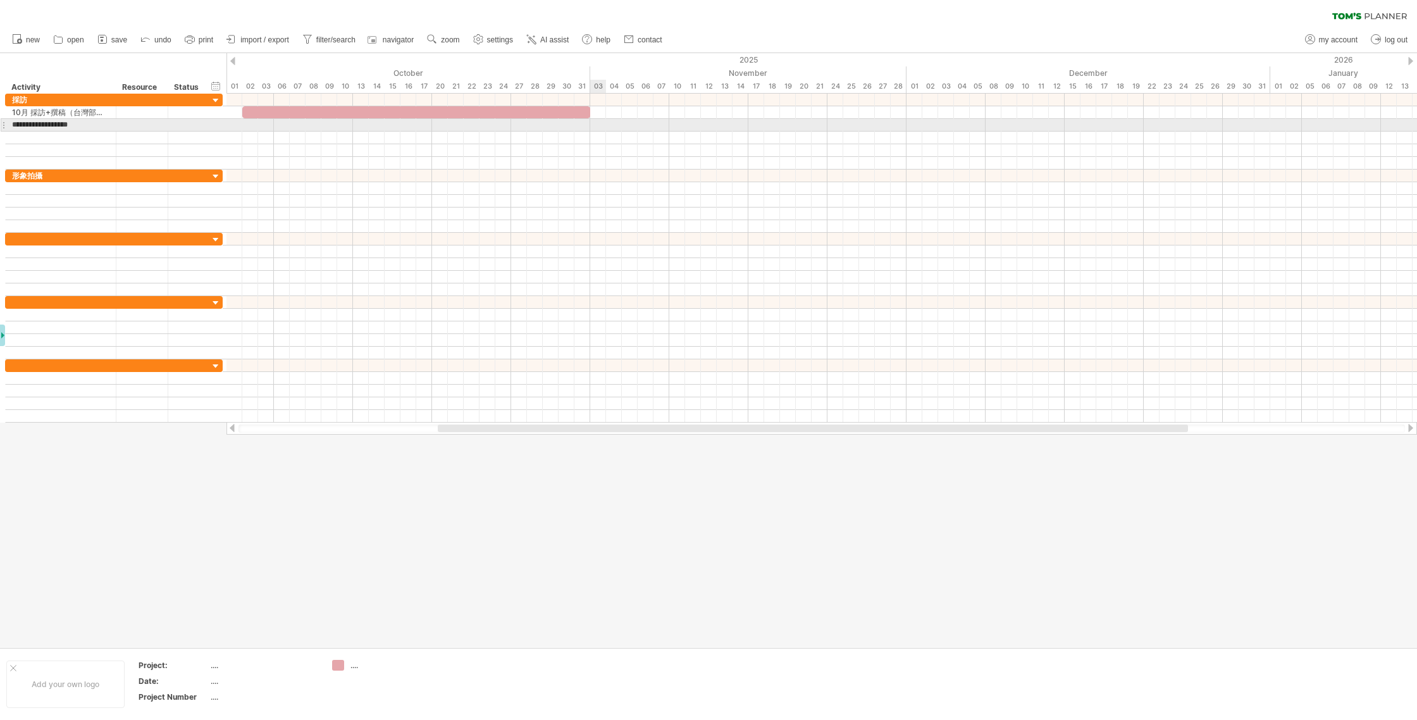
click at [599, 126] on div at bounding box center [821, 125] width 1190 height 13
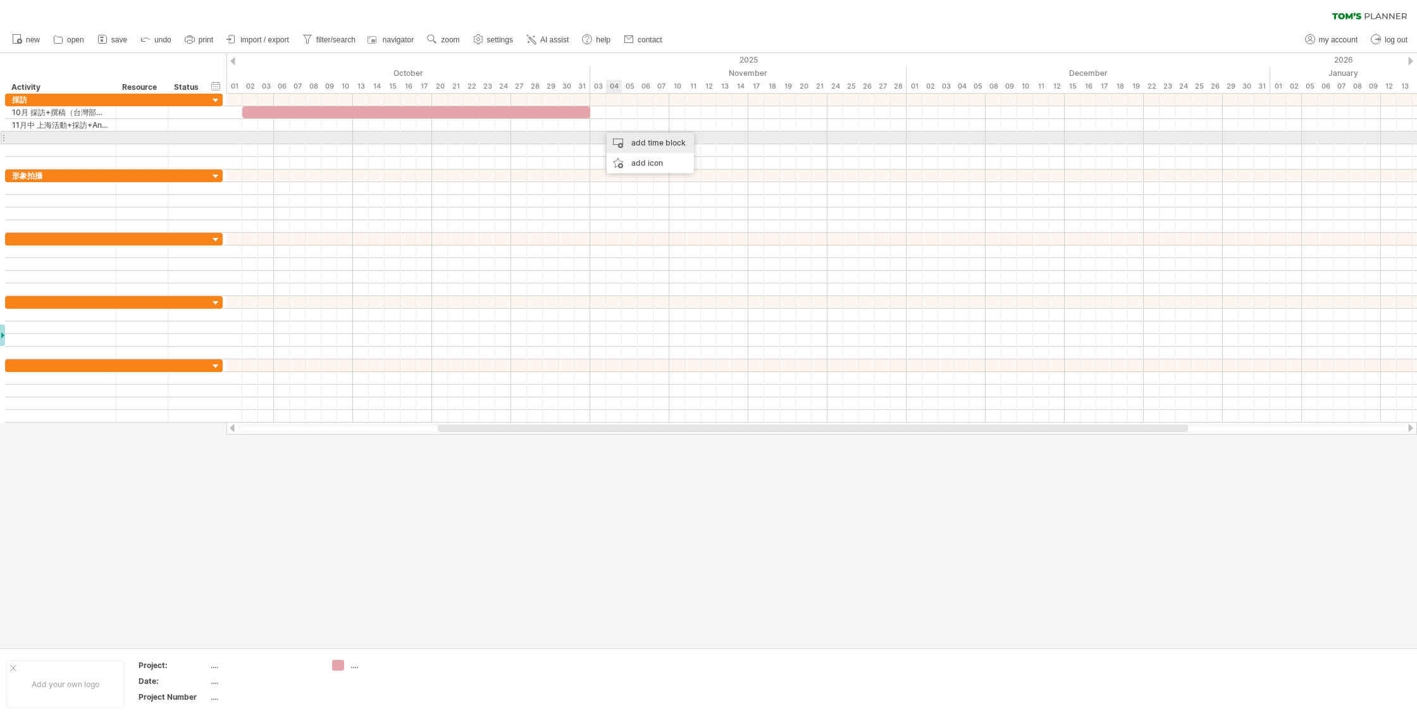
click at [641, 140] on div "add time block" at bounding box center [649, 143] width 87 height 20
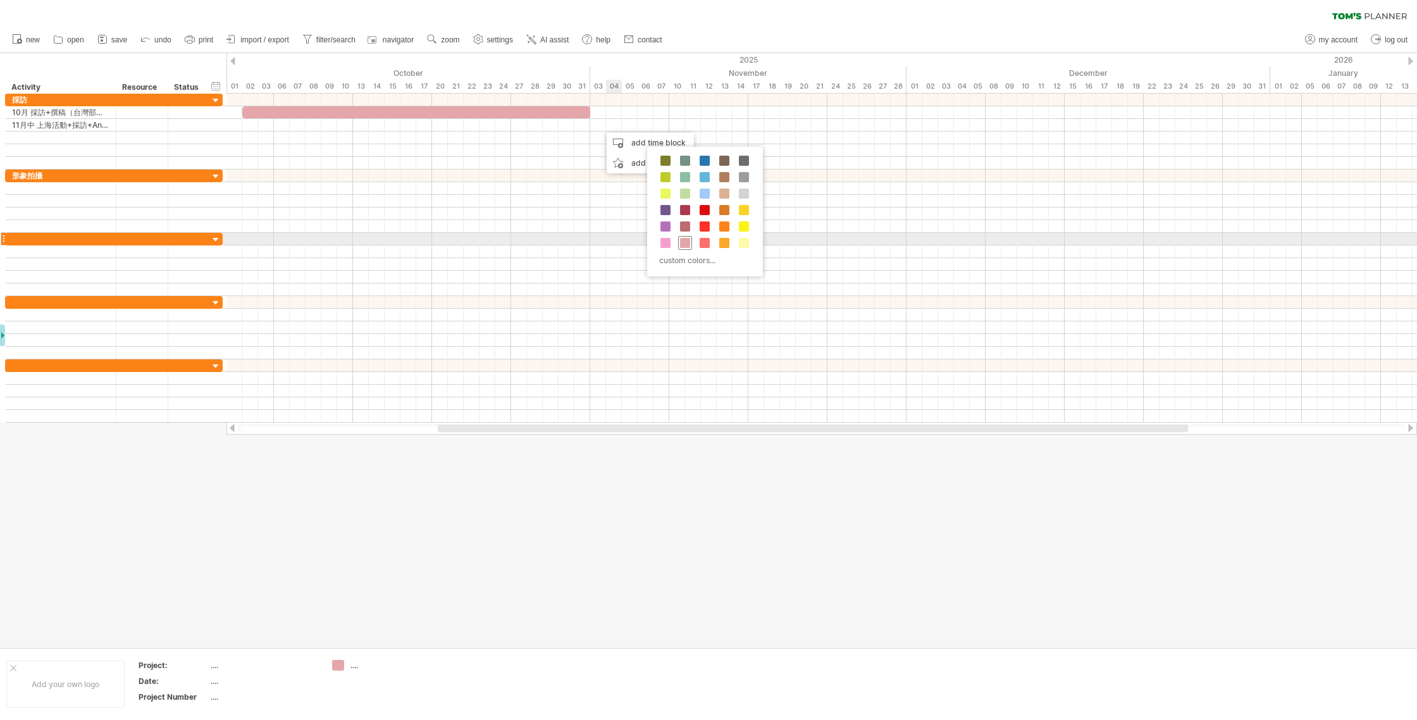
click at [680, 241] on span at bounding box center [685, 243] width 10 height 10
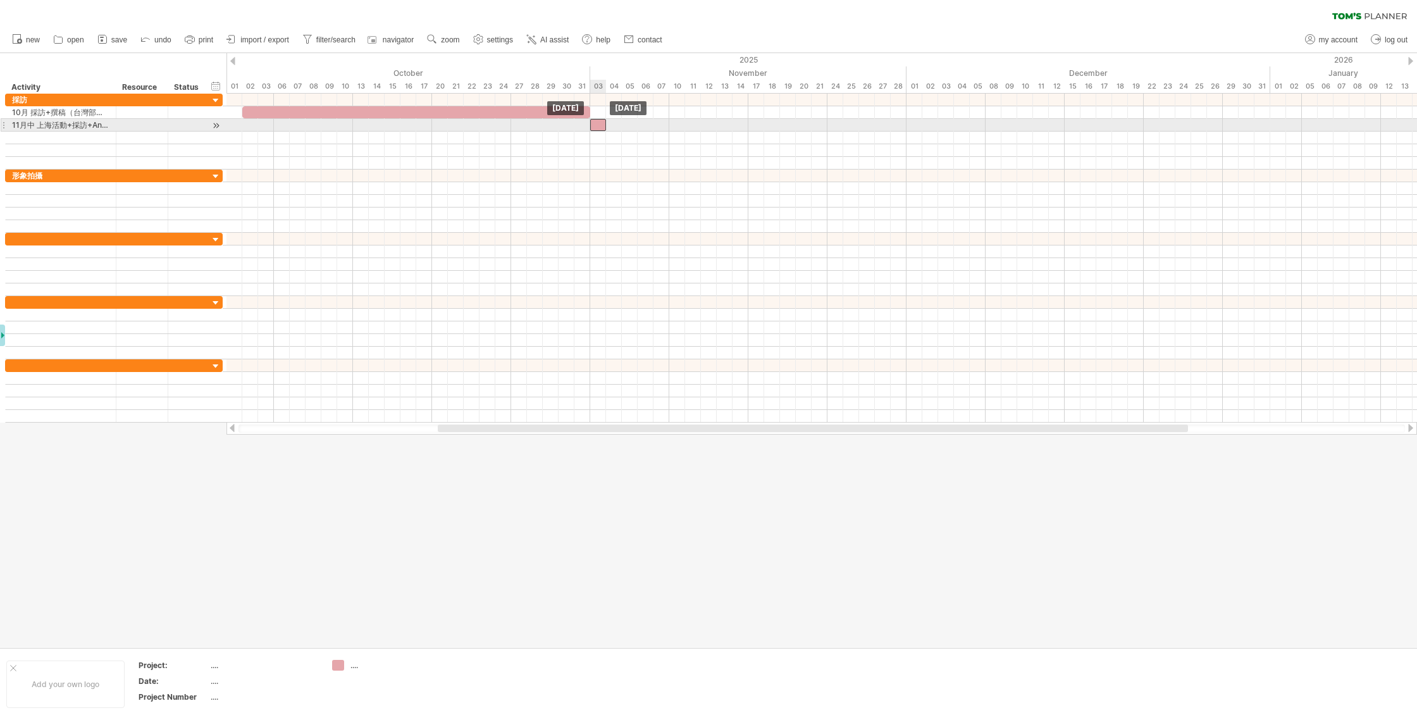
drag, startPoint x: 605, startPoint y: 124, endPoint x: 596, endPoint y: 124, distance: 8.9
click at [596, 124] on div at bounding box center [598, 125] width 16 height 12
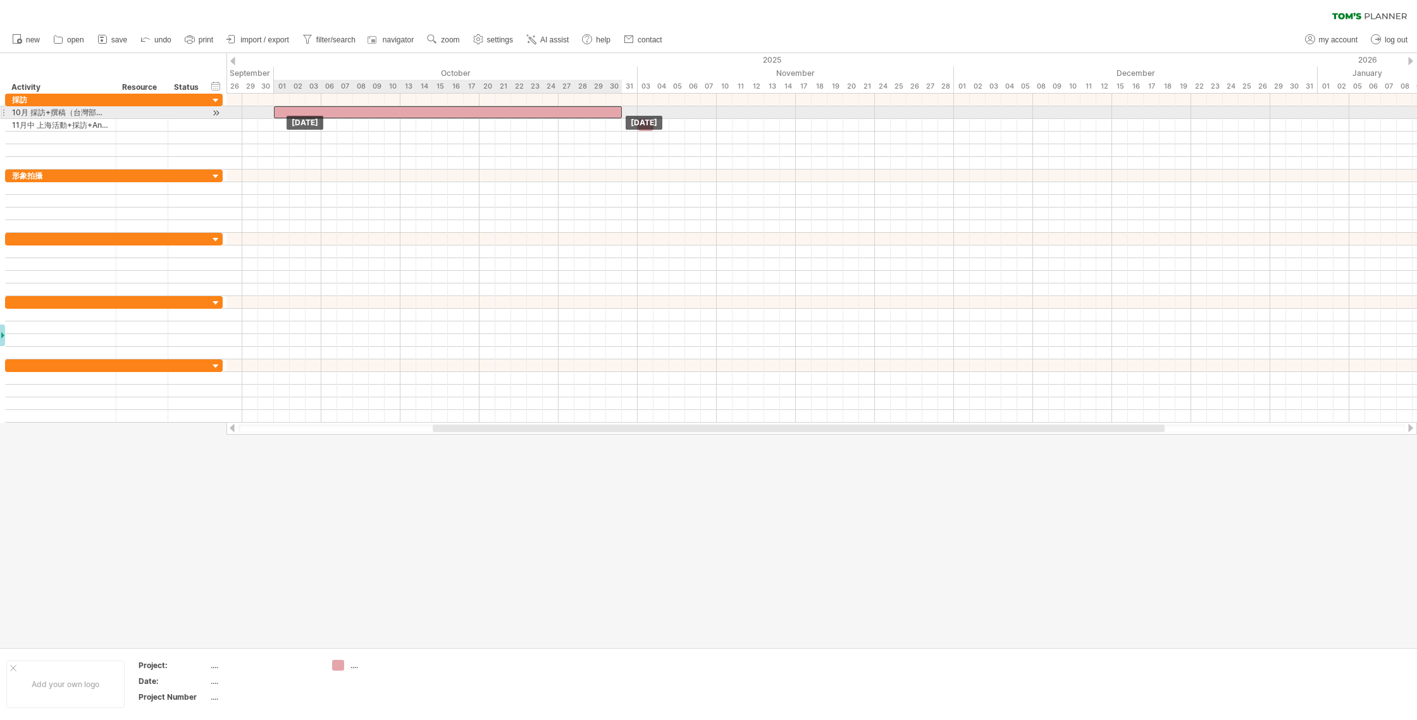
drag, startPoint x: 347, startPoint y: 111, endPoint x: 330, endPoint y: 111, distance: 16.5
click at [330, 111] on div at bounding box center [448, 112] width 348 height 12
click at [619, 113] on span at bounding box center [621, 112] width 5 height 12
drag, startPoint x: 621, startPoint y: 113, endPoint x: 635, endPoint y: 114, distance: 13.9
click at [635, 114] on span at bounding box center [637, 112] width 5 height 12
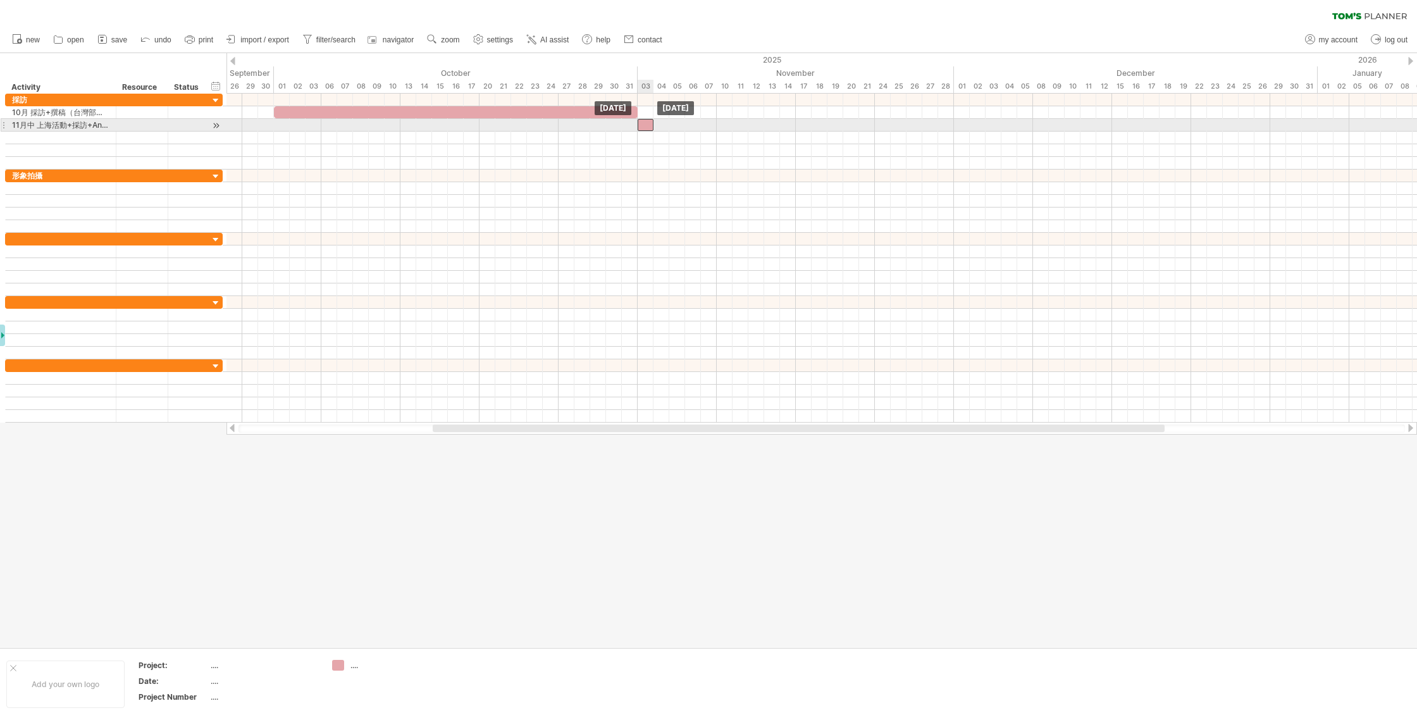
click at [645, 125] on div at bounding box center [645, 125] width 16 height 12
click at [643, 123] on div at bounding box center [645, 125] width 16 height 12
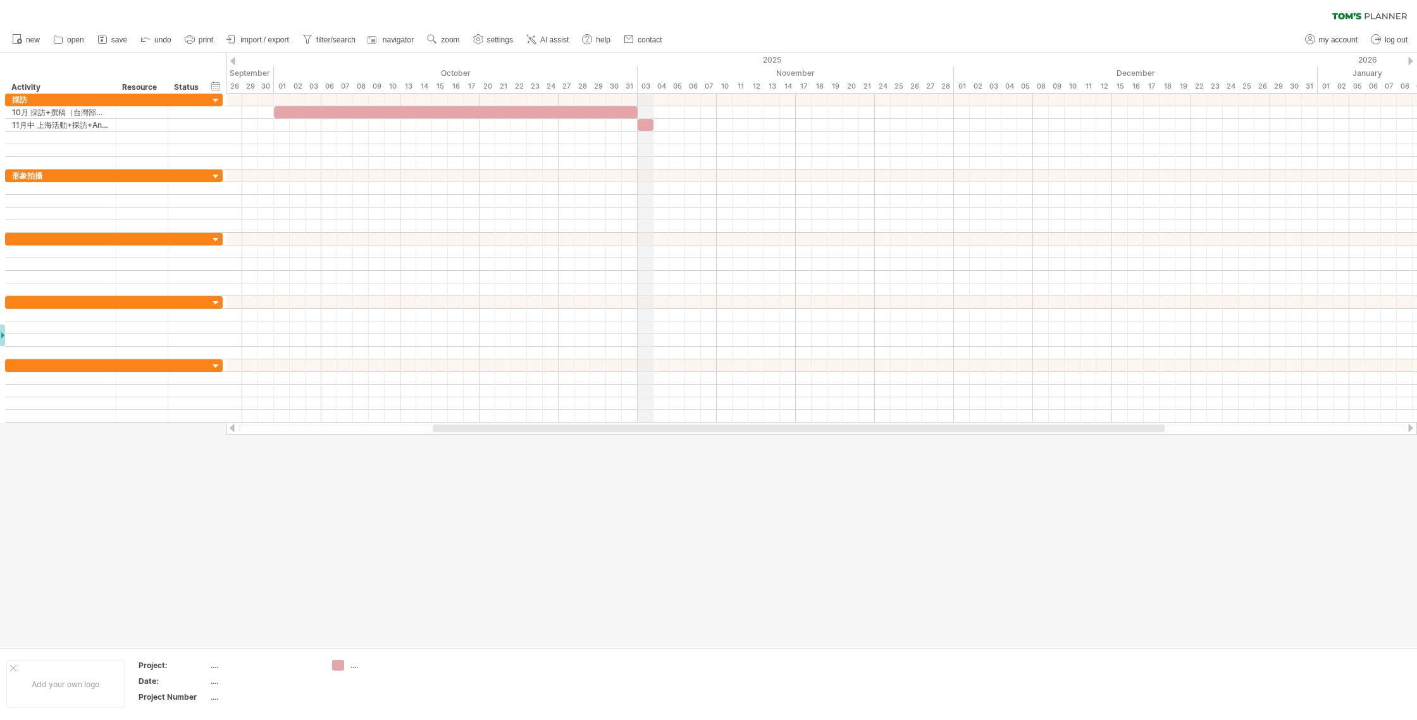
click at [647, 85] on div "03" at bounding box center [645, 86] width 16 height 13
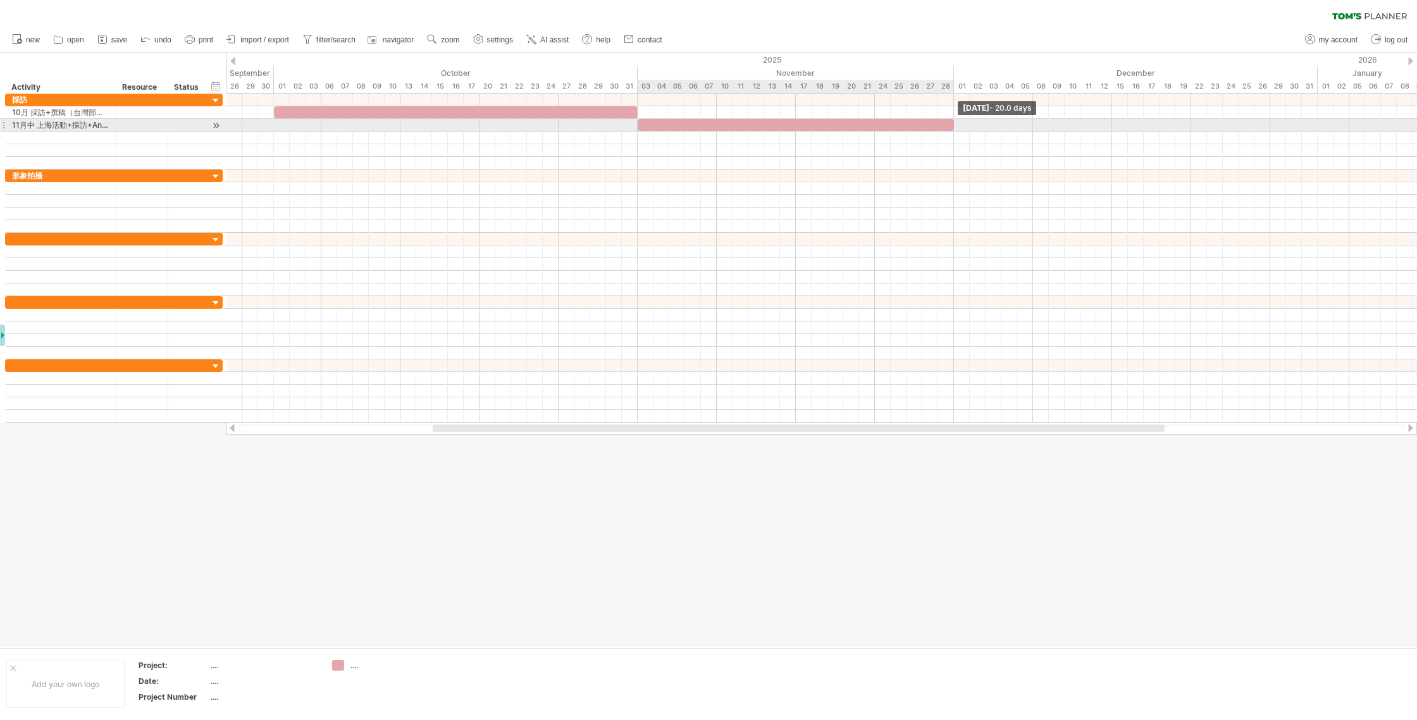
drag, startPoint x: 651, startPoint y: 123, endPoint x: 948, endPoint y: 126, distance: 297.2
click at [747, 126] on div at bounding box center [795, 125] width 316 height 12
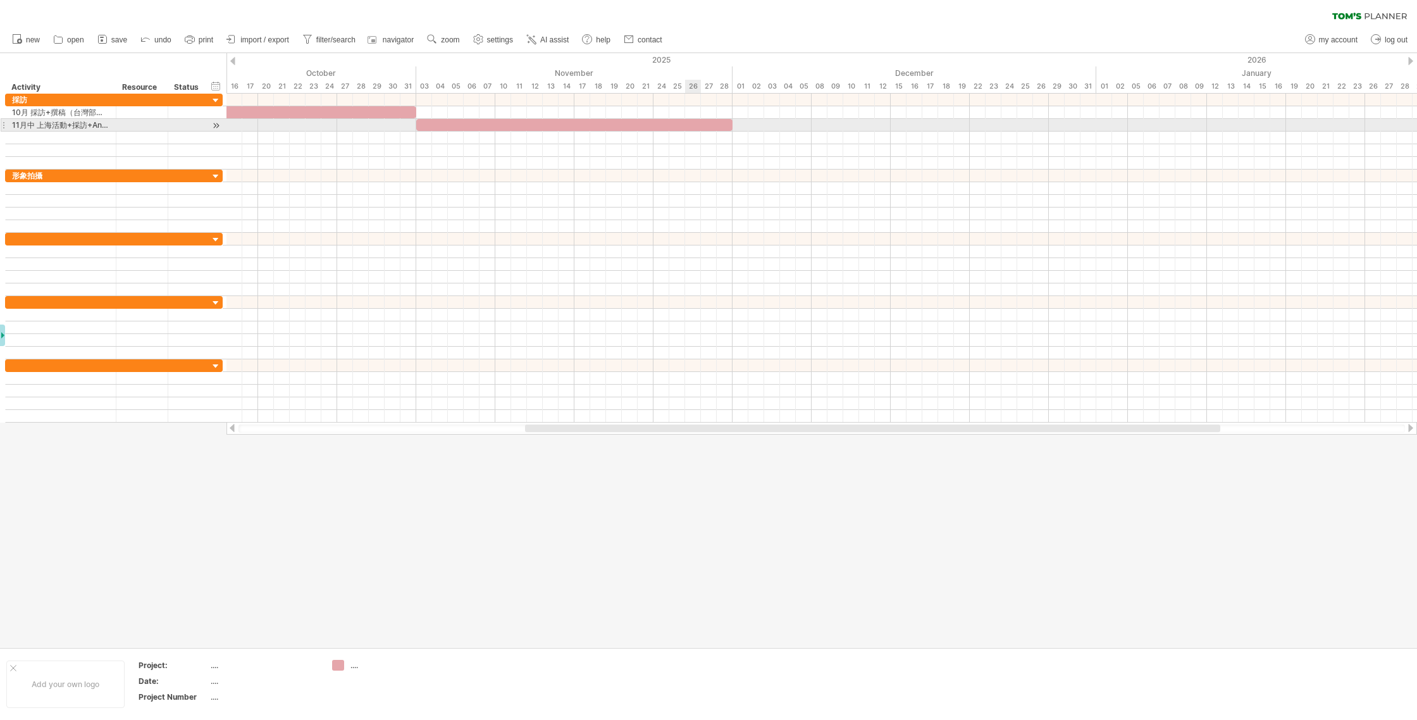
click at [692, 121] on div at bounding box center [574, 125] width 316 height 12
drag, startPoint x: 729, startPoint y: 123, endPoint x: 675, endPoint y: 124, distance: 53.8
click at [675, 124] on div at bounding box center [518, 125] width 316 height 12
drag, startPoint x: 565, startPoint y: 124, endPoint x: 668, endPoint y: 126, distance: 102.5
click at [668, 126] on div at bounding box center [622, 125] width 316 height 12
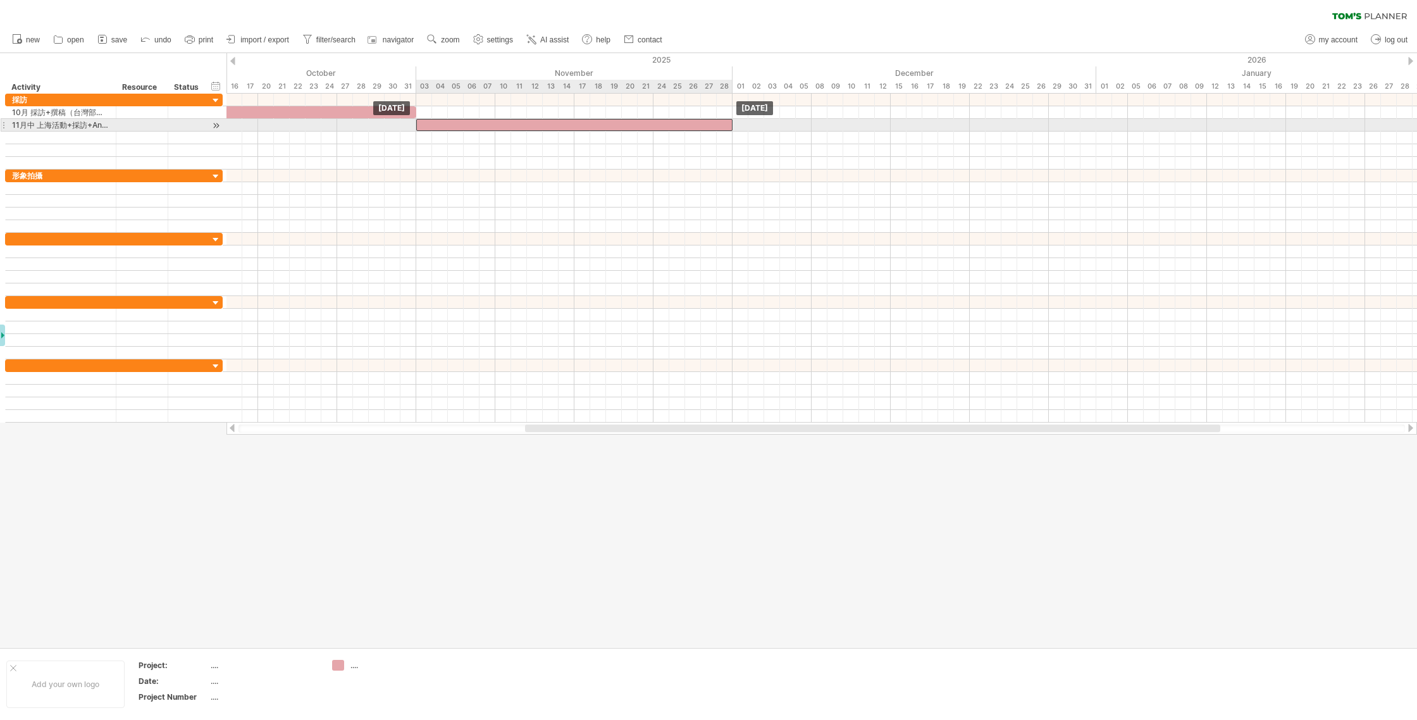
drag, startPoint x: 747, startPoint y: 124, endPoint x: 701, endPoint y: 125, distance: 46.2
click at [701, 125] on div at bounding box center [574, 125] width 316 height 12
drag, startPoint x: 732, startPoint y: 123, endPoint x: 649, endPoint y: 124, distance: 82.8
click at [649, 124] on div at bounding box center [534, 125] width 237 height 12
drag, startPoint x: 416, startPoint y: 123, endPoint x: 495, endPoint y: 123, distance: 78.4
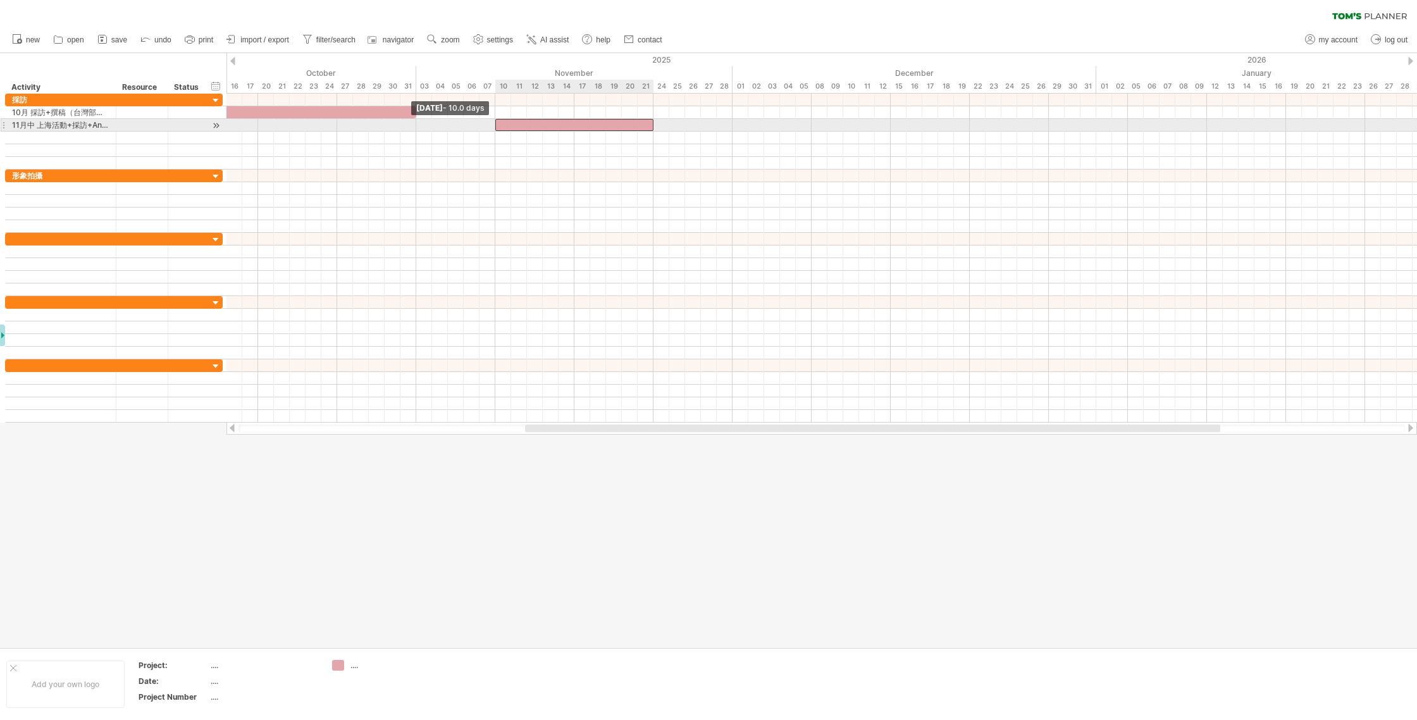
click at [495, 123] on span at bounding box center [495, 125] width 5 height 12
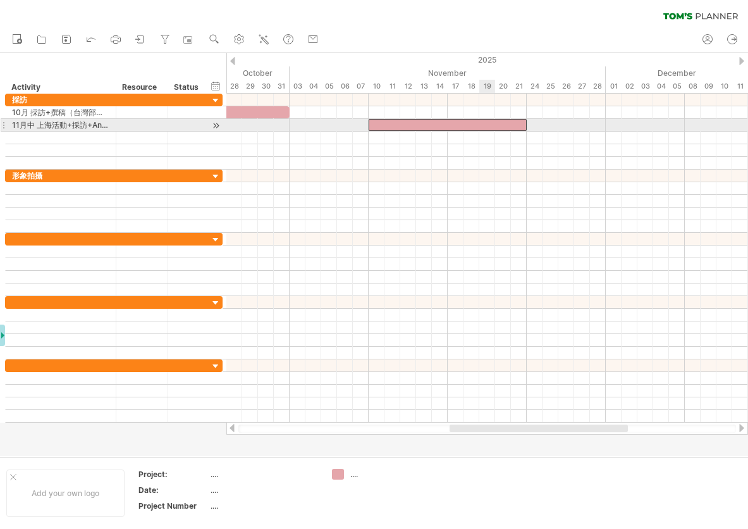
click at [480, 127] on div at bounding box center [448, 125] width 158 height 12
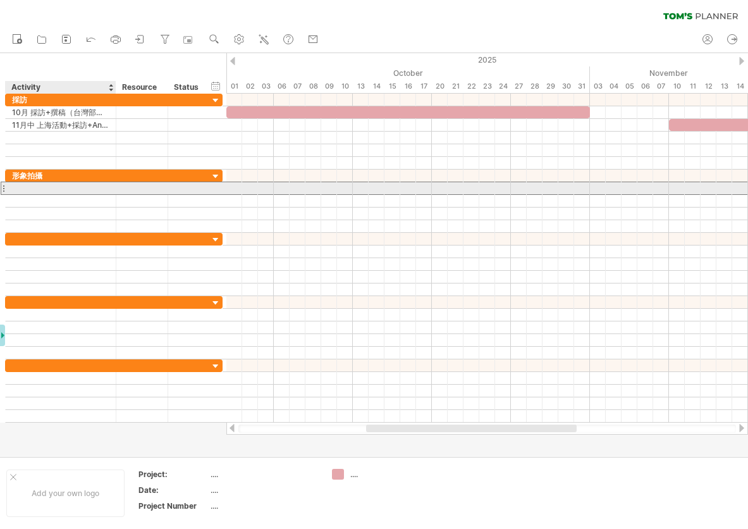
click at [71, 188] on div at bounding box center [60, 188] width 97 height 12
paste input "*****"
type input "*****"
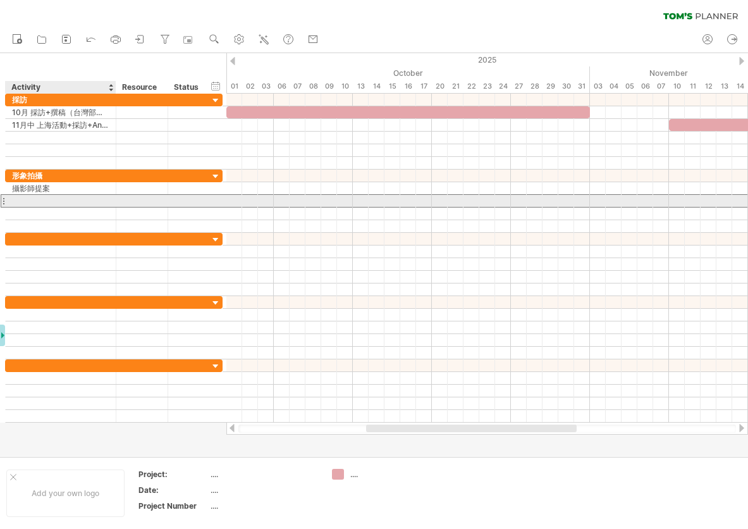
click at [50, 200] on div at bounding box center [60, 201] width 97 height 12
paste input "******"
click at [16, 201] on input "******" at bounding box center [60, 201] width 97 height 12
click at [13, 200] on input "******" at bounding box center [60, 201] width 97 height 12
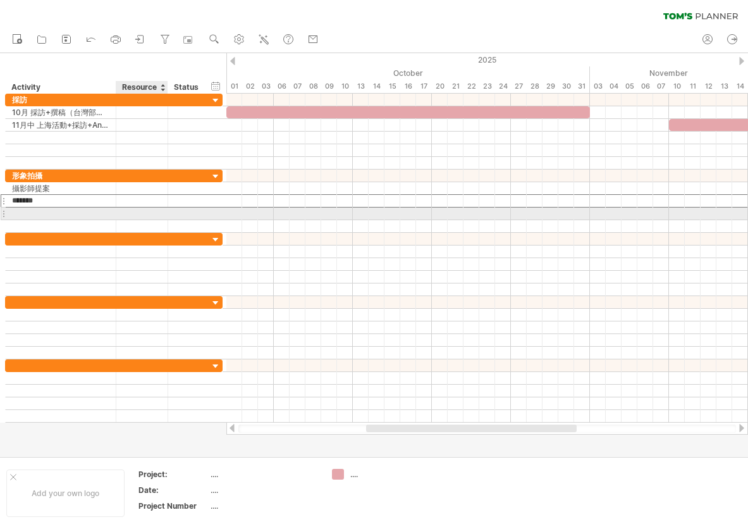
type input "*******"
click at [36, 214] on div at bounding box center [60, 213] width 97 height 12
click at [36, 214] on input "text" at bounding box center [60, 213] width 97 height 12
paste input "******"
type input "******"
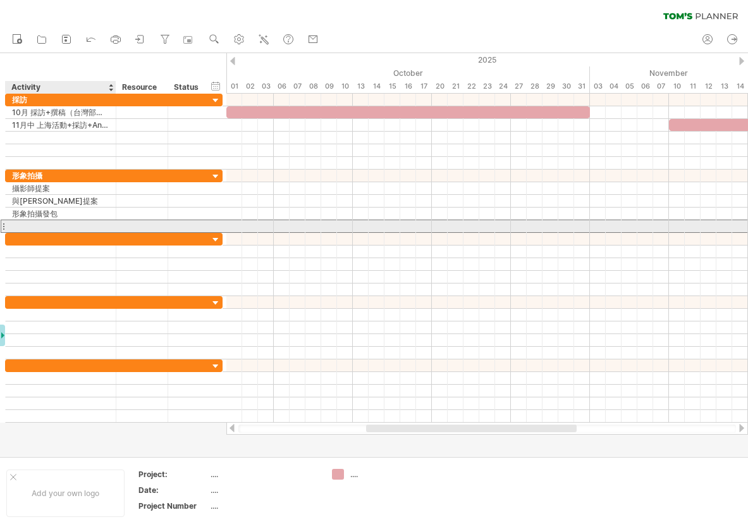
click at [33, 223] on div at bounding box center [60, 226] width 97 height 12
paste input "******"
type input "******"
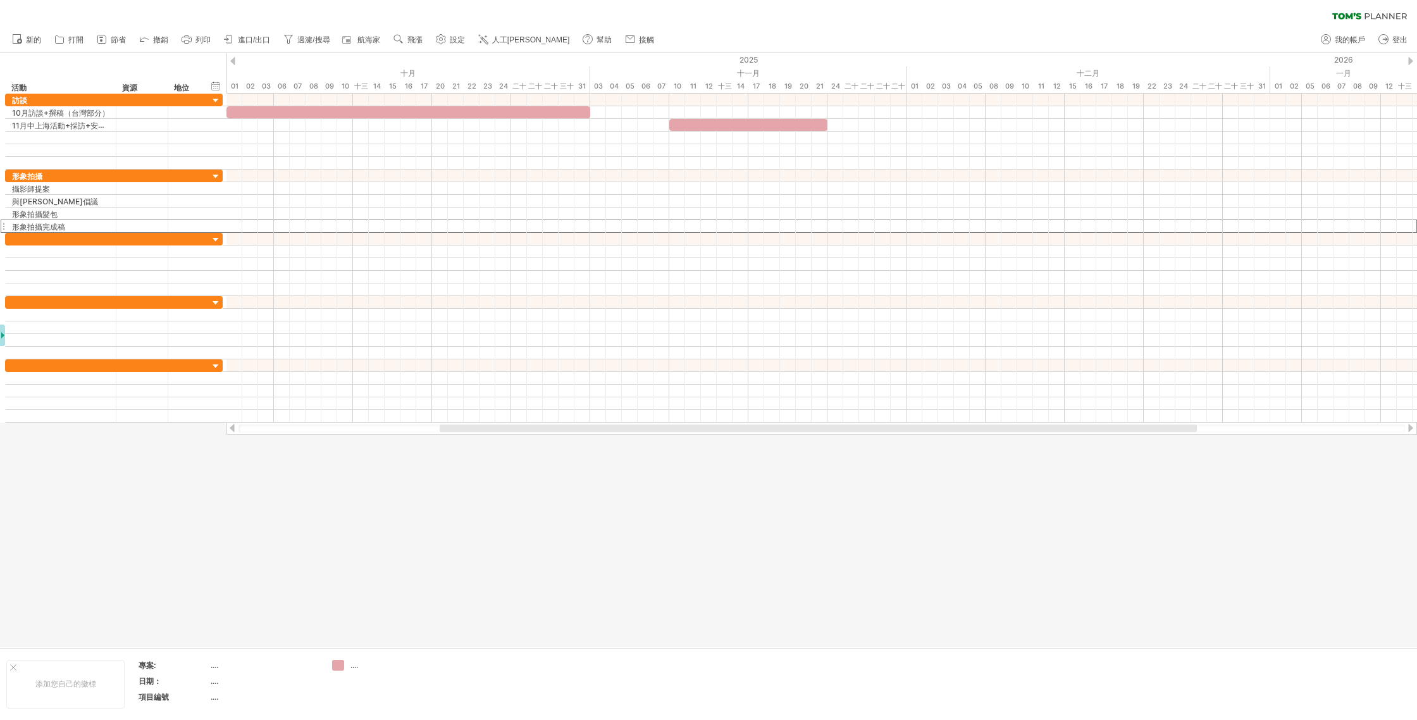
click at [747, 40] on div "新的" at bounding box center [708, 40] width 1417 height 27
click at [234, 42] on icon at bounding box center [229, 39] width 13 height 13
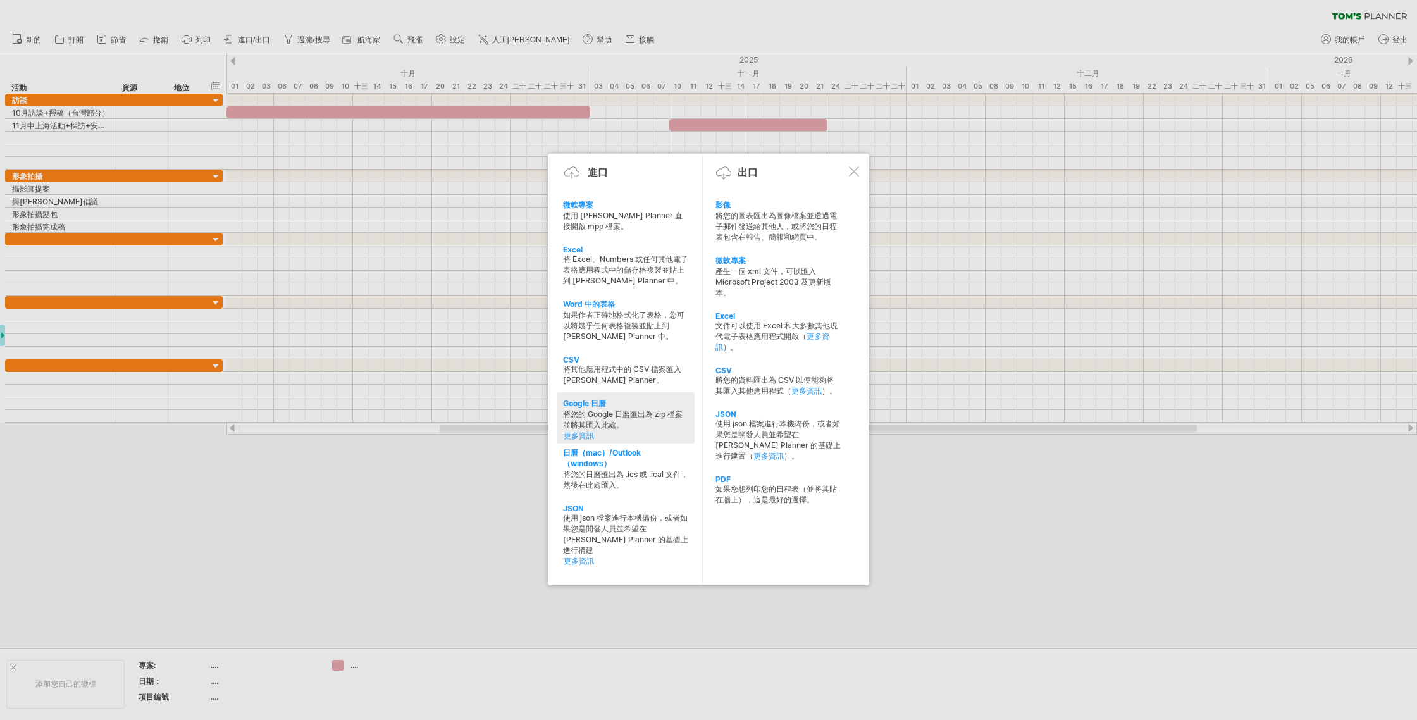
click at [747, 226] on font "將您的圖表匯出為圖像檔案並透過電子郵件發送給其他人，或將您的日程表包含在報告、簡報和網頁中。" at bounding box center [775, 226] width 121 height 31
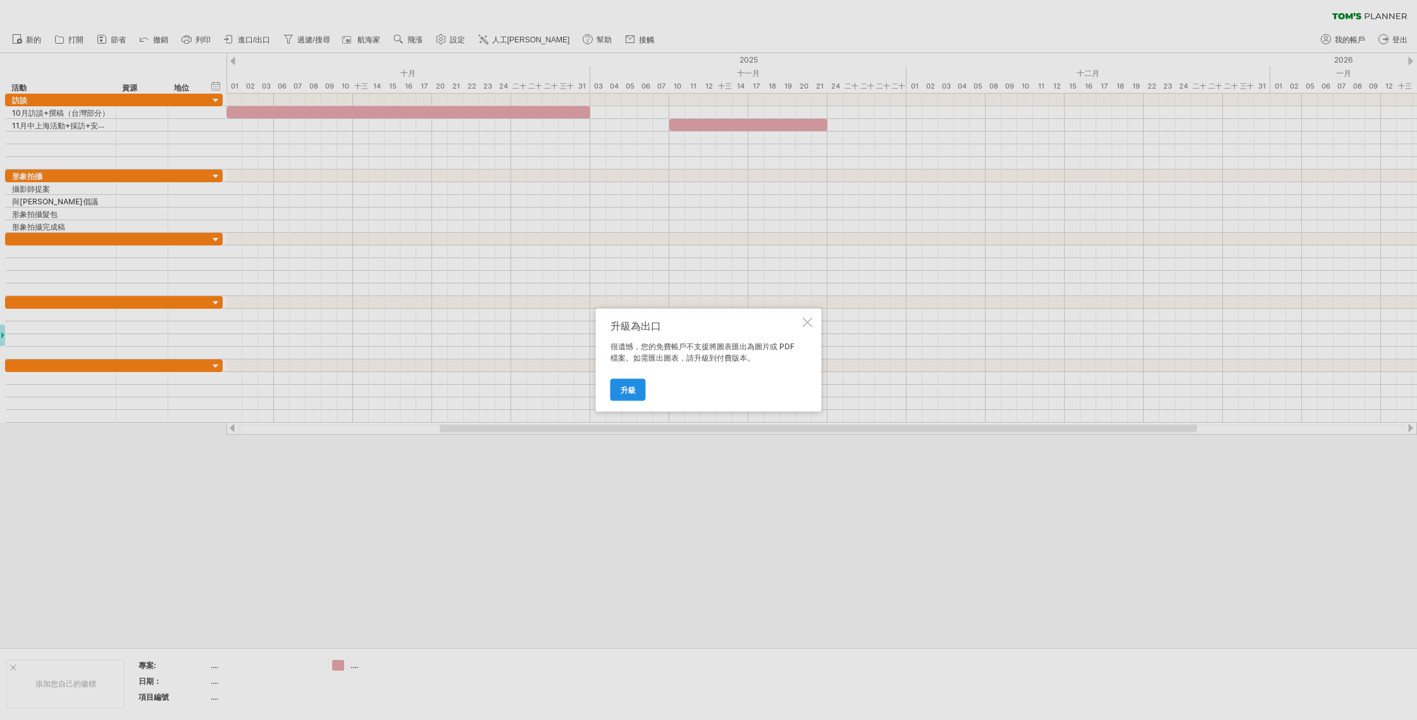
click at [630, 390] on font "升級" at bounding box center [627, 389] width 15 height 9
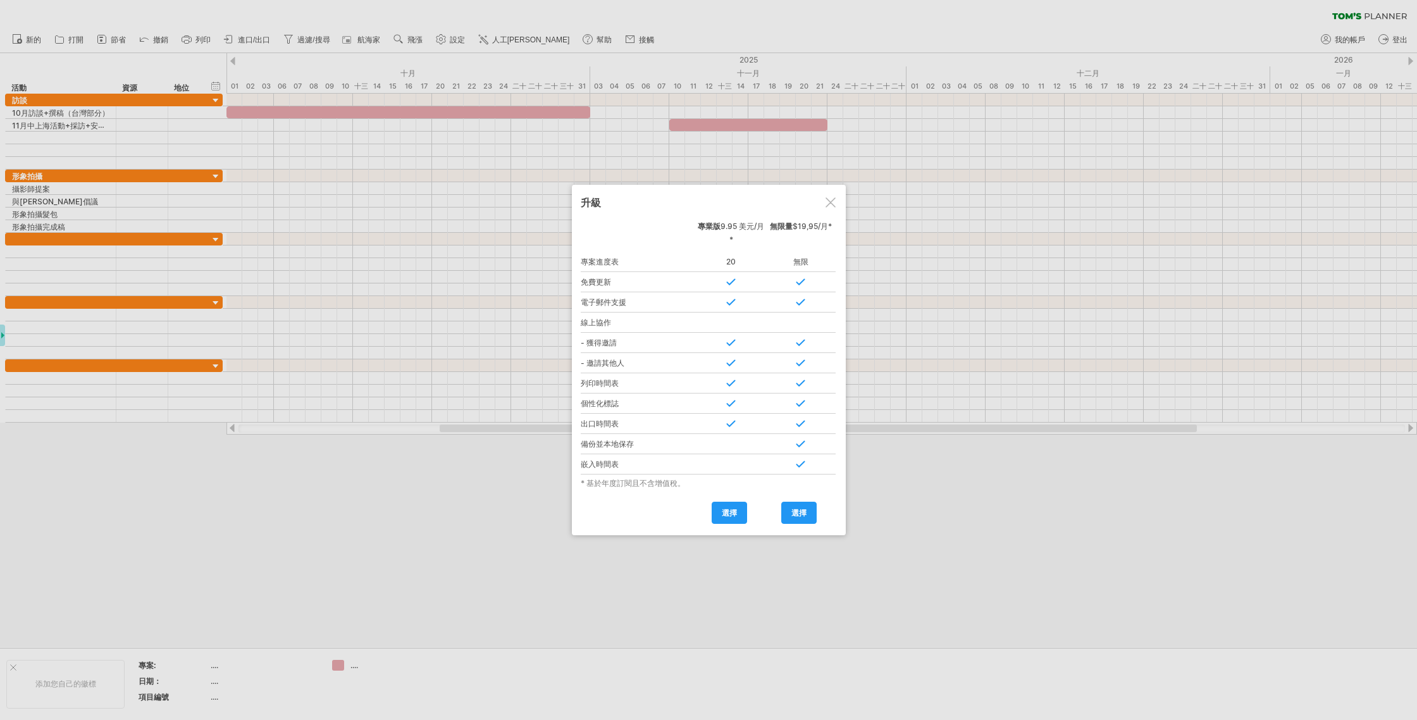
click at [747, 203] on div at bounding box center [830, 202] width 10 height 10
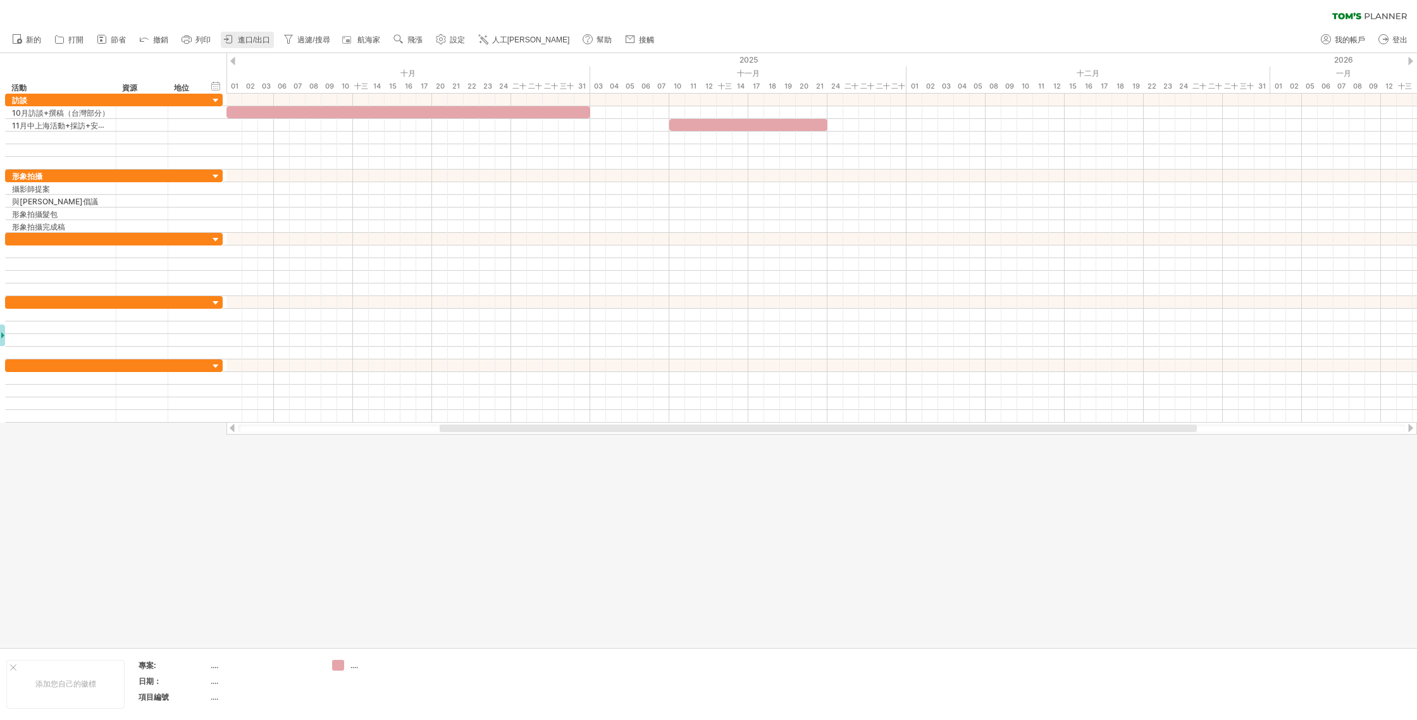
click at [242, 37] on font "進口/出口" at bounding box center [254, 39] width 32 height 9
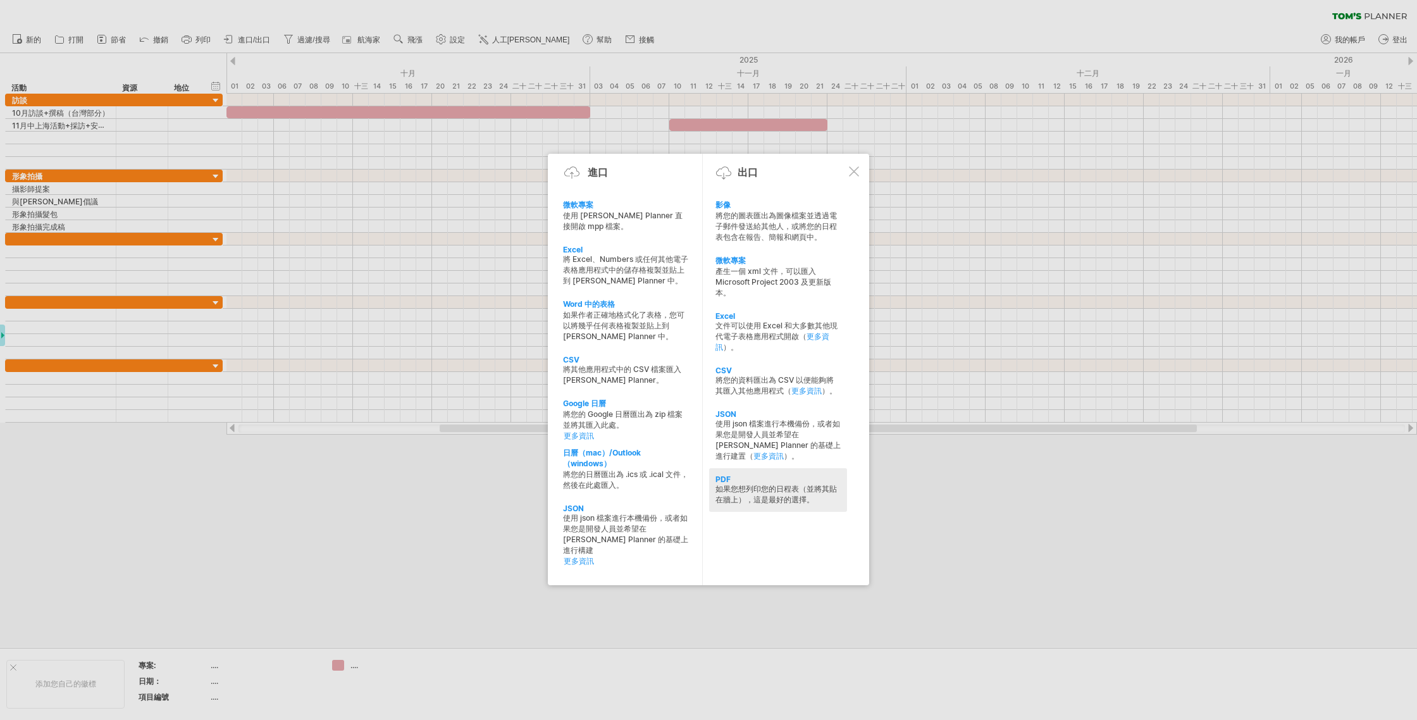
click at [747, 484] on font "如果您想列印您的日程表（並將其貼在牆上），這是最好的選擇。" at bounding box center [775, 494] width 121 height 20
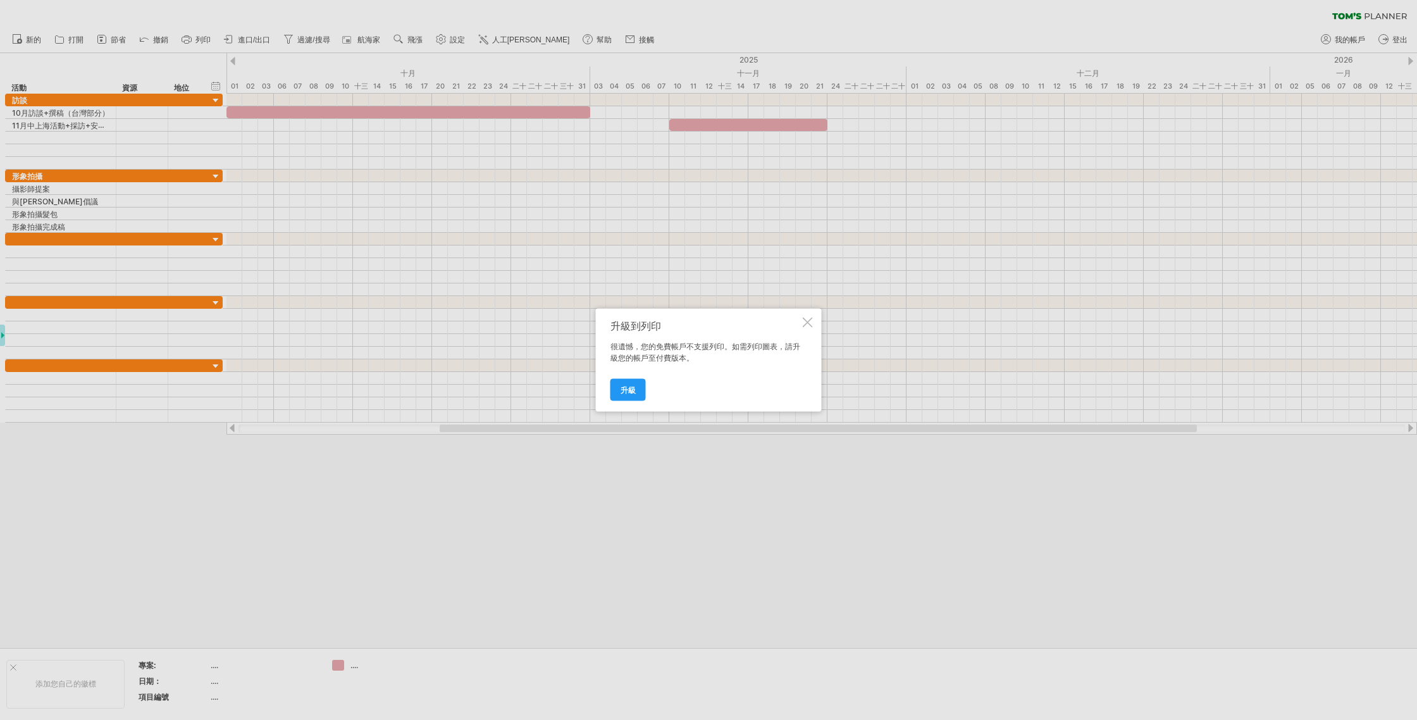
click at [747, 322] on div at bounding box center [807, 322] width 10 height 10
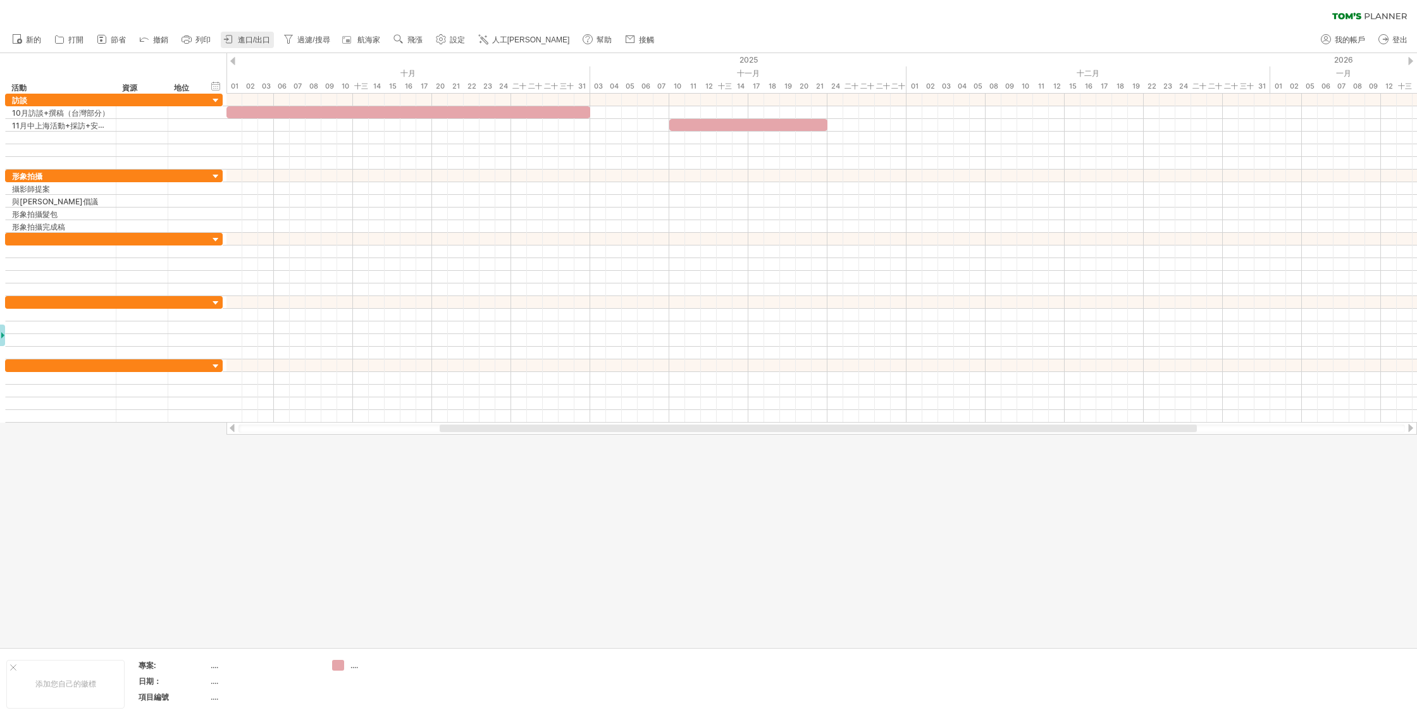
click at [244, 35] on font "進口/出口" at bounding box center [254, 39] width 32 height 9
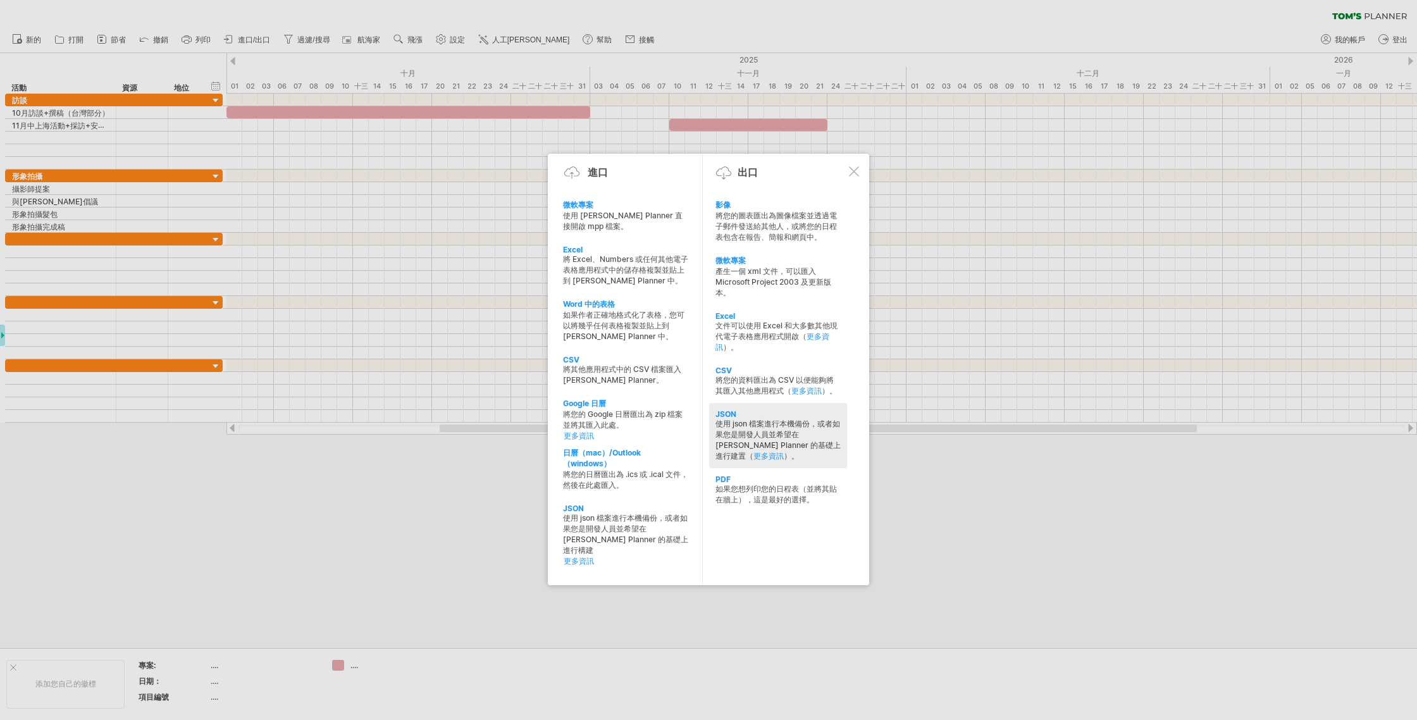
click at [744, 435] on font "使用 json 檔案進行本機備份，或者如果您是開發人員並希望在 [PERSON_NAME] Planner 的基礎上進行建置（" at bounding box center [777, 440] width 125 height 42
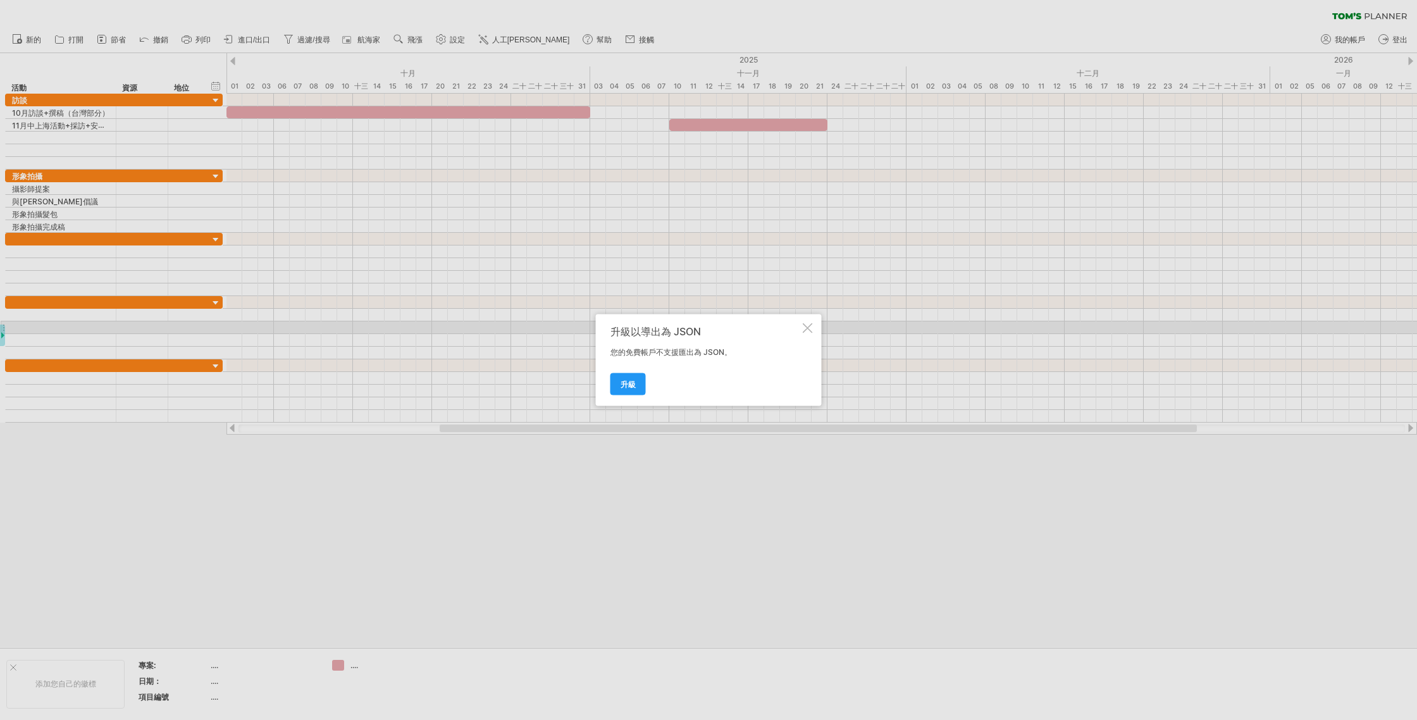
click at [747, 324] on div "升級以導出為 JSON 您的免費帳戶不支援匯出為 JSON。 升級" at bounding box center [709, 360] width 226 height 92
click at [747, 326] on div at bounding box center [807, 328] width 10 height 10
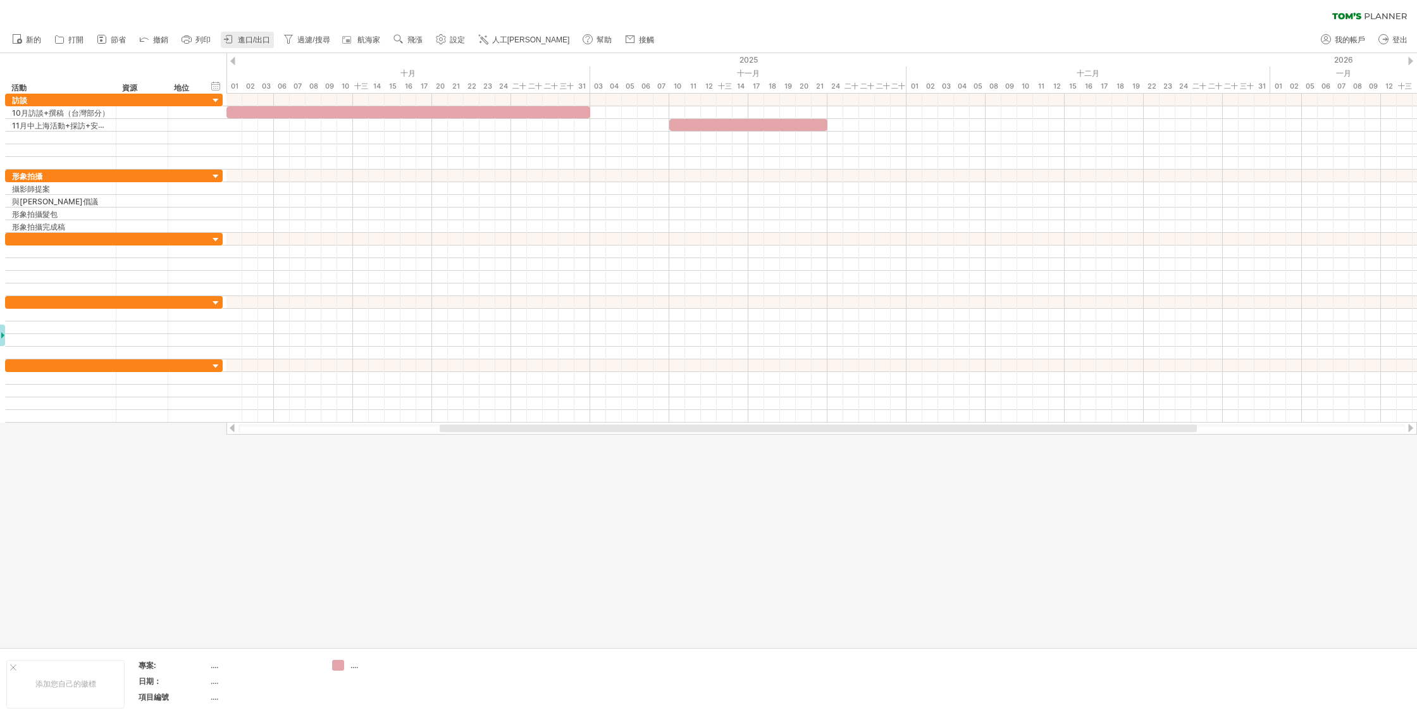
click at [242, 43] on font "進口/出口" at bounding box center [254, 39] width 32 height 9
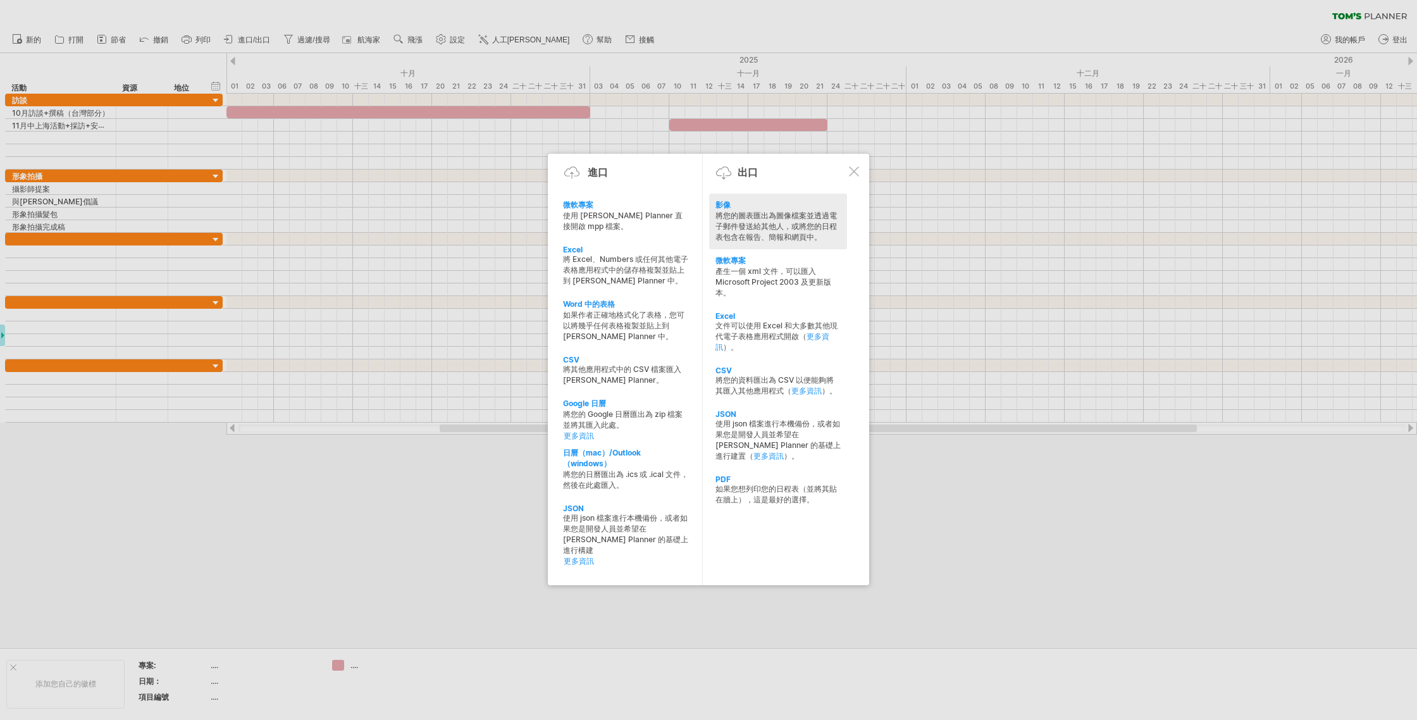
click at [747, 216] on font "將您的圖表匯出為圖像檔案並透過電子郵件發送給其他人，或將您的日程表包含在報告、簡報和網頁中。" at bounding box center [775, 226] width 121 height 31
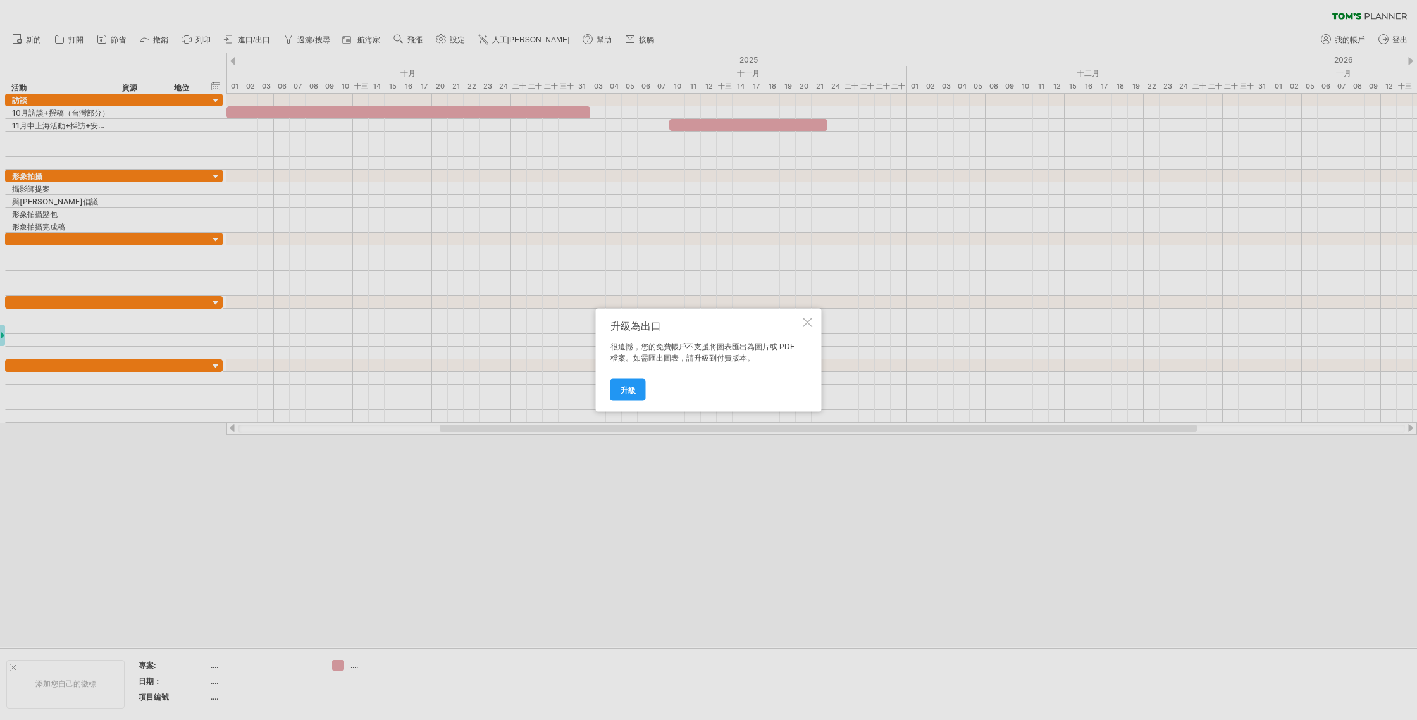
click at [747, 320] on div at bounding box center [807, 322] width 10 height 10
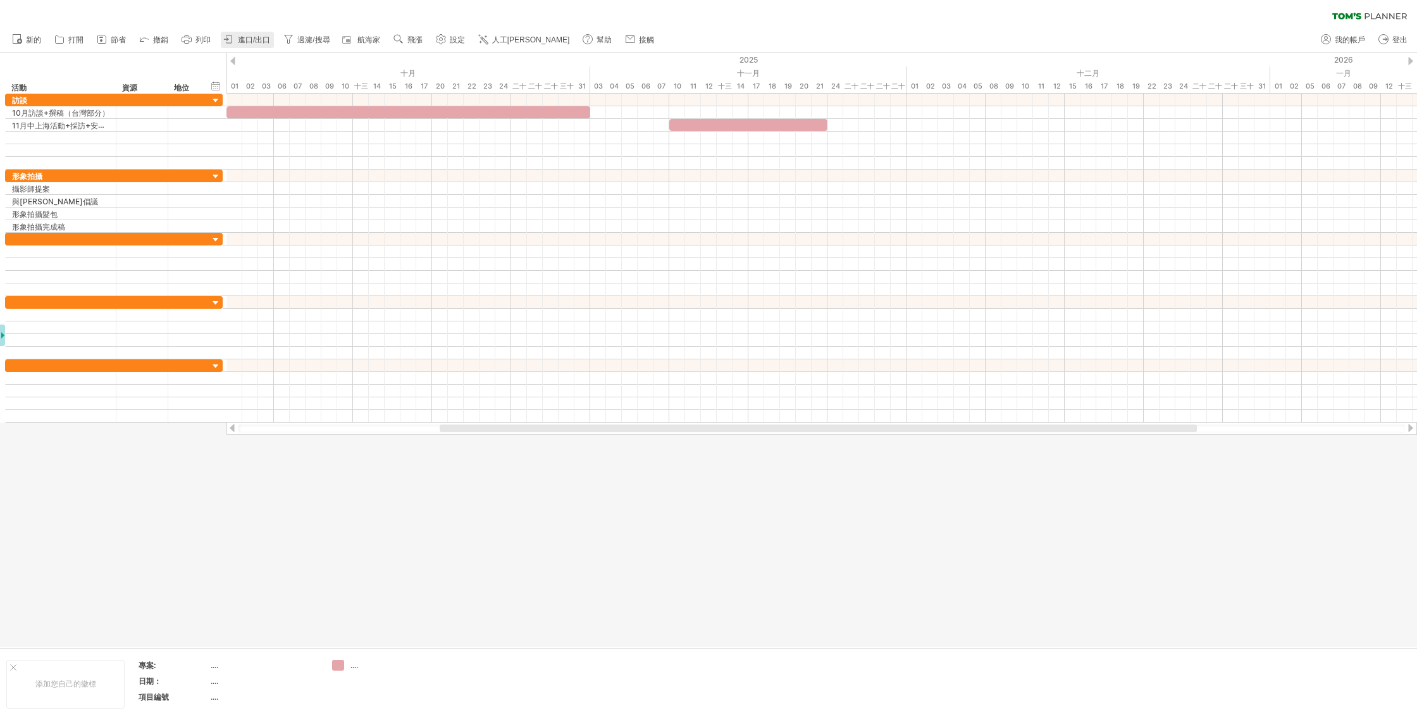
click at [233, 33] on icon at bounding box center [229, 39] width 13 height 13
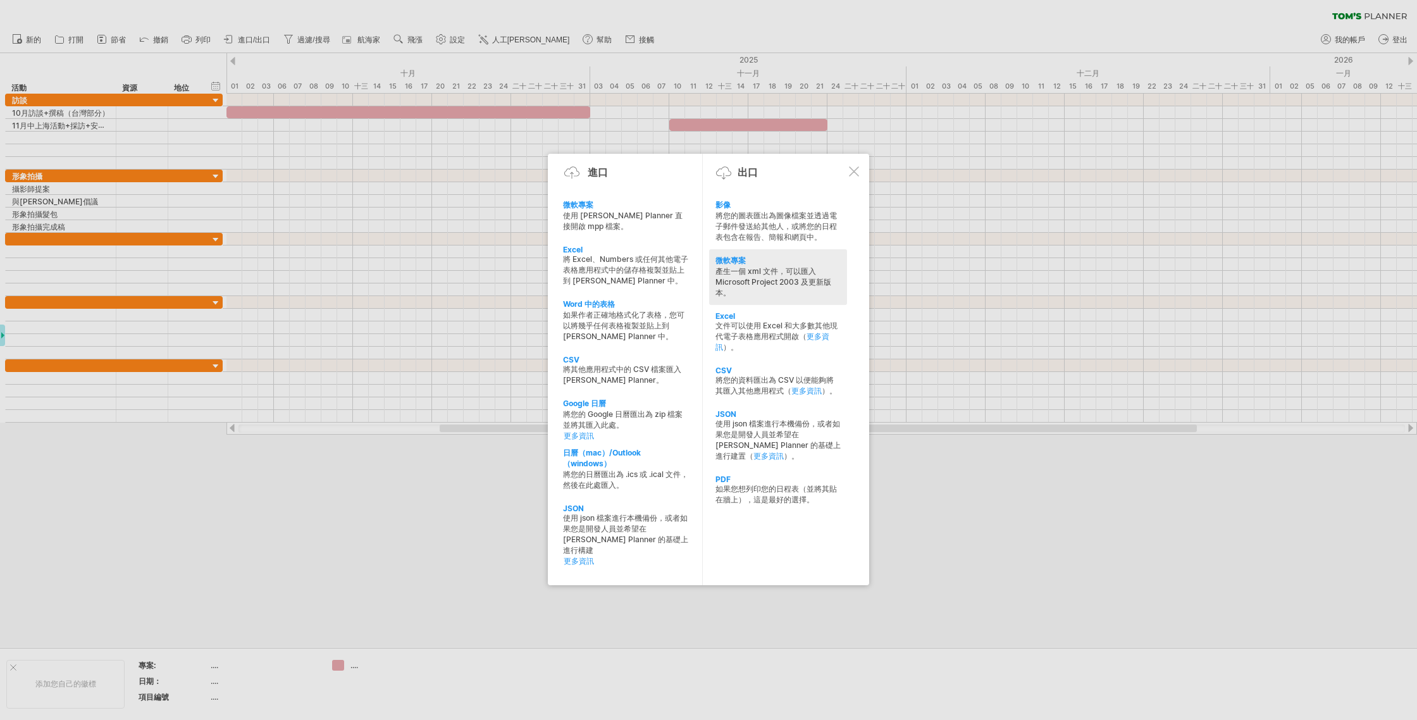
click at [747, 281] on font "產生一個 xml 文件，可以匯入 Microsoft Project 2003 及更新版本。" at bounding box center [773, 281] width 116 height 31
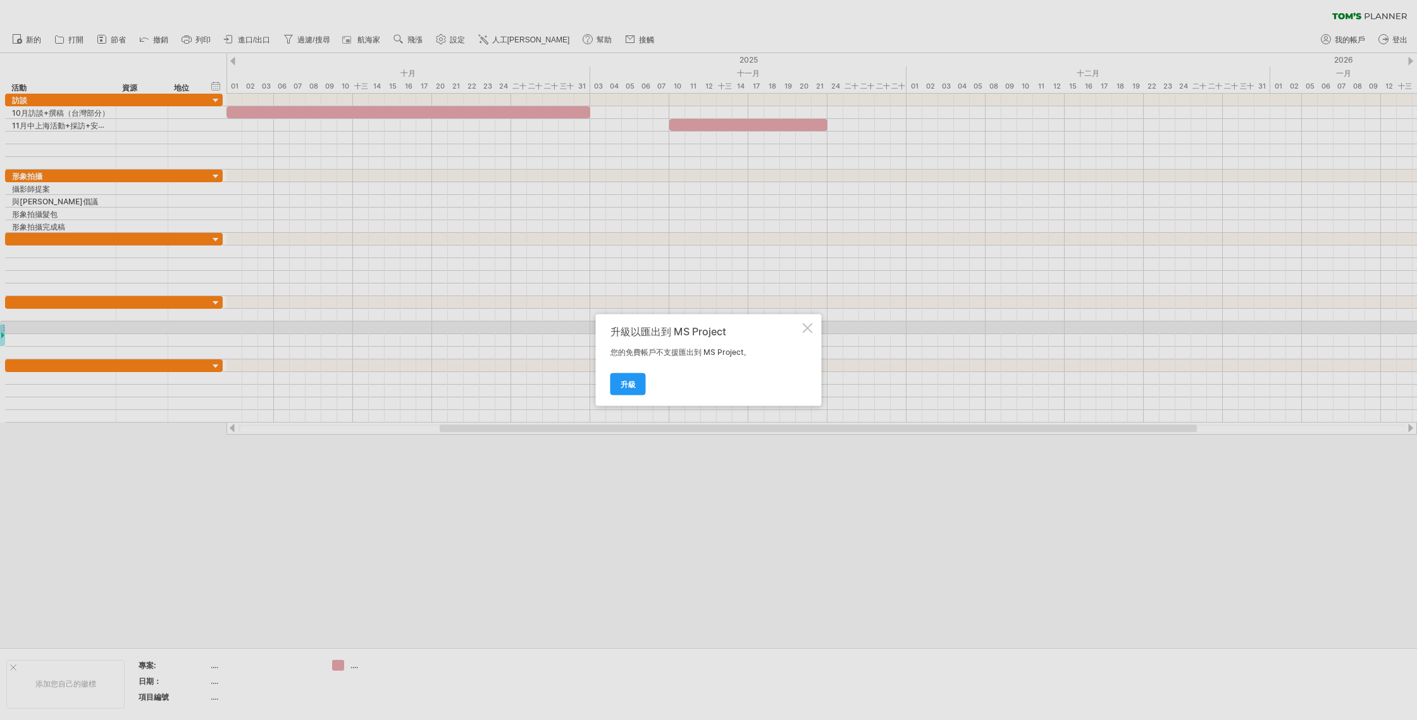
click at [747, 326] on div "升級以匯出到 MS Project 您的免費帳戶不支援匯出到 MS Project。 升級" at bounding box center [709, 360] width 226 height 92
click at [747, 326] on div at bounding box center [807, 328] width 10 height 10
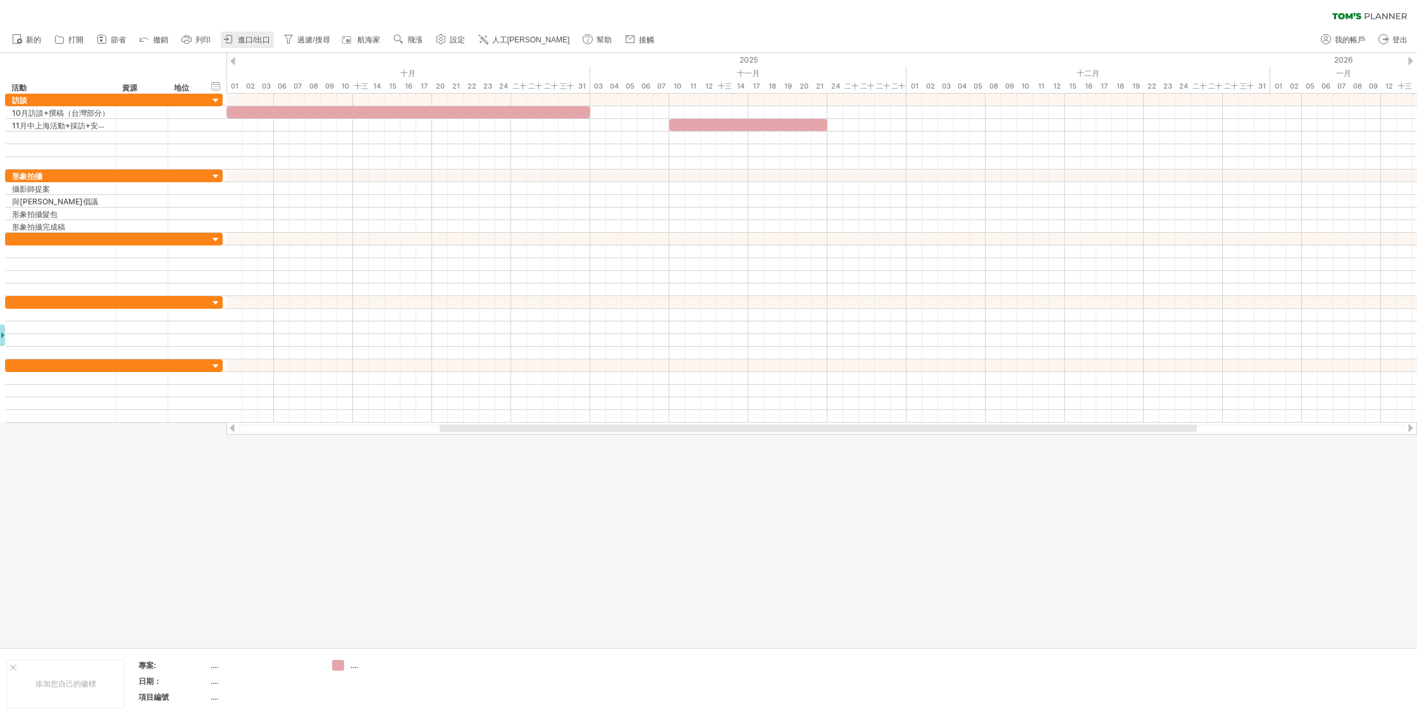
click at [259, 40] on font "進口/出口" at bounding box center [254, 39] width 32 height 9
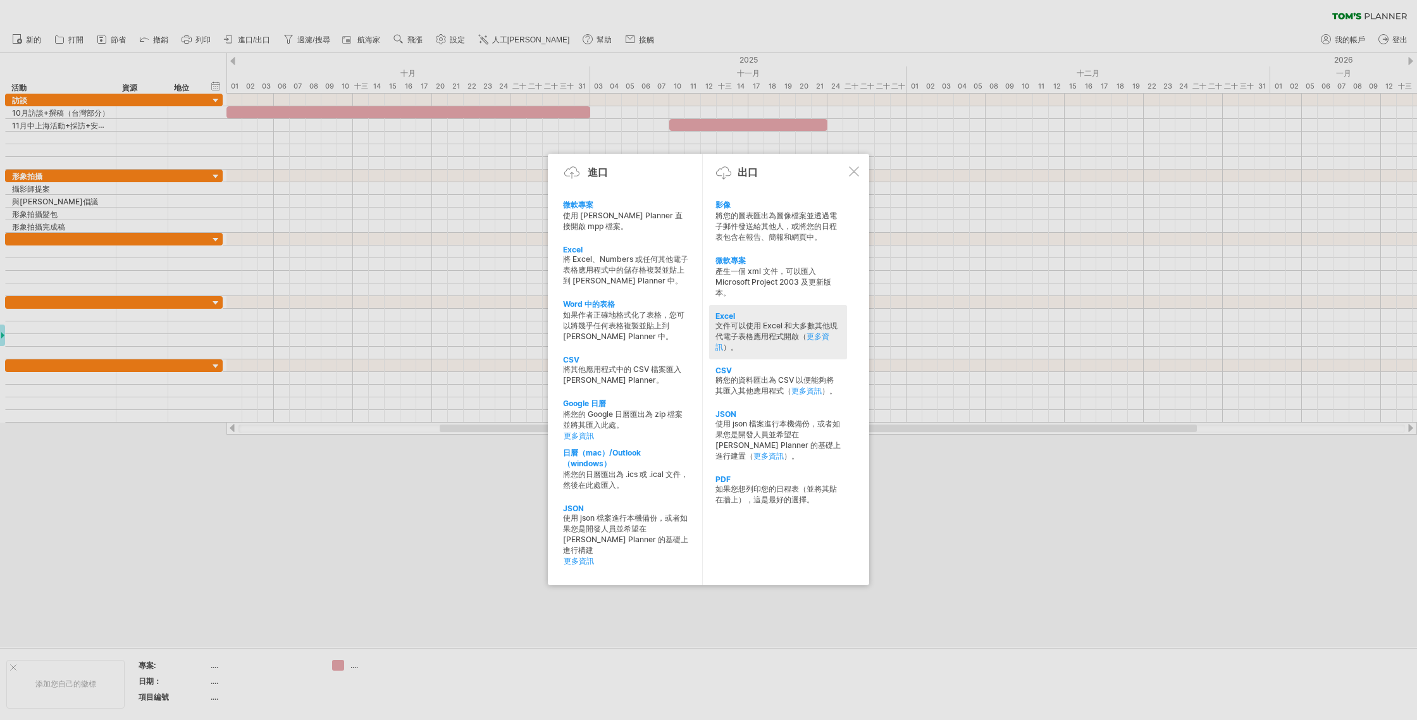
click at [747, 341] on div "文件可以使用 Excel 和大多數其他現代電子表格應用程式開啟（ 更多資訊 ）。" at bounding box center [777, 337] width 125 height 32
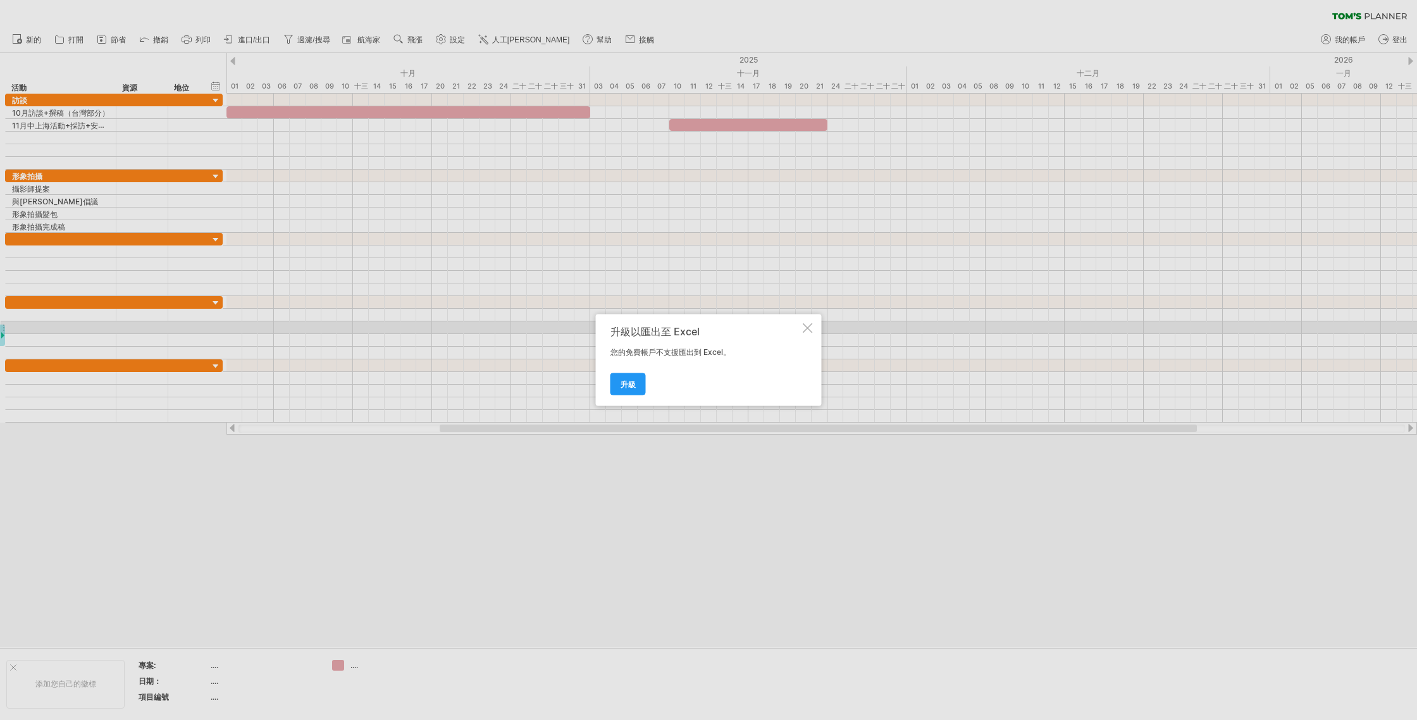
click at [747, 331] on div at bounding box center [807, 328] width 10 height 10
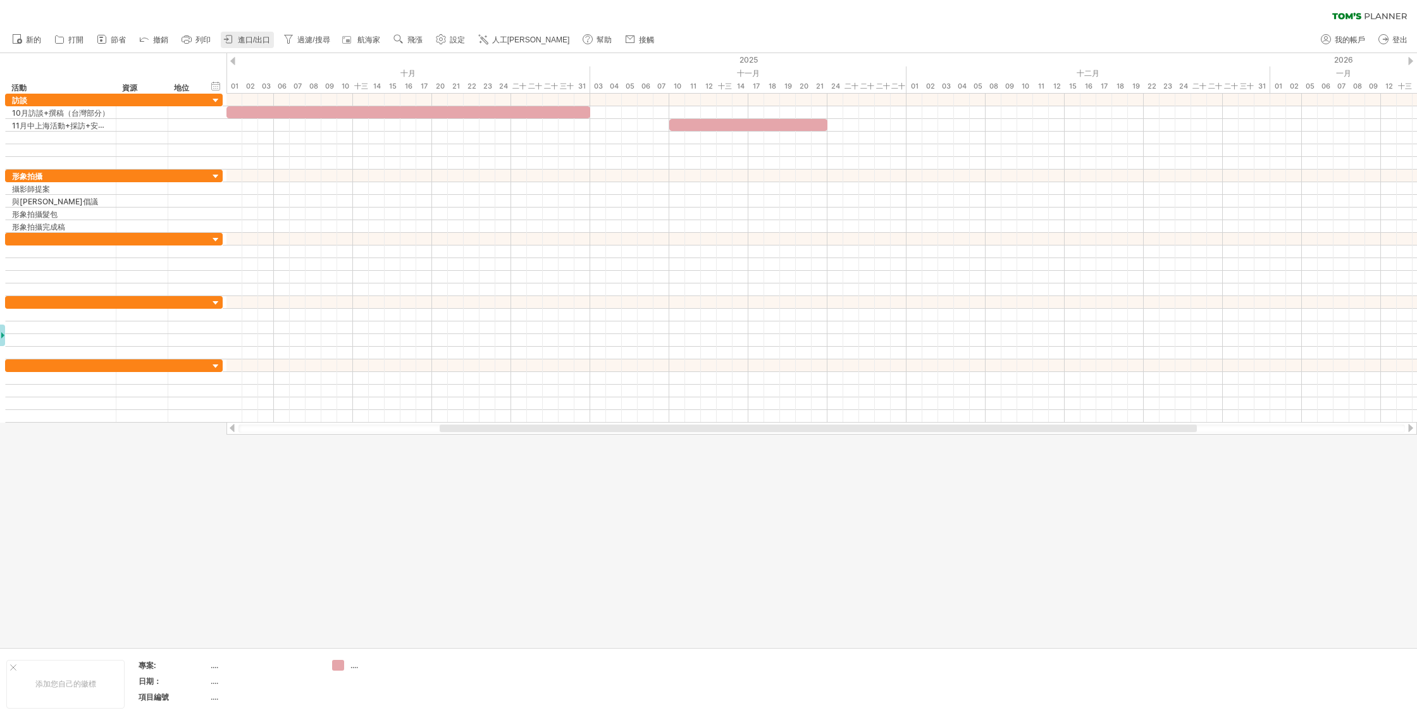
click at [250, 39] on font "進口/出口" at bounding box center [254, 39] width 32 height 9
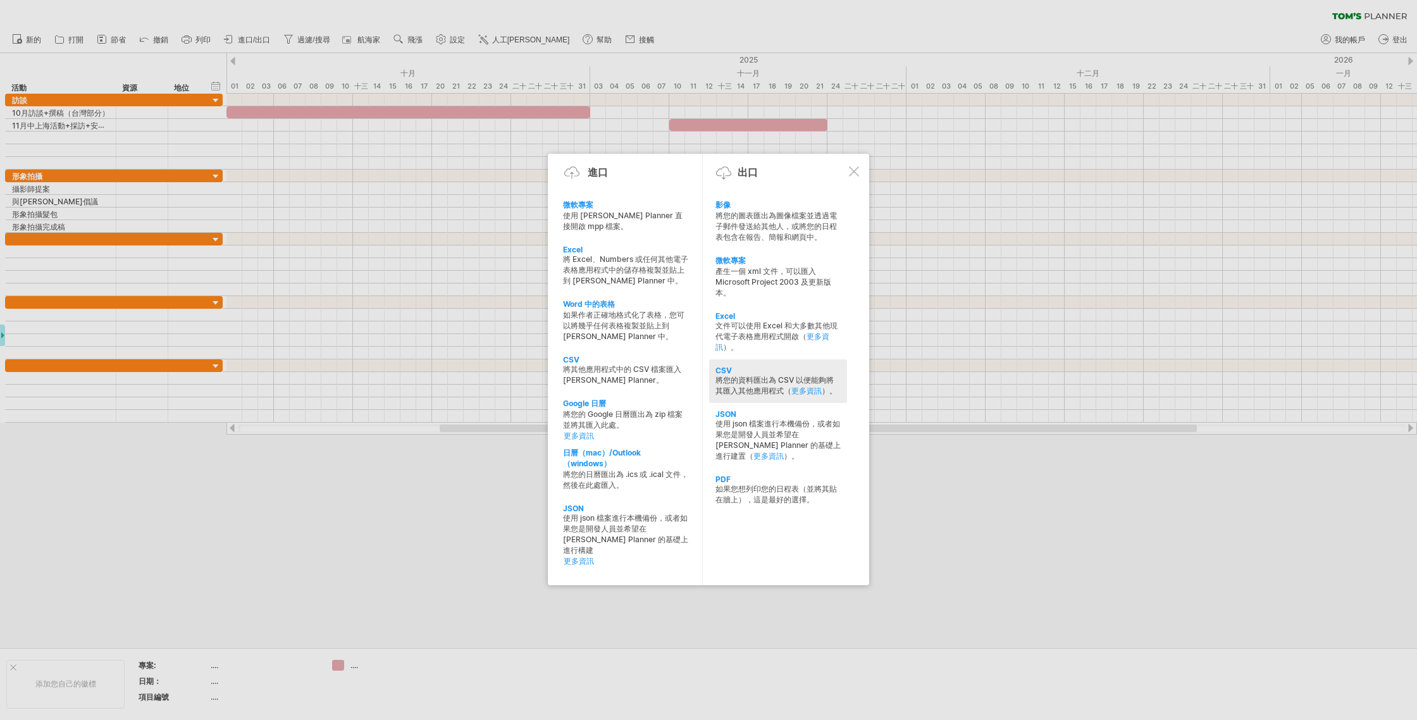
click at [747, 359] on div "CSV 將您的資料匯出為 CSV 以便能夠將其匯入其他應用程式（ 更多資訊 ）。" at bounding box center [778, 381] width 138 height 44
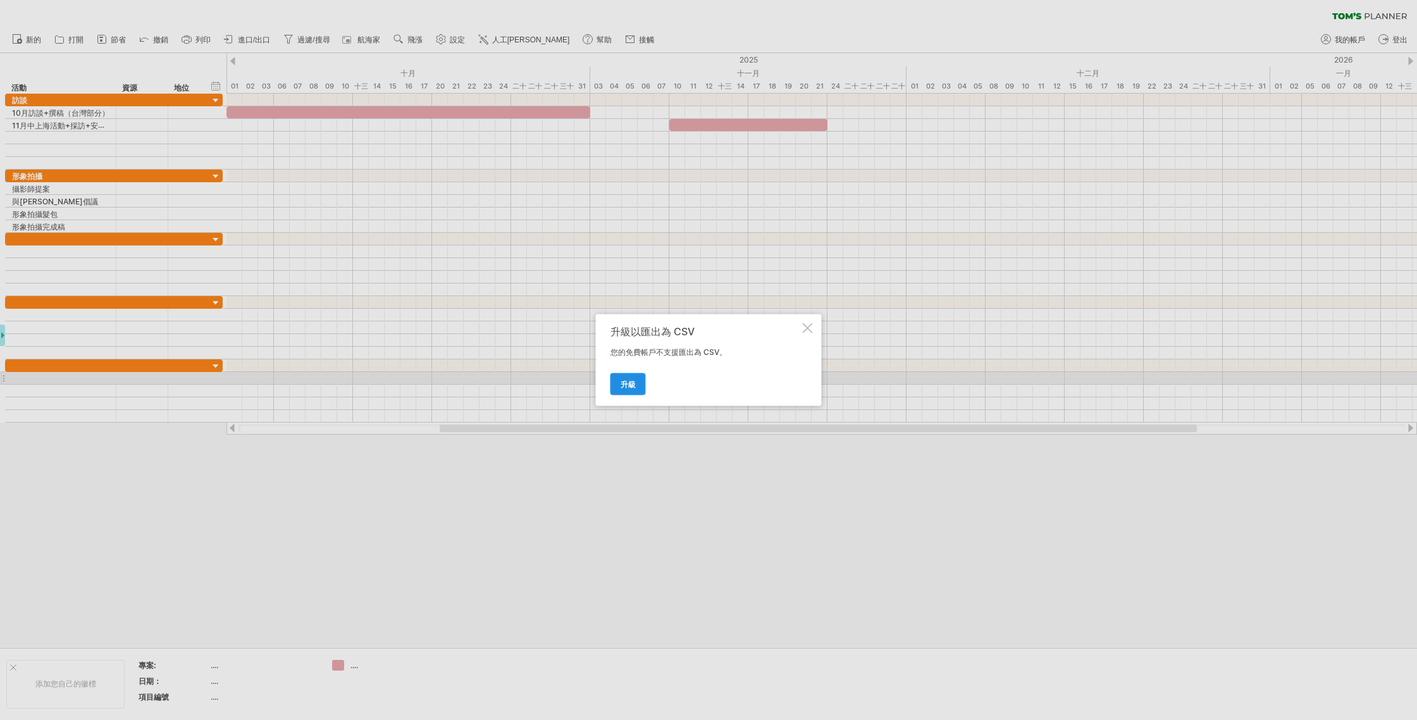
click at [625, 378] on div "升級" at bounding box center [705, 378] width 190 height 32
click at [628, 376] on link "升級" at bounding box center [627, 384] width 35 height 22
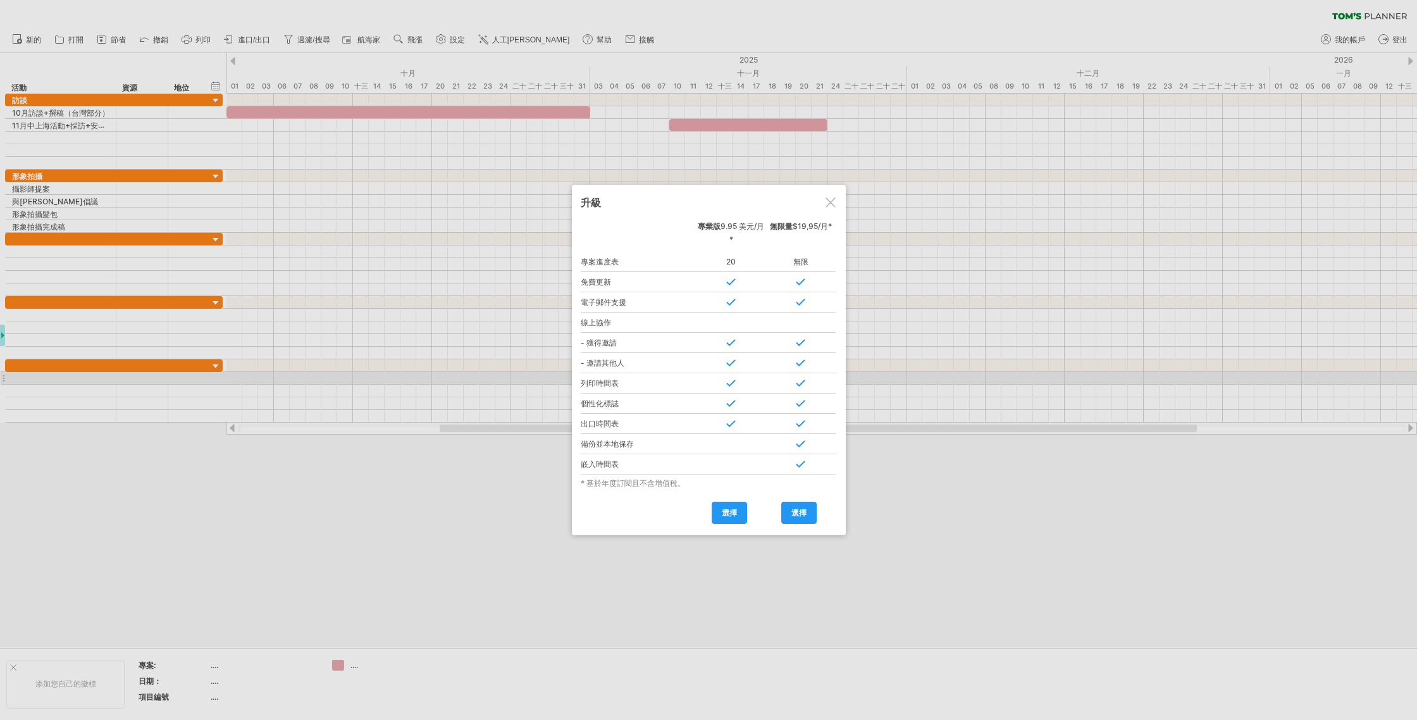
click at [747, 206] on div at bounding box center [830, 202] width 10 height 10
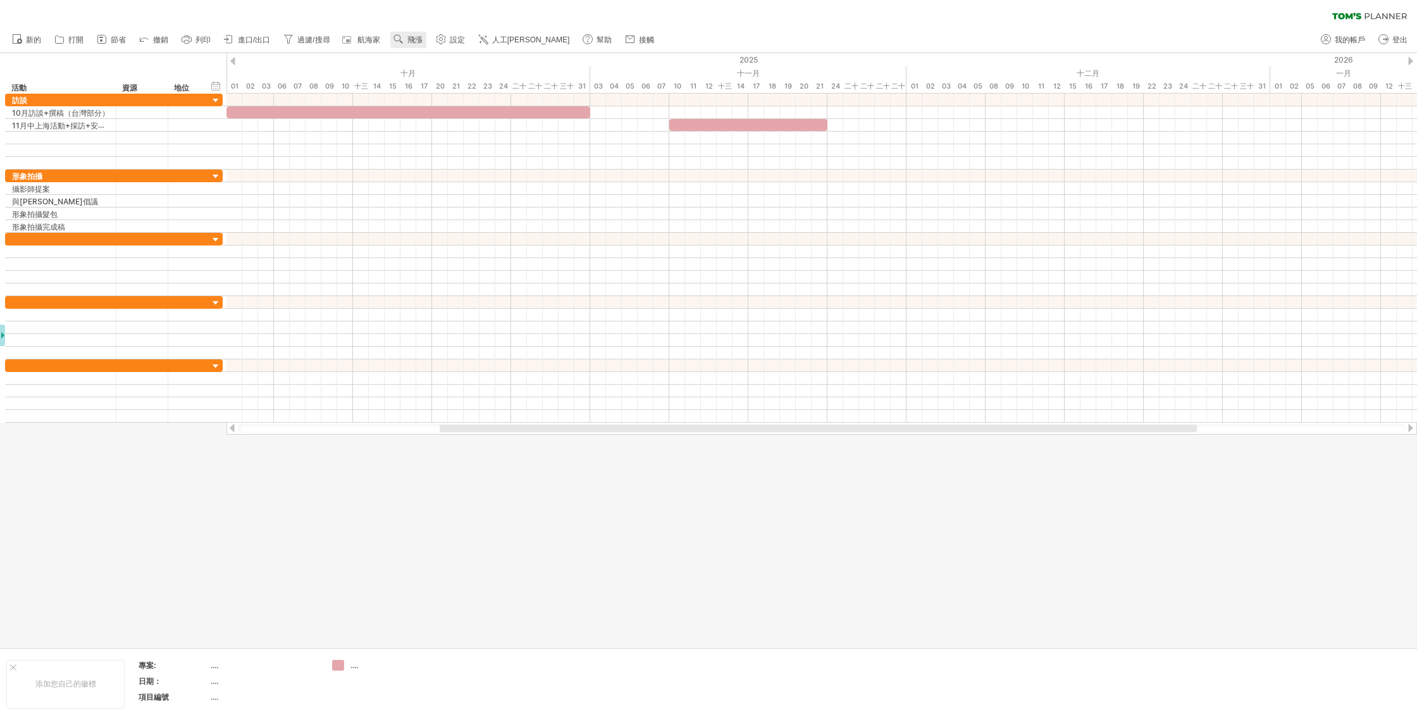
click at [417, 40] on font "飛漲" at bounding box center [414, 39] width 15 height 9
click at [447, 36] on use at bounding box center [440, 39] width 13 height 13
select select "*"
select select "**"
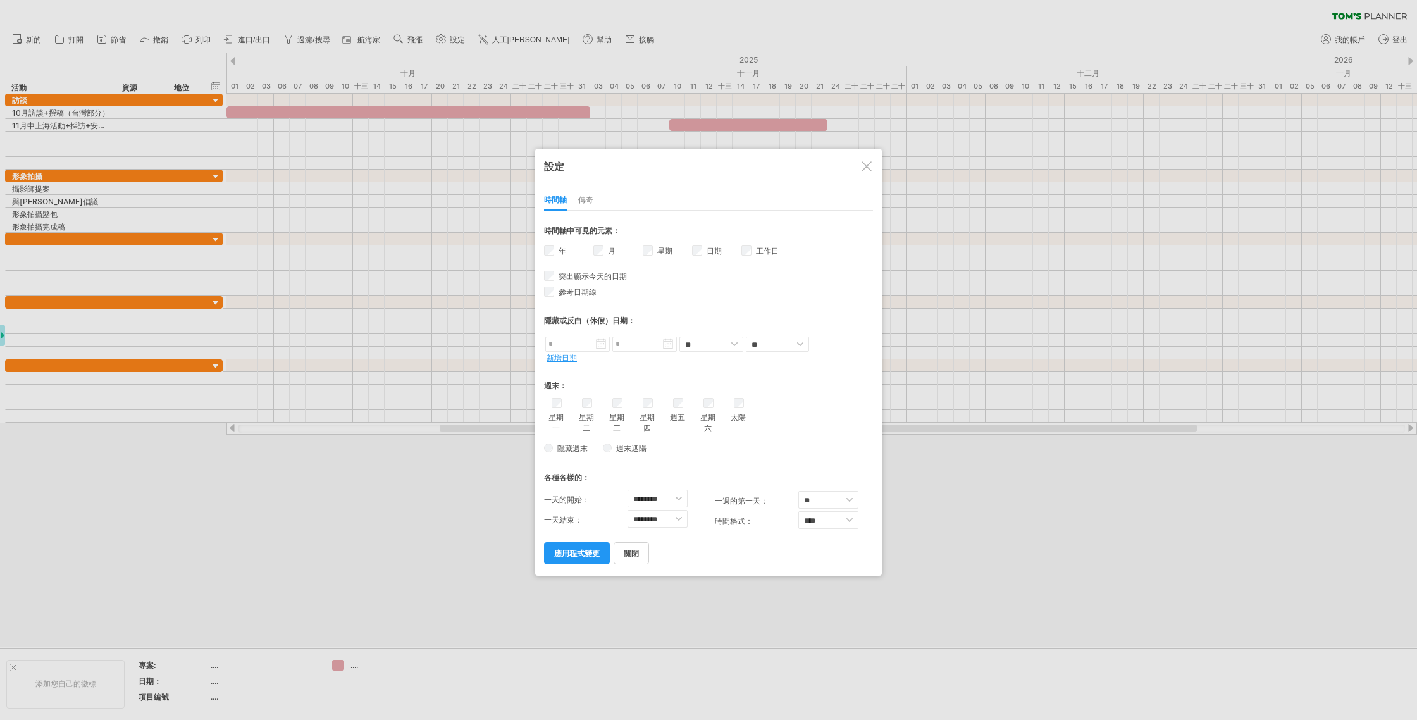
click at [747, 166] on div at bounding box center [866, 166] width 10 height 10
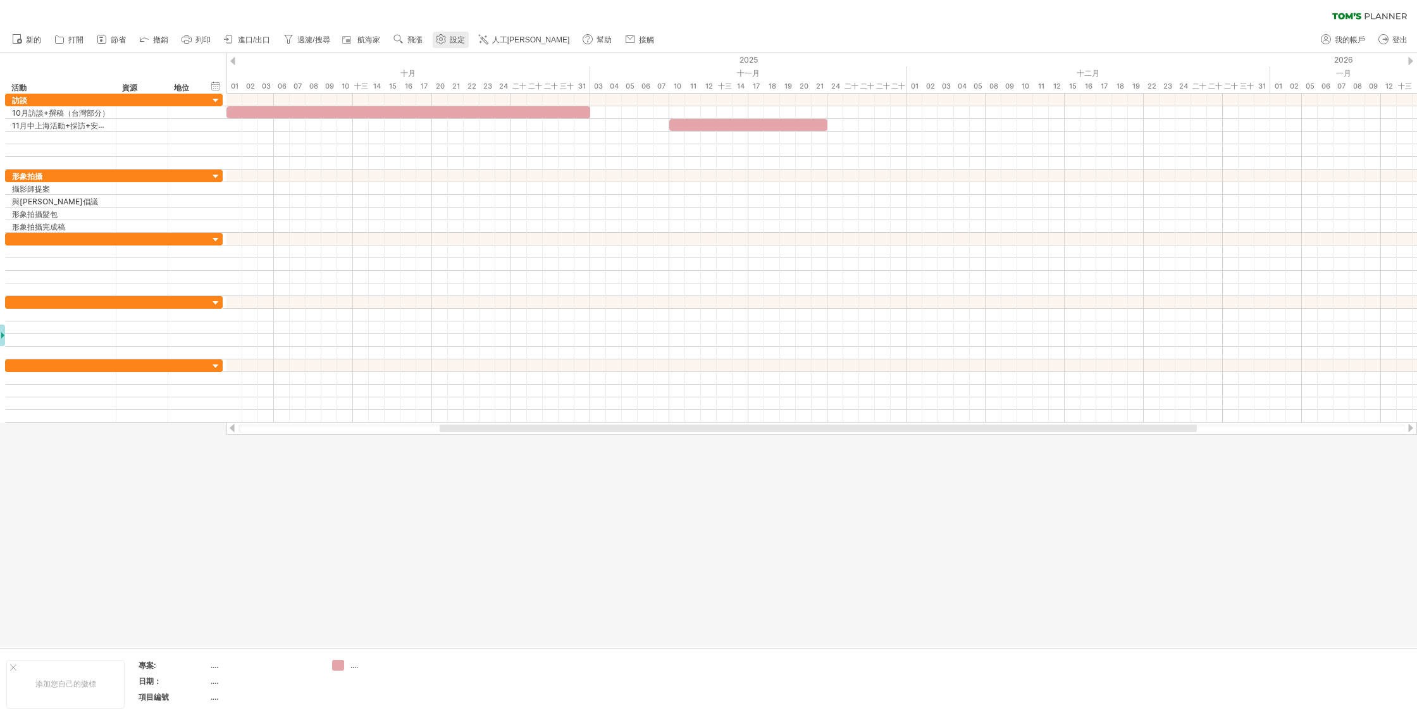
click at [447, 44] on use at bounding box center [440, 39] width 13 height 13
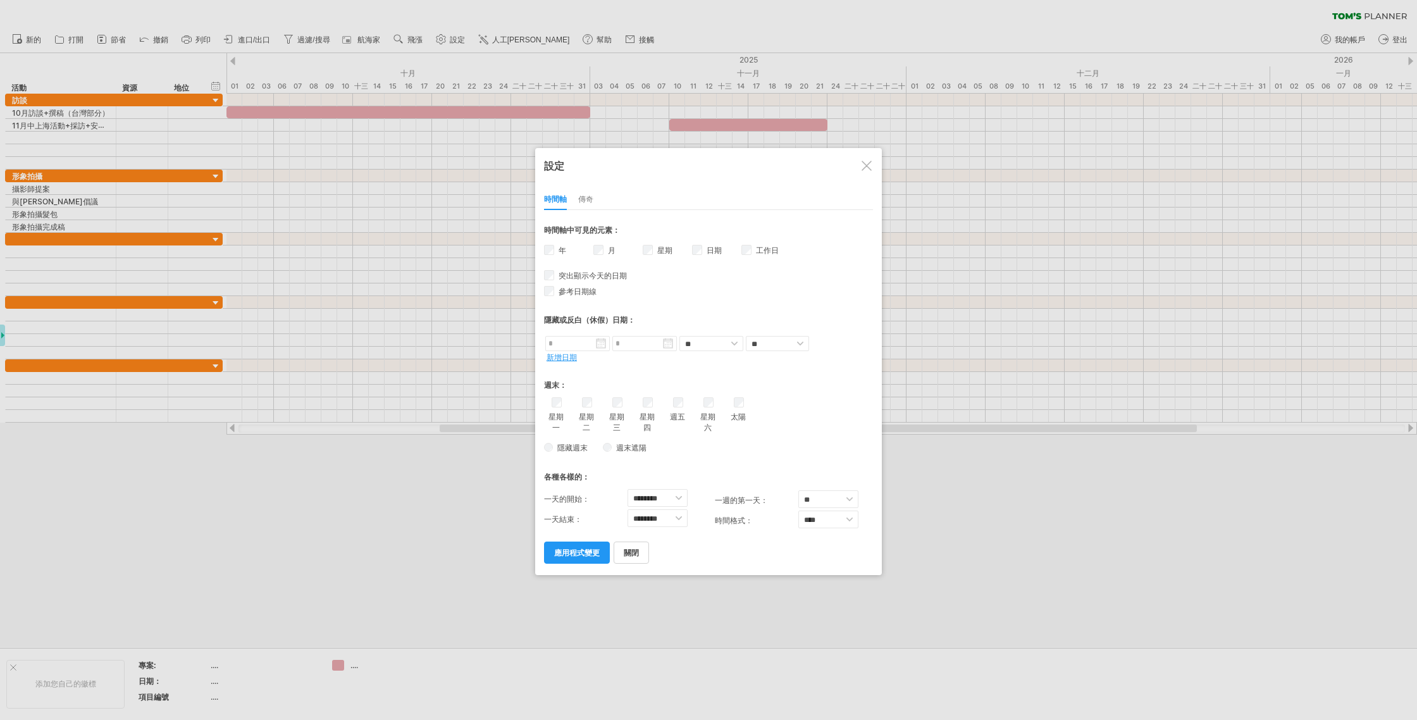
click at [747, 170] on div at bounding box center [866, 166] width 10 height 10
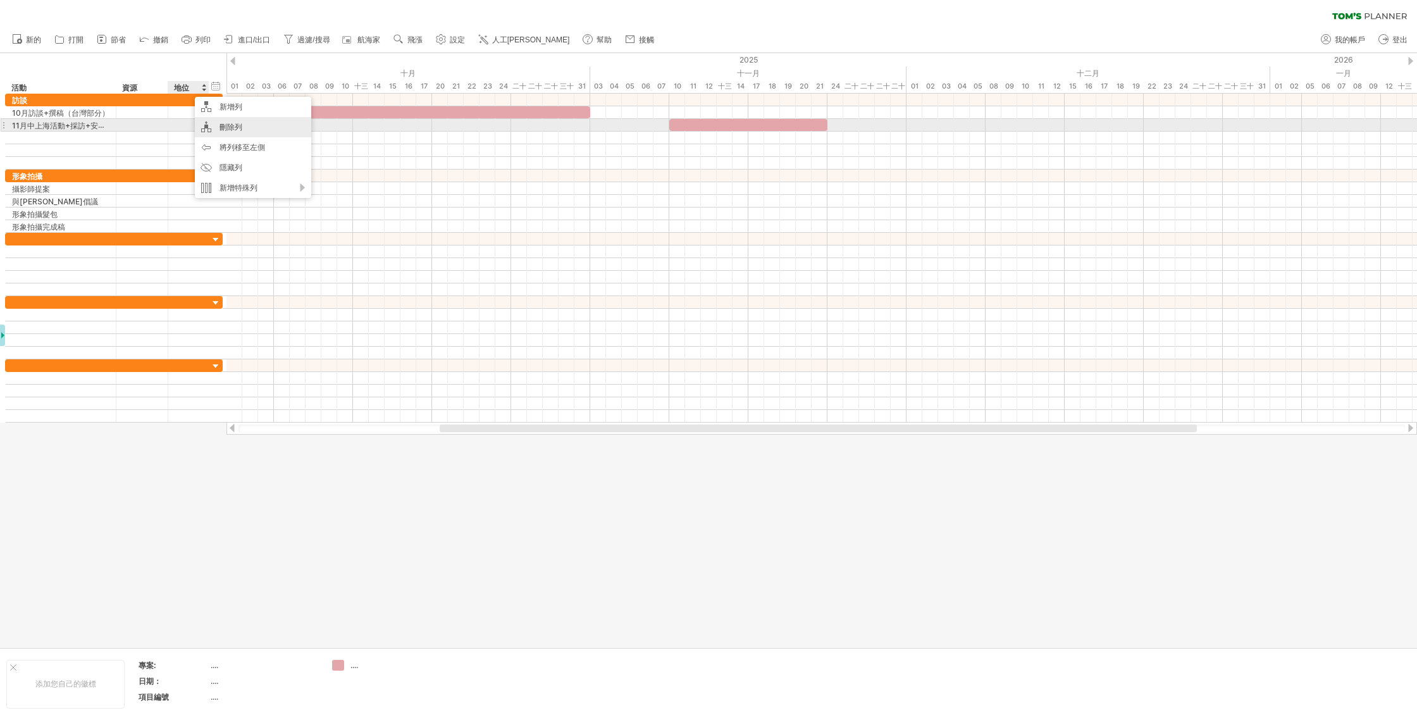
click at [247, 130] on div "刪除列" at bounding box center [253, 127] width 116 height 20
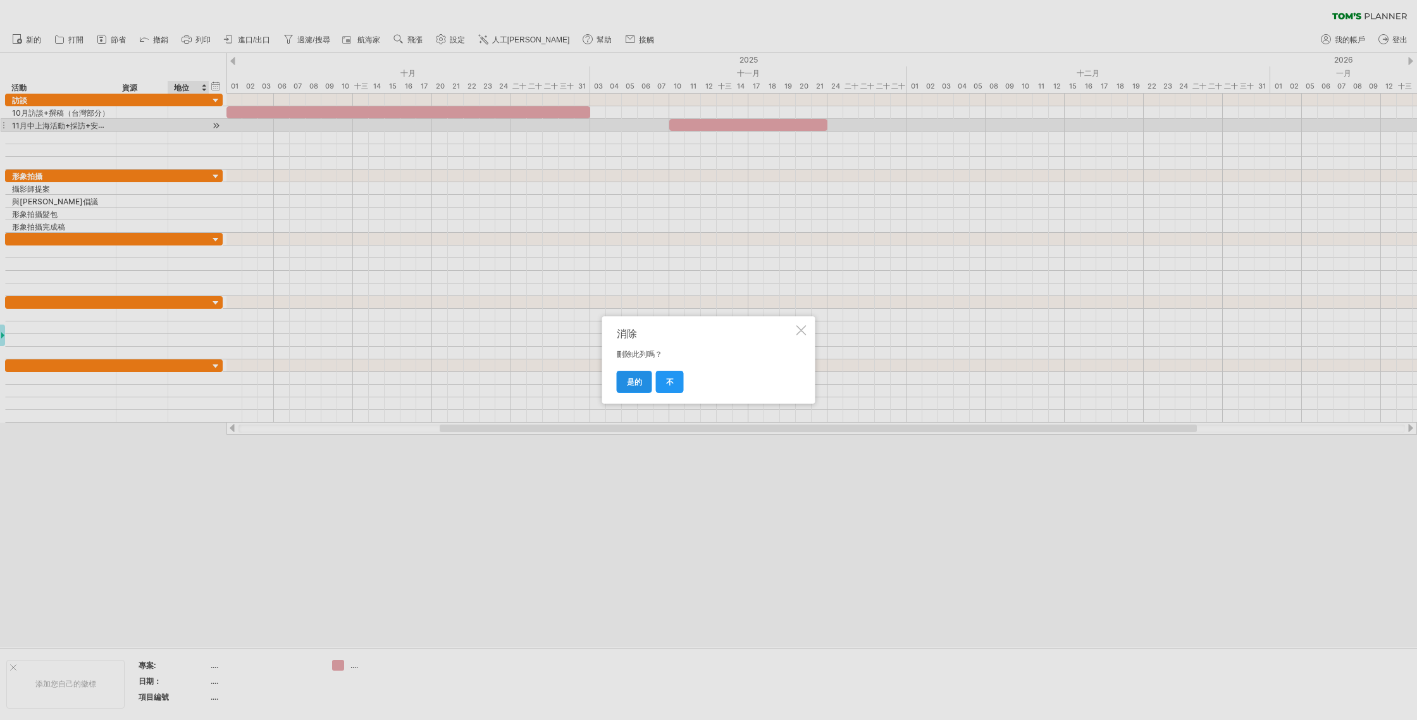
click at [627, 377] on font "是的" at bounding box center [634, 381] width 15 height 9
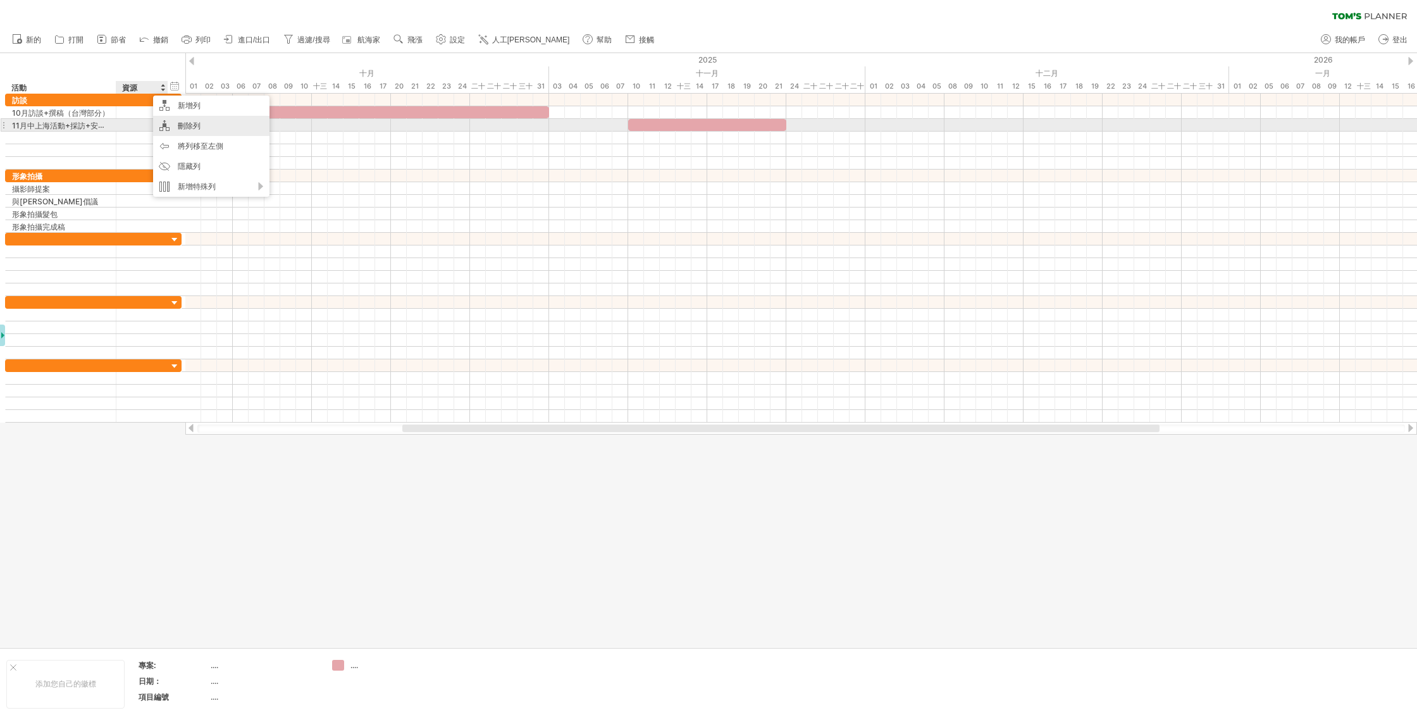
click at [193, 130] on div "刪除列" at bounding box center [211, 126] width 116 height 20
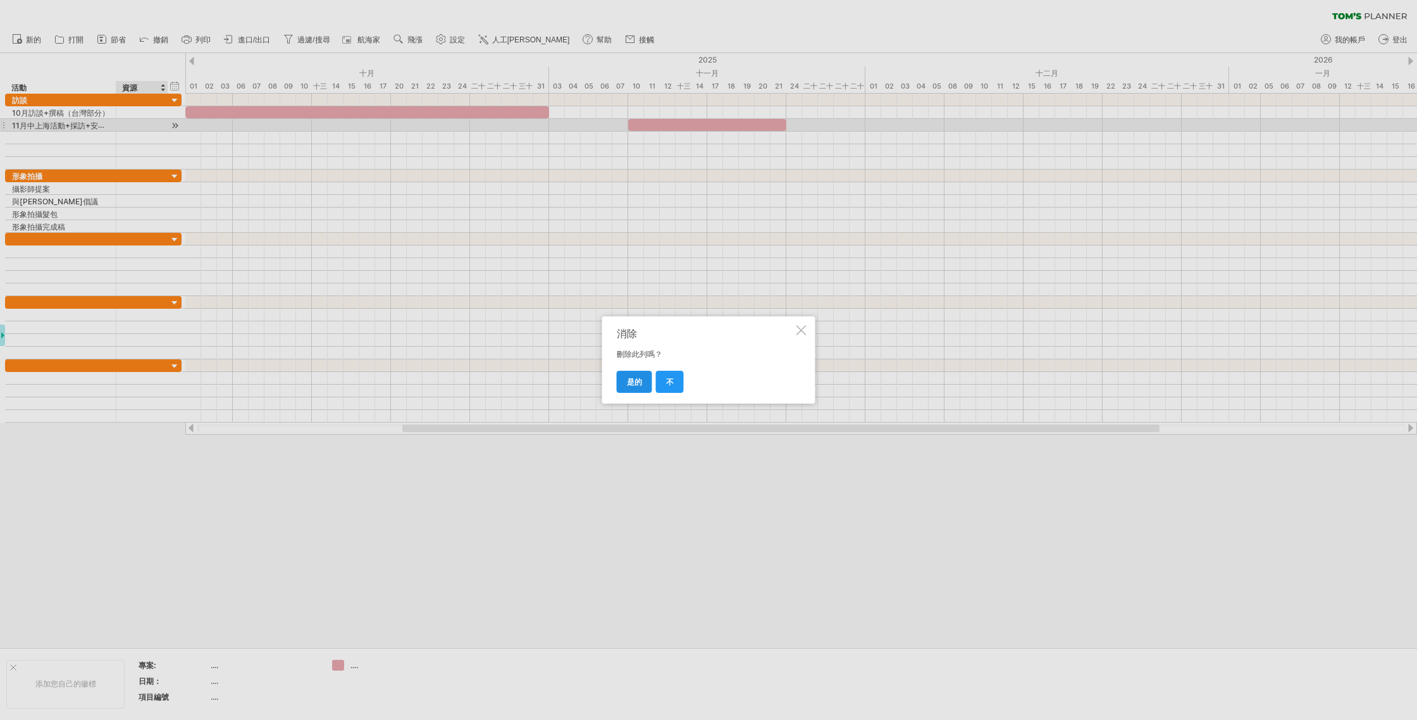
click at [643, 386] on link "是的" at bounding box center [634, 382] width 35 height 22
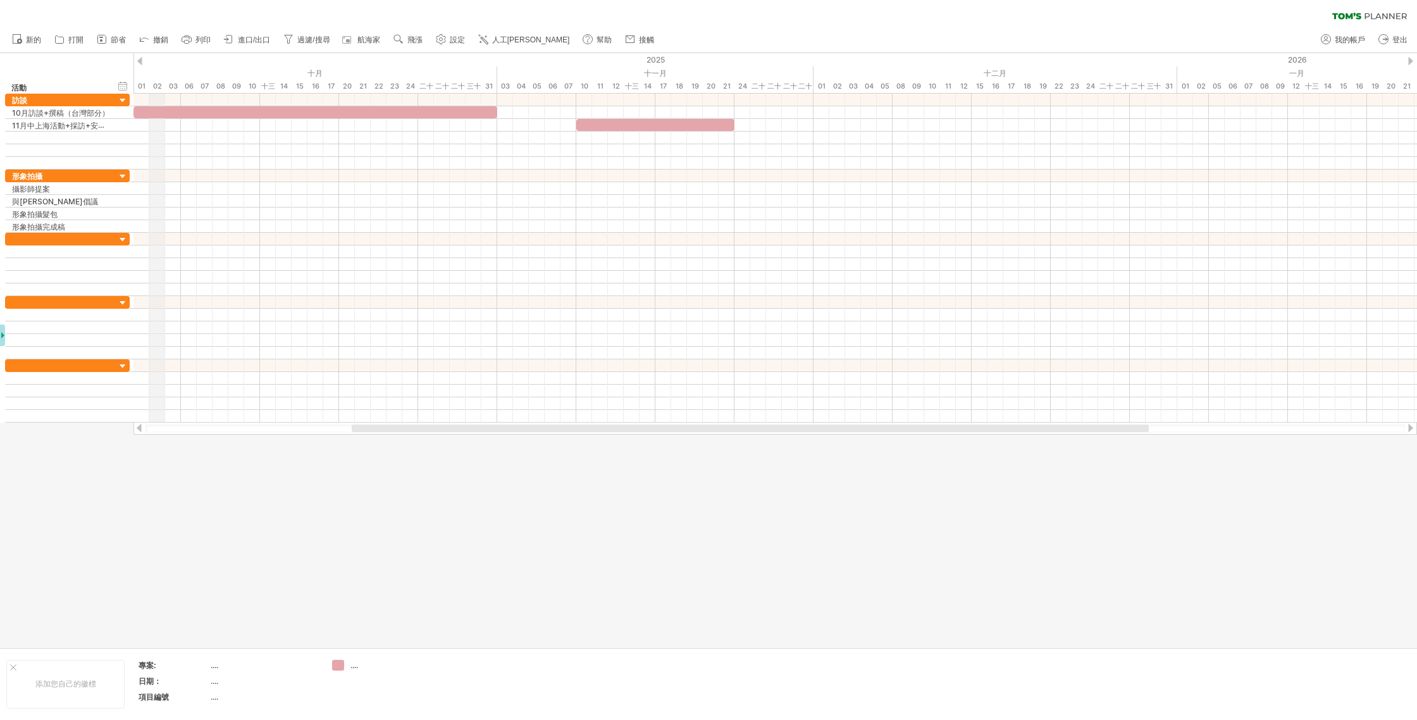
drag, startPoint x: 133, startPoint y: 69, endPoint x: 149, endPoint y: 70, distance: 16.5
click at [149, 70] on div "嘗試造訪 [DOMAIN_NAME] 再次連接... 0% 清除過濾器 新的" at bounding box center [708, 360] width 1417 height 720
drag, startPoint x: 132, startPoint y: 69, endPoint x: 149, endPoint y: 69, distance: 17.7
click at [149, 69] on div "嘗試造訪 [DOMAIN_NAME] 再次連接... 0% 清除過濾器 新的" at bounding box center [708, 360] width 1417 height 720
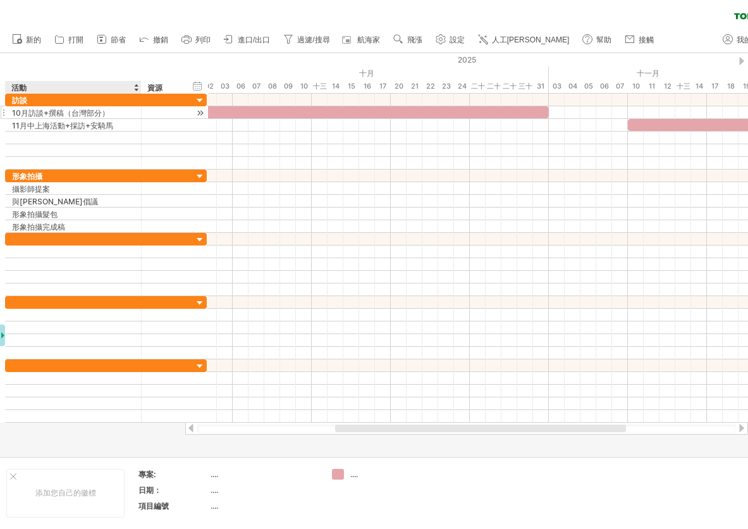
drag, startPoint x: 114, startPoint y: 115, endPoint x: 140, endPoint y: 116, distance: 25.3
click at [140, 116] on div at bounding box center [140, 112] width 6 height 13
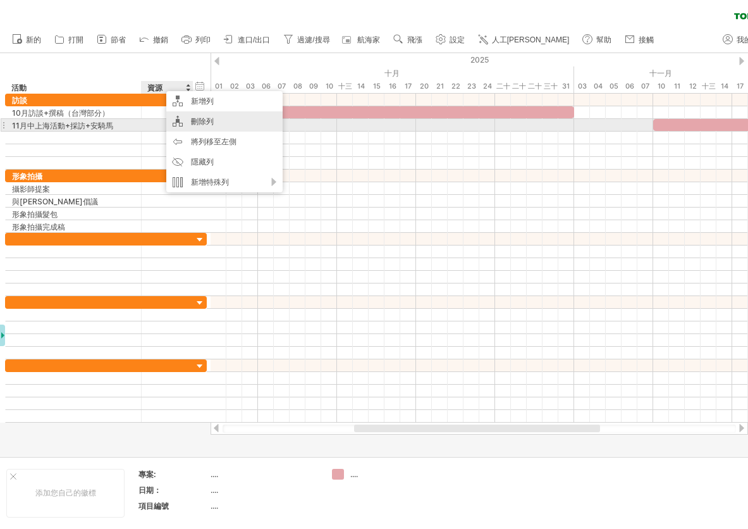
click at [224, 125] on div "刪除列" at bounding box center [224, 121] width 116 height 20
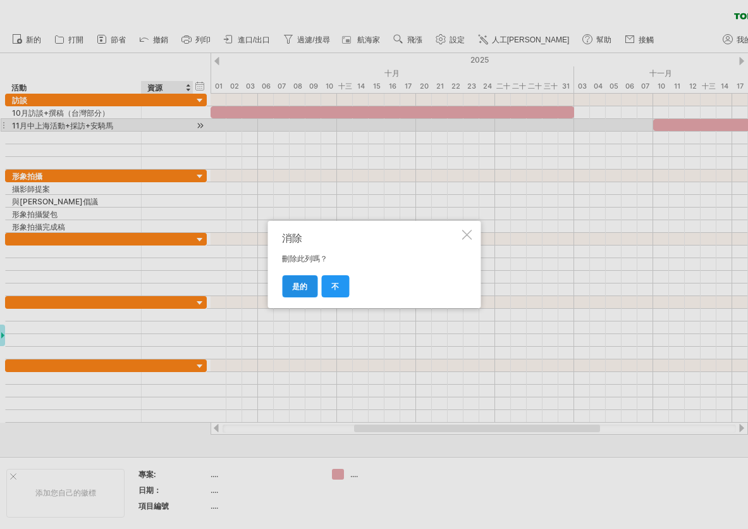
click at [300, 282] on font "是的" at bounding box center [299, 285] width 15 height 9
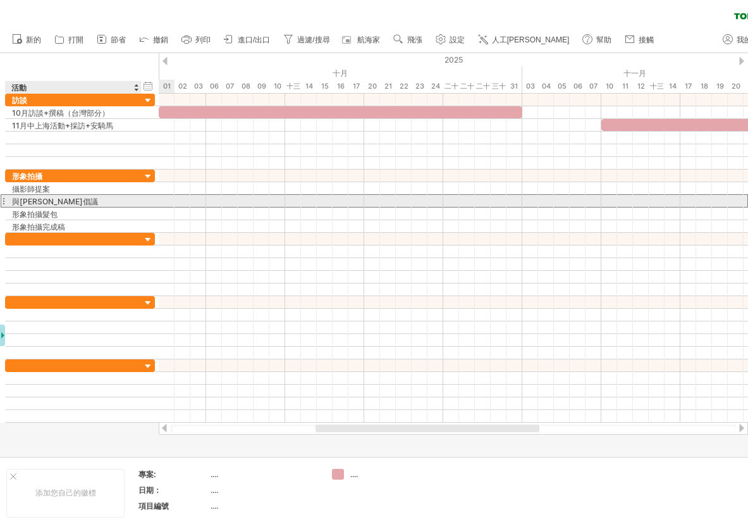
click at [59, 203] on div "與[PERSON_NAME]倡議" at bounding box center [73, 201] width 123 height 12
click at [59, 203] on input "*******" at bounding box center [73, 201] width 123 height 12
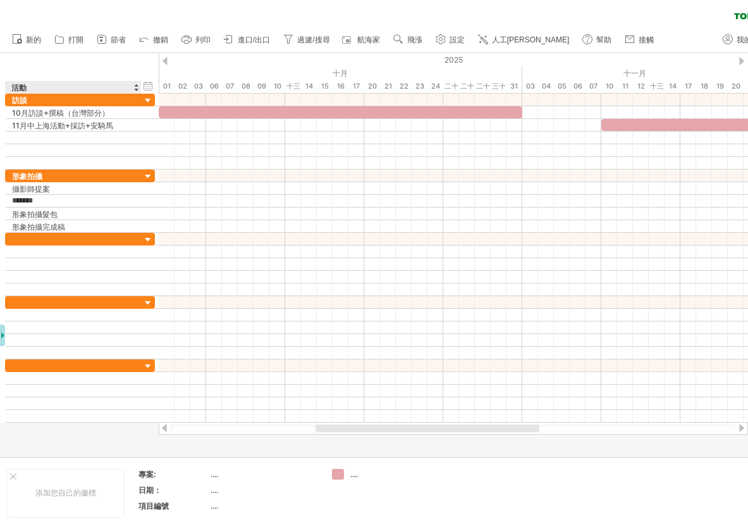
click at [90, 56] on div "隱藏開始/結束/持續時間 顯示開始/結束/持續時間 ******** 活動" at bounding box center [79, 73] width 159 height 40
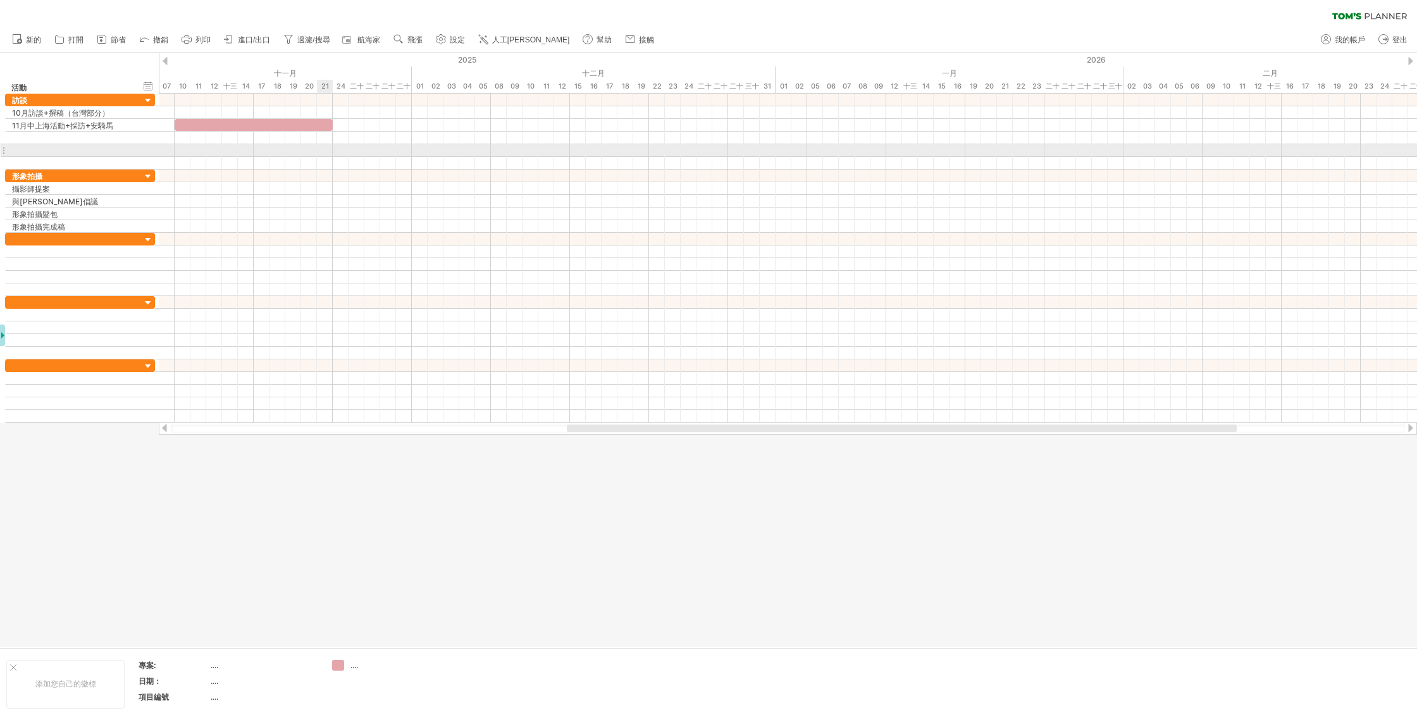
click at [330, 156] on div at bounding box center [788, 150] width 1258 height 13
